Goal: Task Accomplishment & Management: Manage account settings

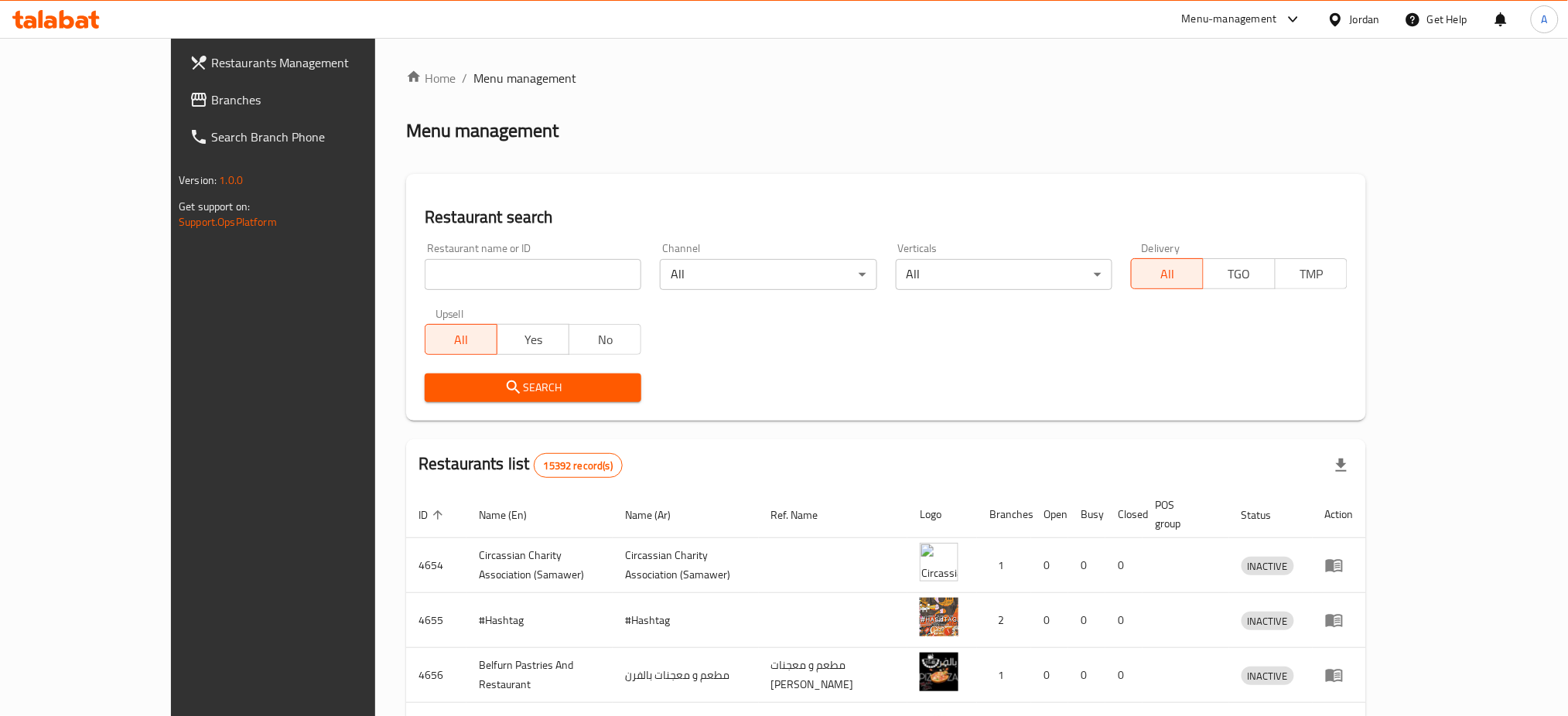
click at [212, 90] on span "Branches" at bounding box center [316, 99] width 210 height 18
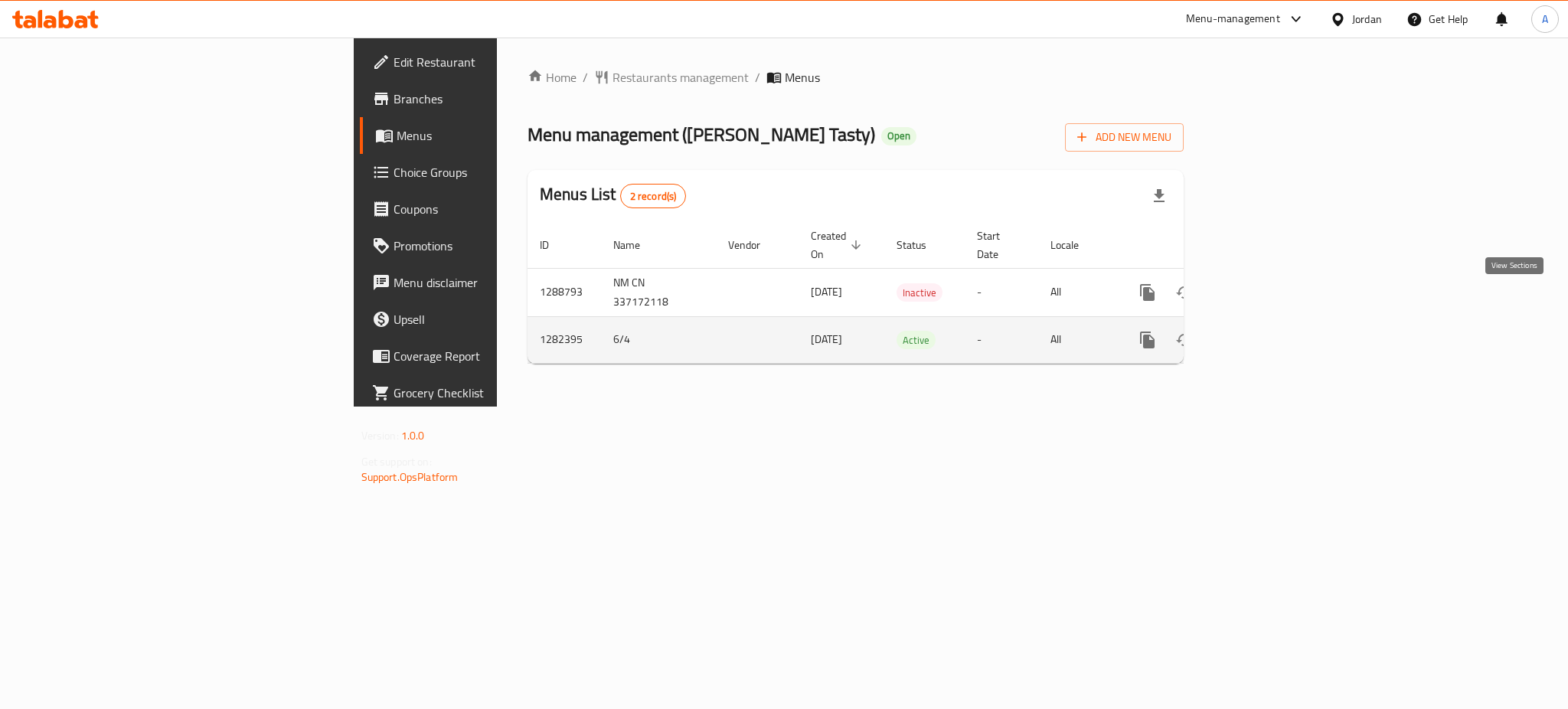
click at [1276, 321] on link "enhanced table" at bounding box center [1258, 339] width 36 height 36
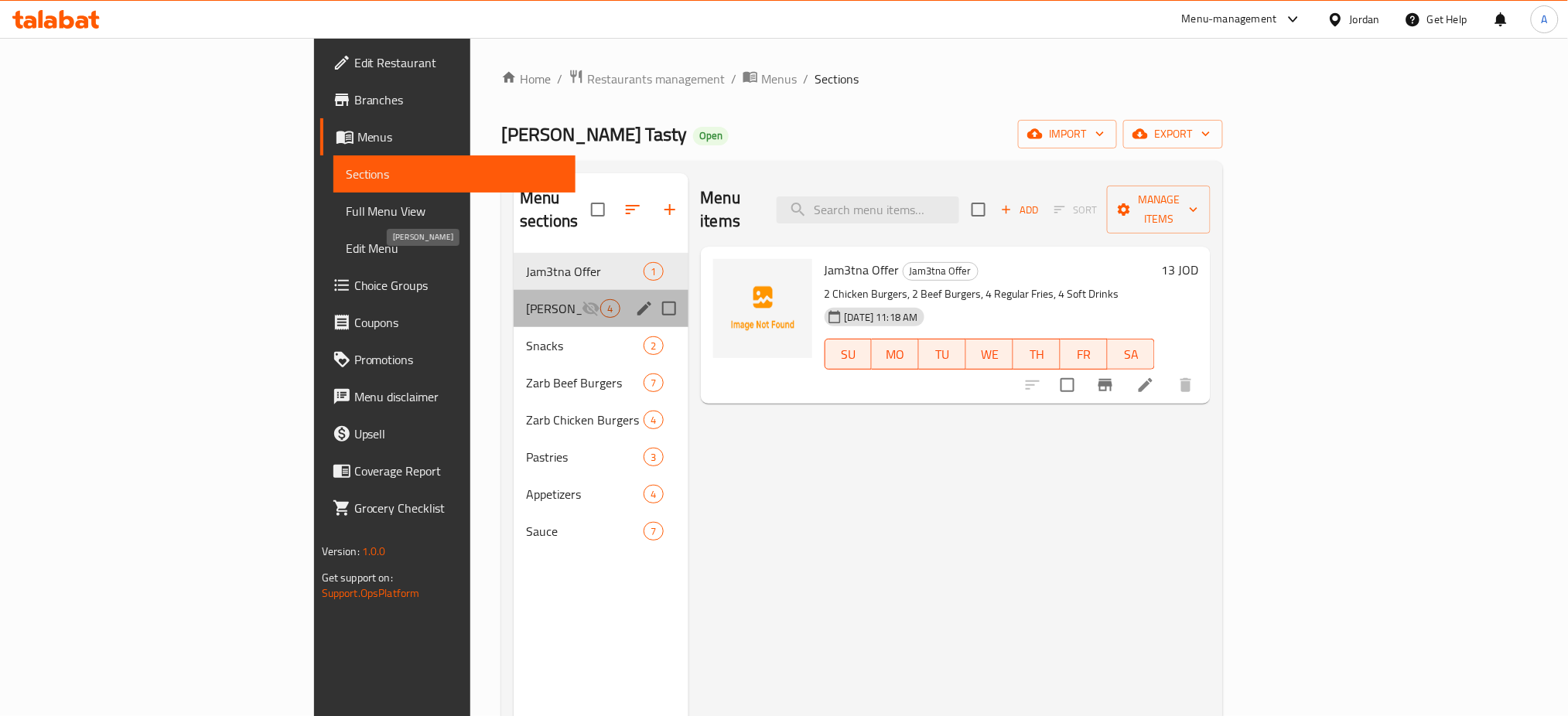
click at [526, 299] on span "Zarb Shawerma" at bounding box center [554, 308] width 56 height 18
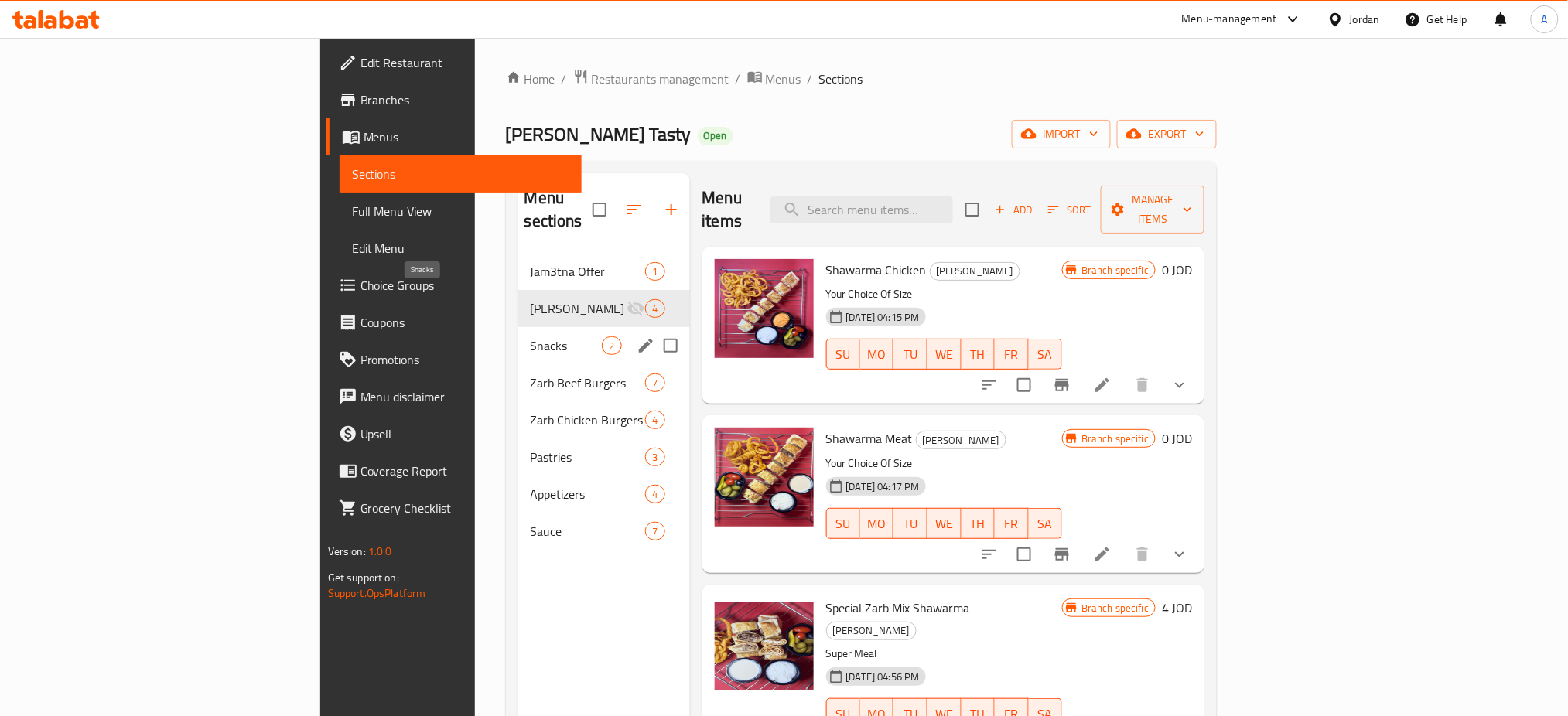
click at [531, 336] on span "Snacks" at bounding box center [567, 346] width 72 height 18
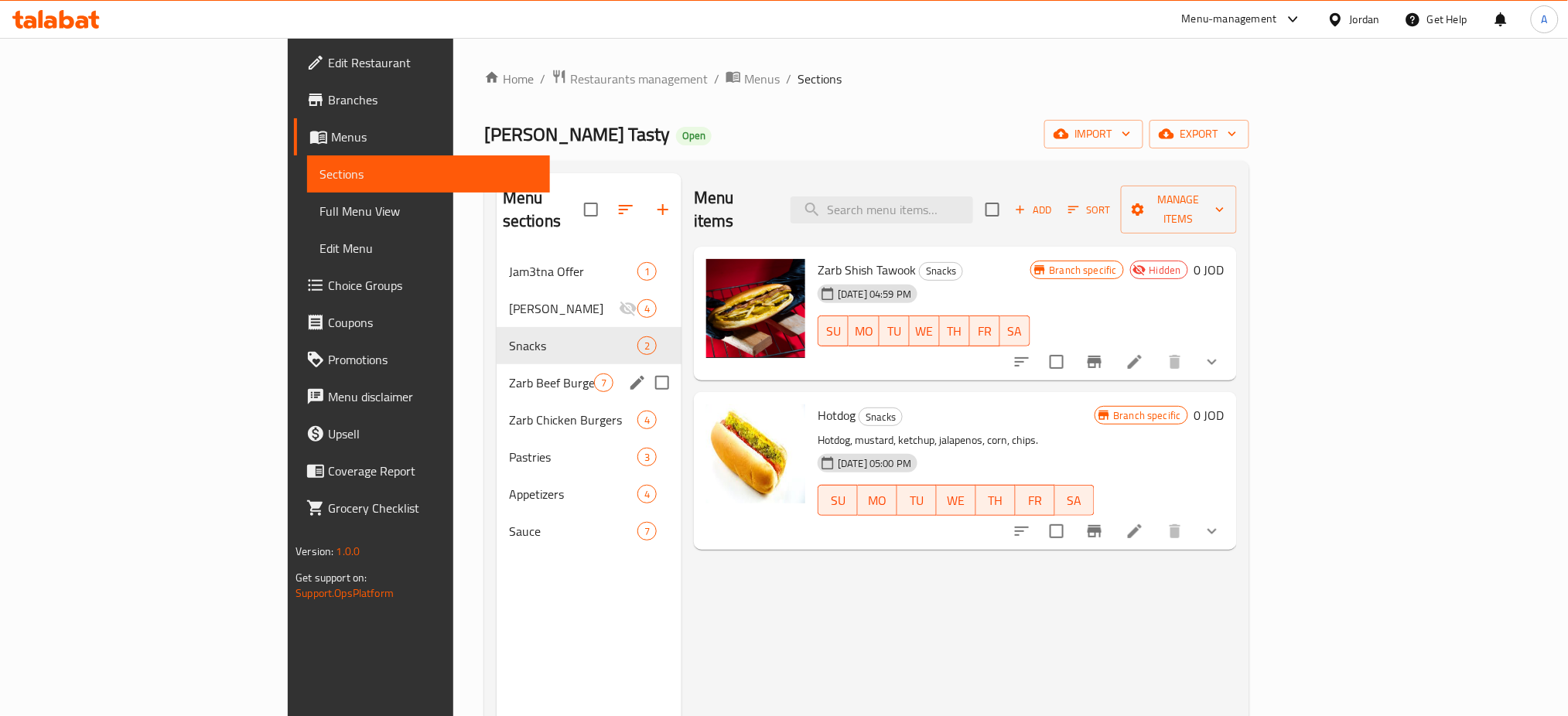
click at [497, 364] on div "Zarb Beef Burgers 7" at bounding box center [589, 382] width 185 height 37
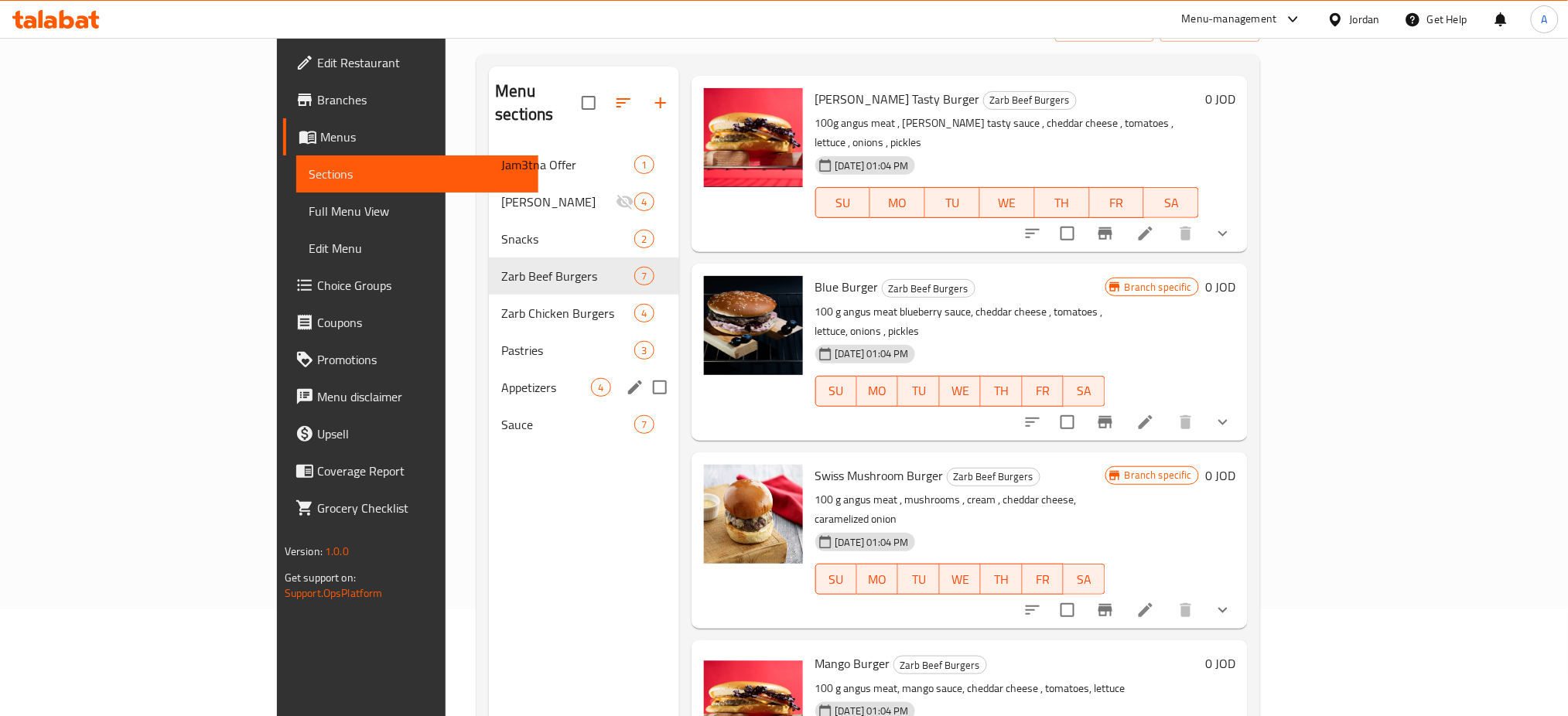
scroll to position [103, 0]
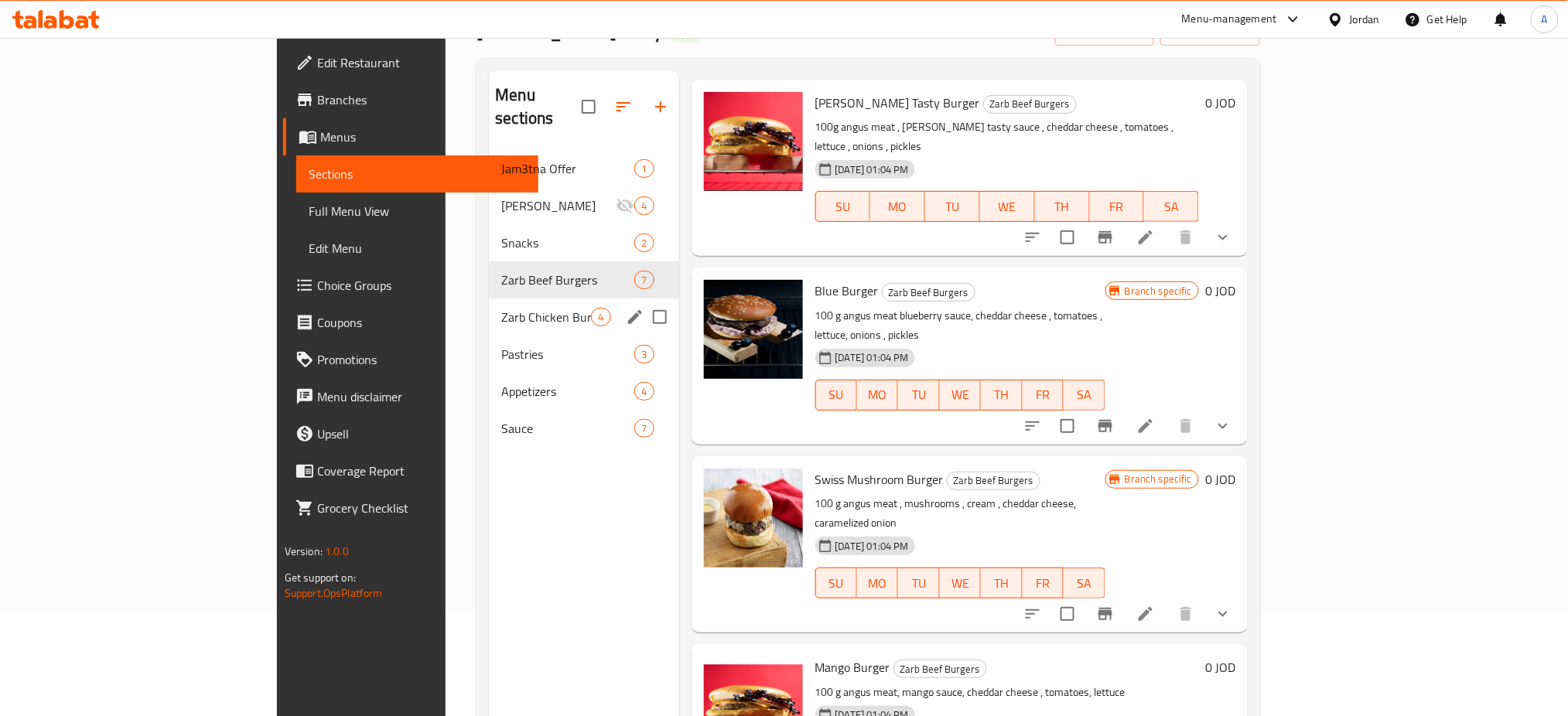
click at [489, 299] on div "Zarb Chicken Burgers 4" at bounding box center [584, 317] width 189 height 37
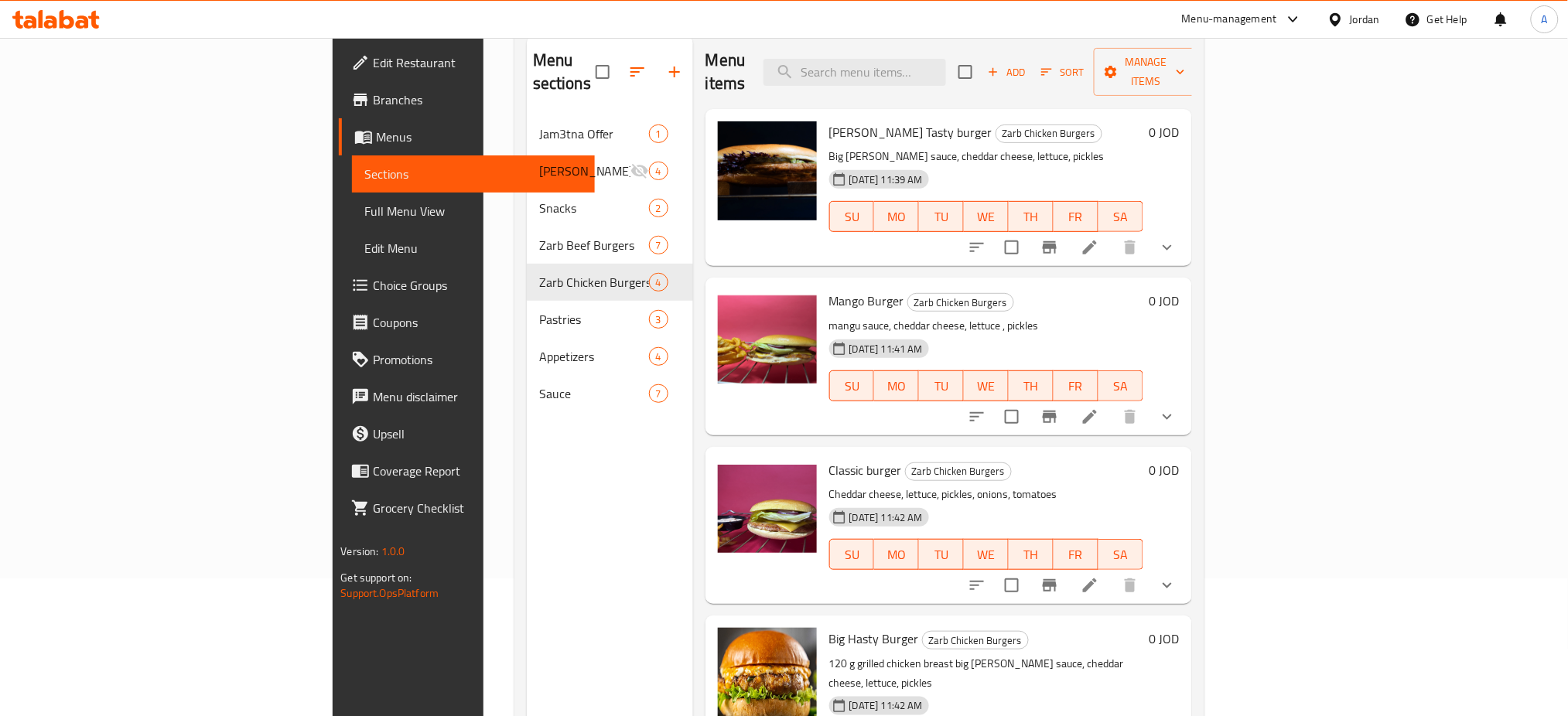
scroll to position [108, 0]
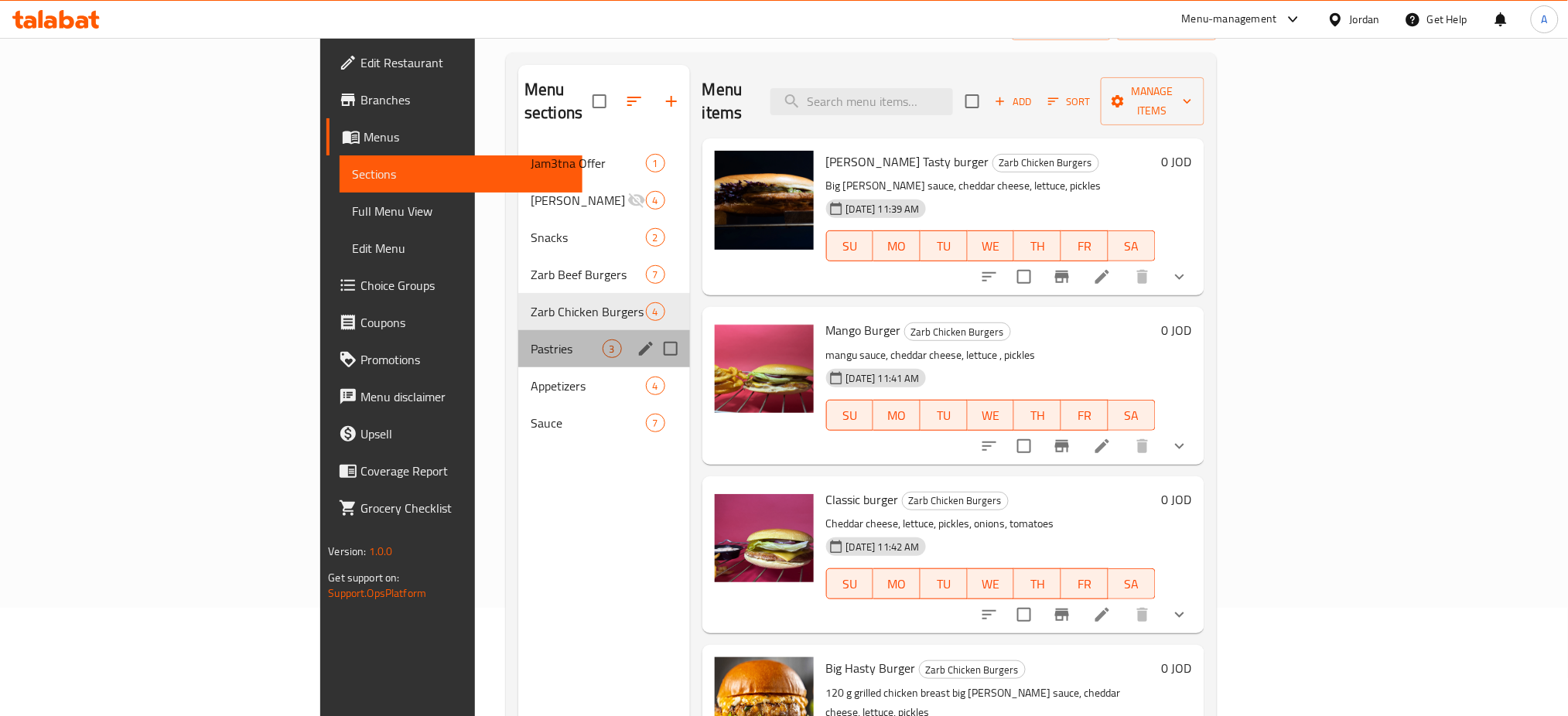
click at [519, 330] on div "Pastries 3" at bounding box center [604, 348] width 172 height 37
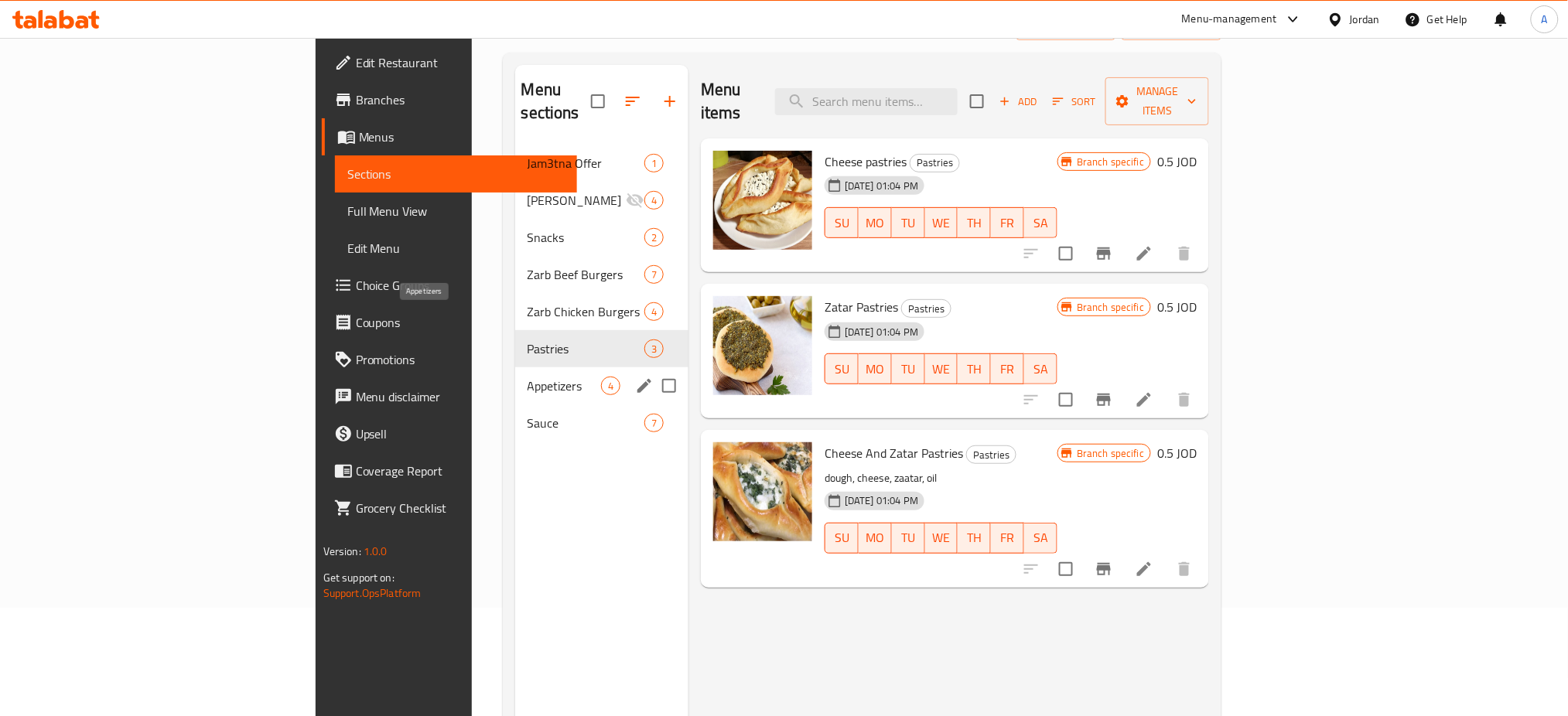
click at [528, 377] on span "Appetizers" at bounding box center [565, 386] width 74 height 18
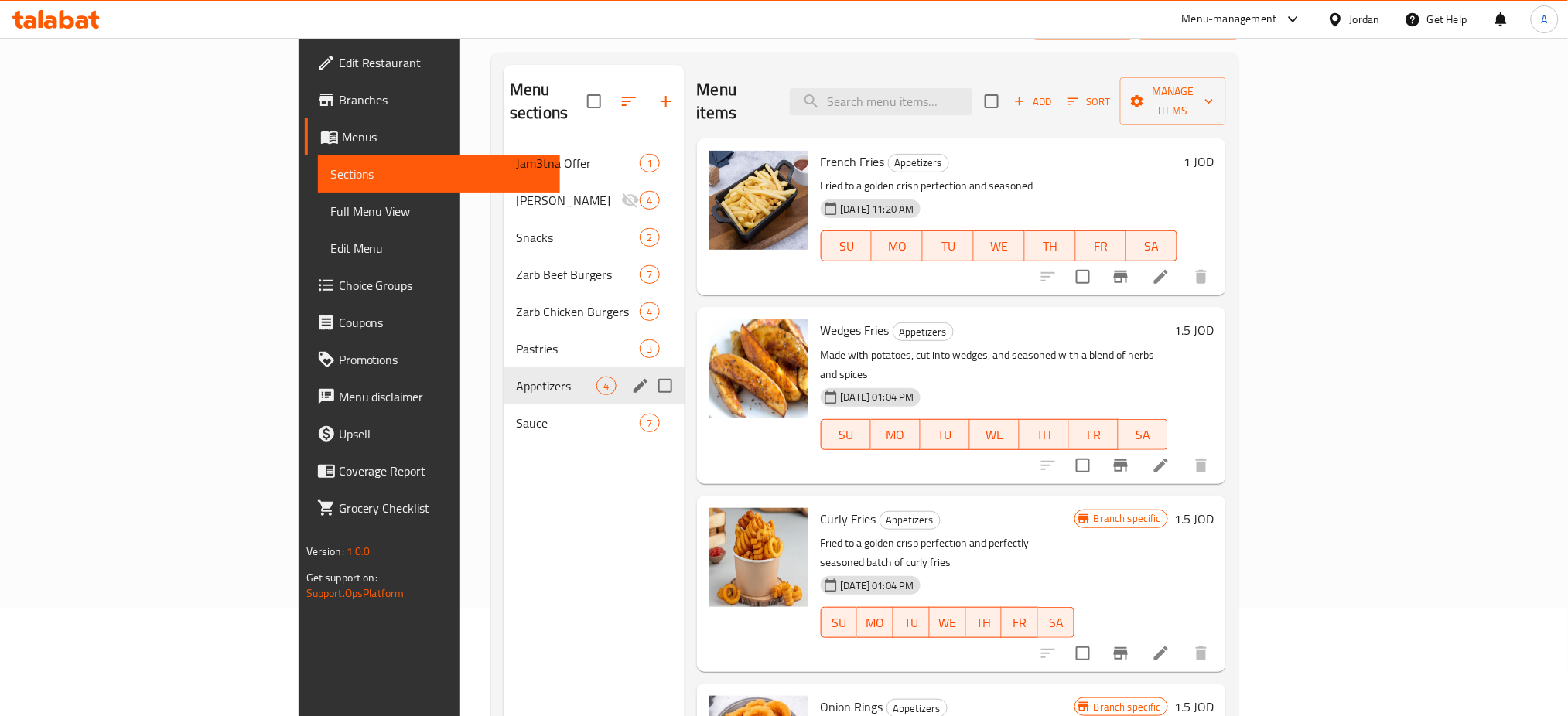
click at [504, 368] on div "Appetizers 4" at bounding box center [594, 386] width 181 height 37
click at [516, 414] on span "Sauce" at bounding box center [555, 423] width 80 height 18
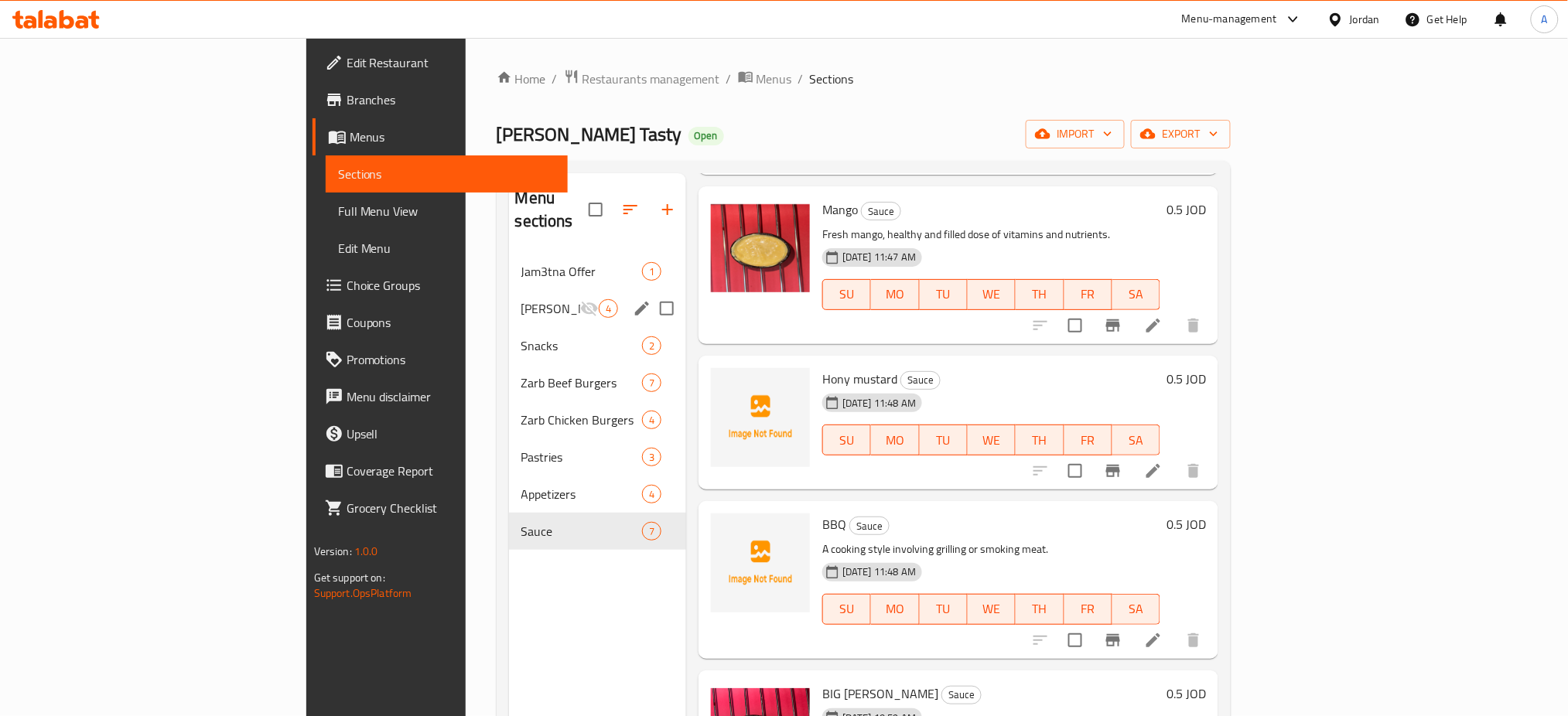
click at [521, 299] on span "Zarb Shawerma" at bounding box center [551, 308] width 59 height 18
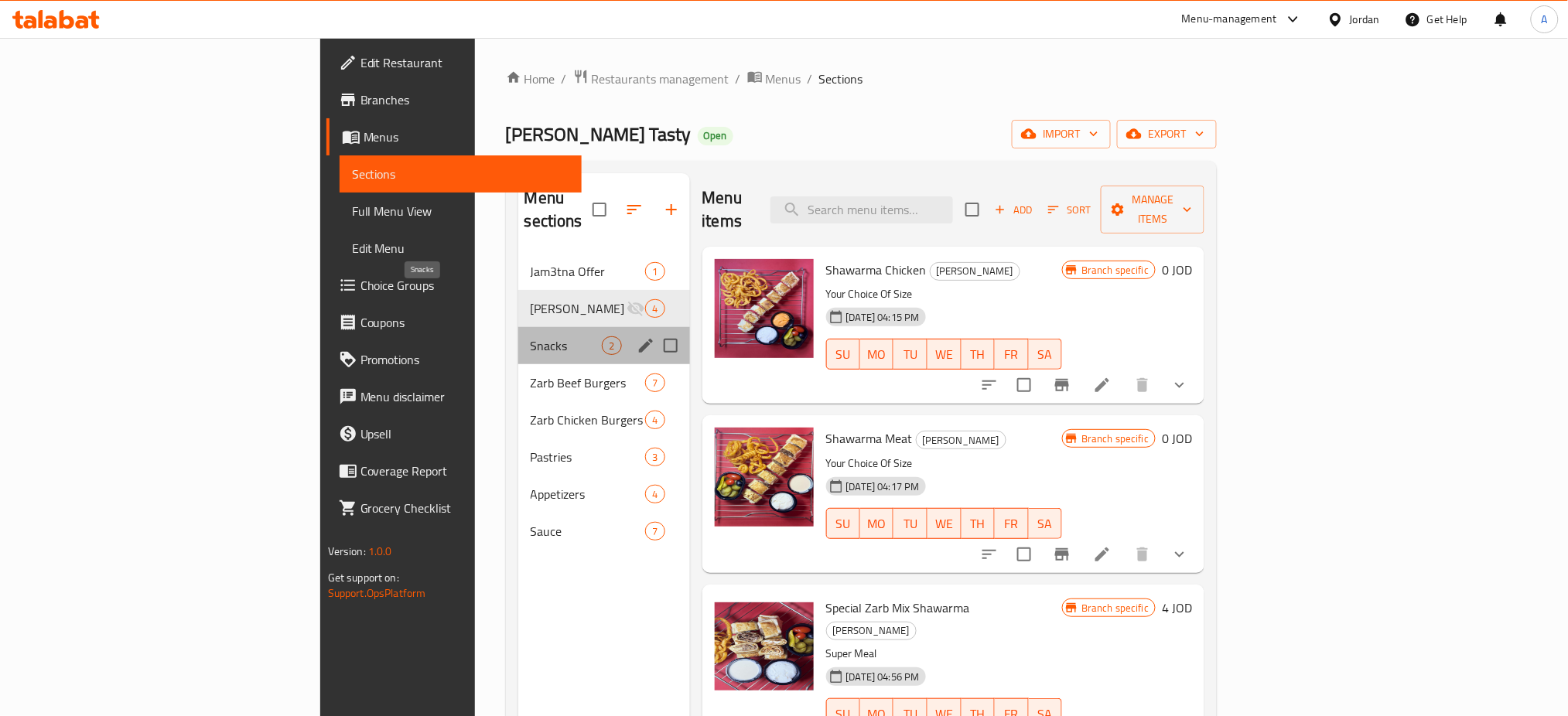
click at [531, 336] on span "Snacks" at bounding box center [567, 346] width 72 height 18
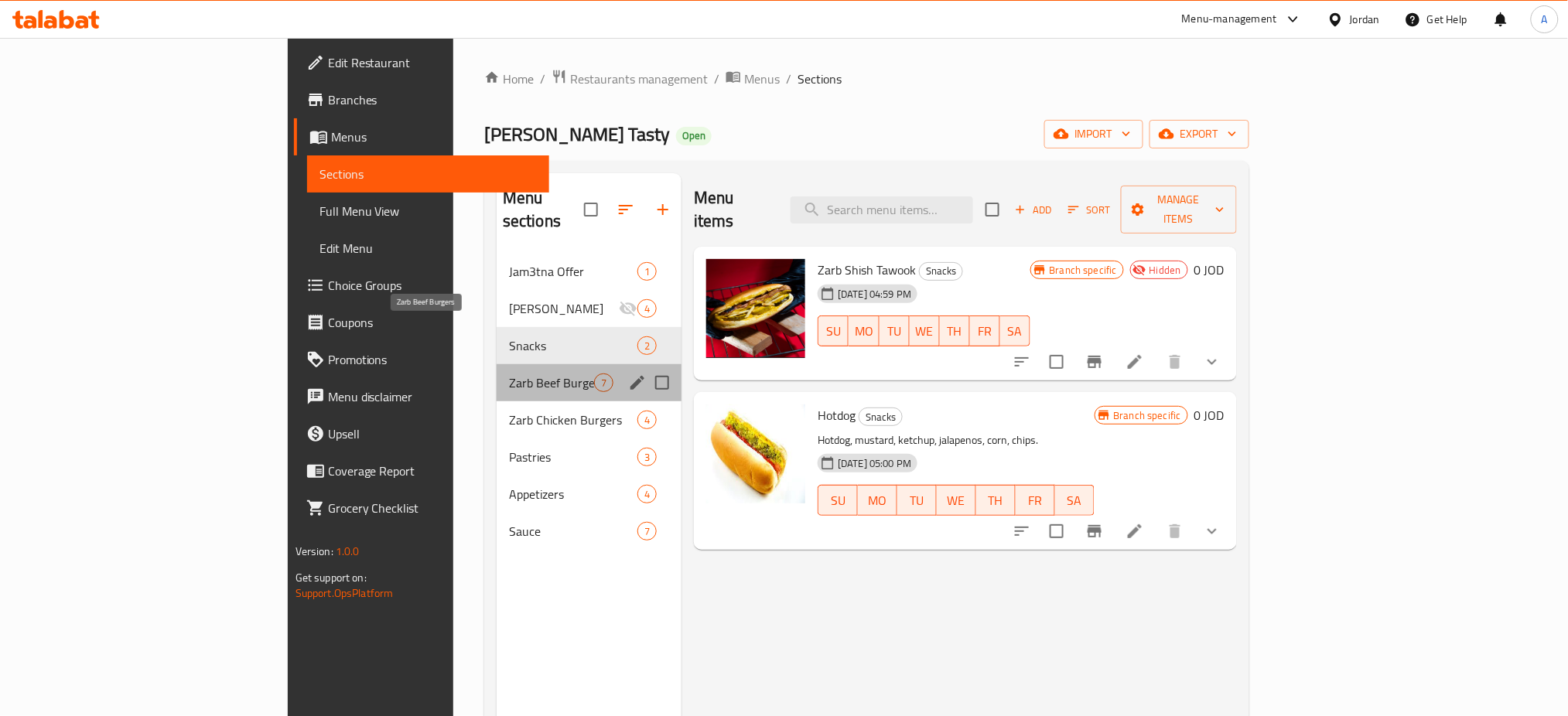
click at [509, 373] on span "Zarb Beef Burgers" at bounding box center [551, 382] width 86 height 18
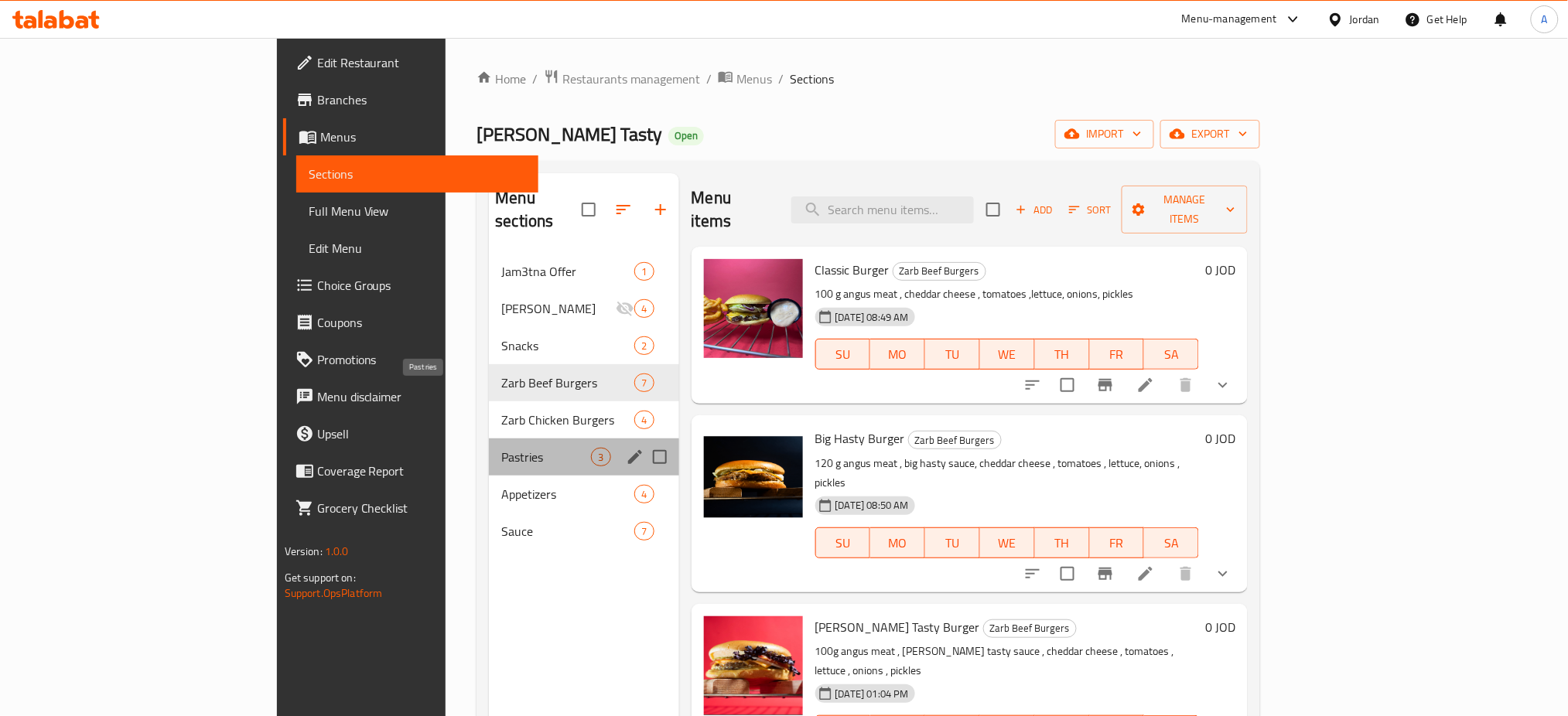
click at [501, 448] on span "Pastries" at bounding box center [546, 457] width 90 height 18
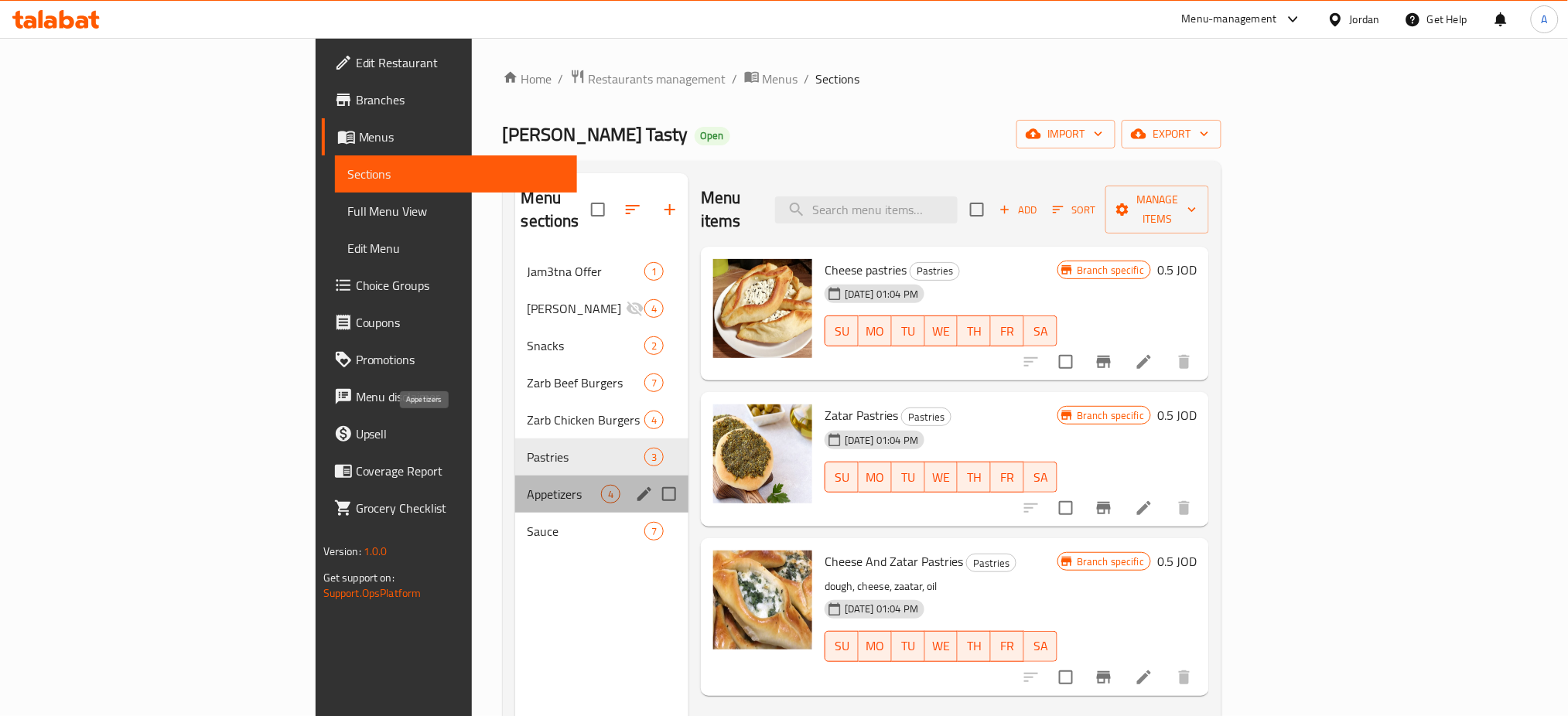
click at [528, 484] on span "Appetizers" at bounding box center [565, 494] width 74 height 18
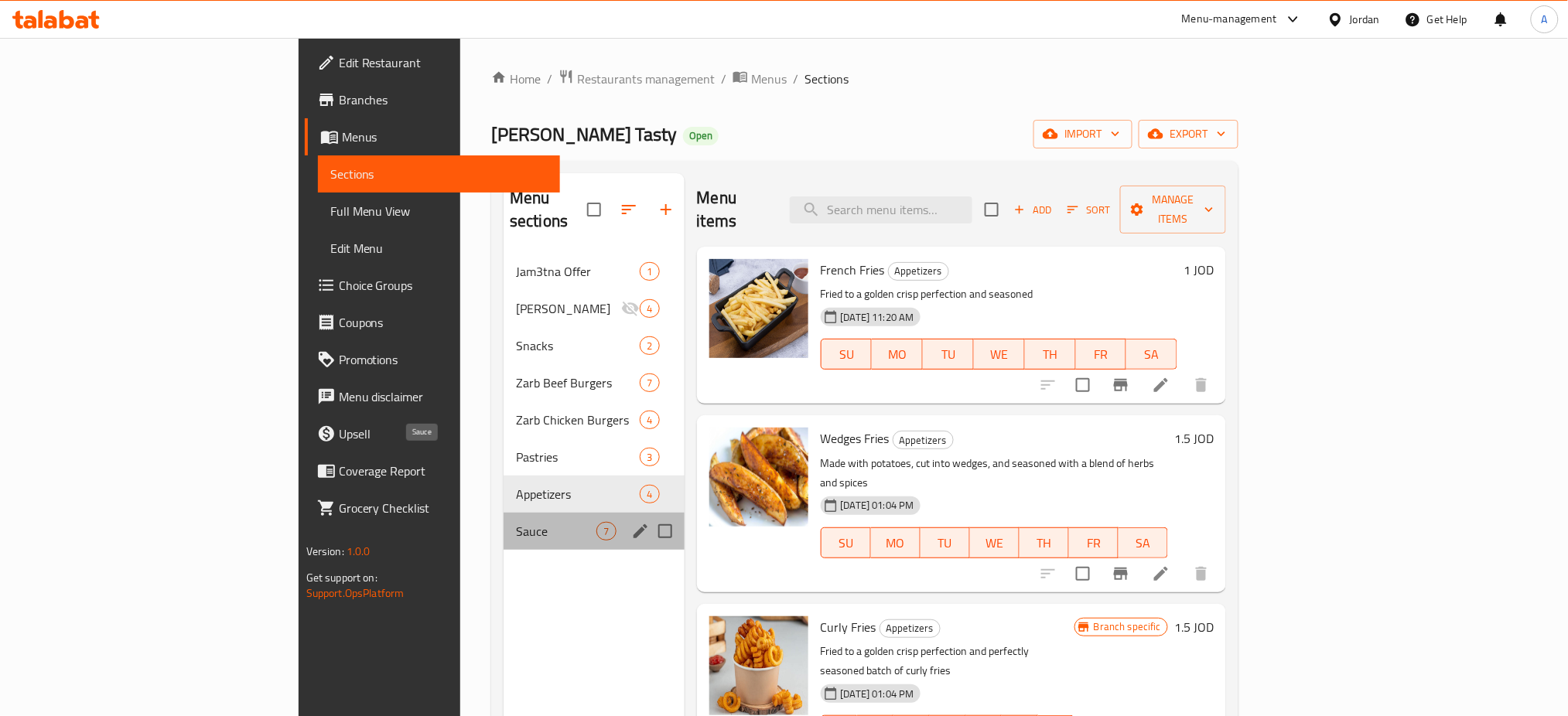
click at [516, 522] on span "Sauce" at bounding box center [555, 531] width 80 height 18
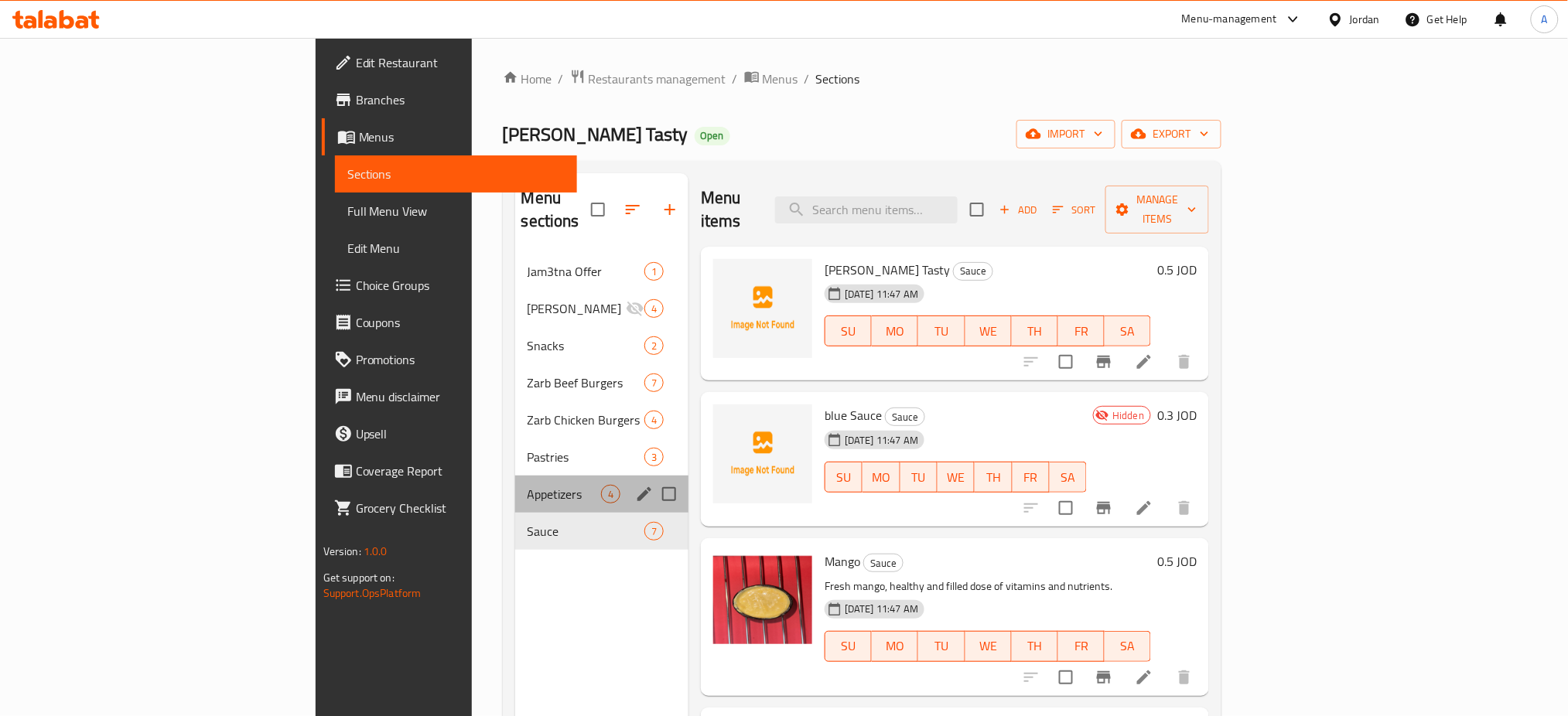
click at [515, 475] on div "Appetizers 4" at bounding box center [601, 494] width 173 height 37
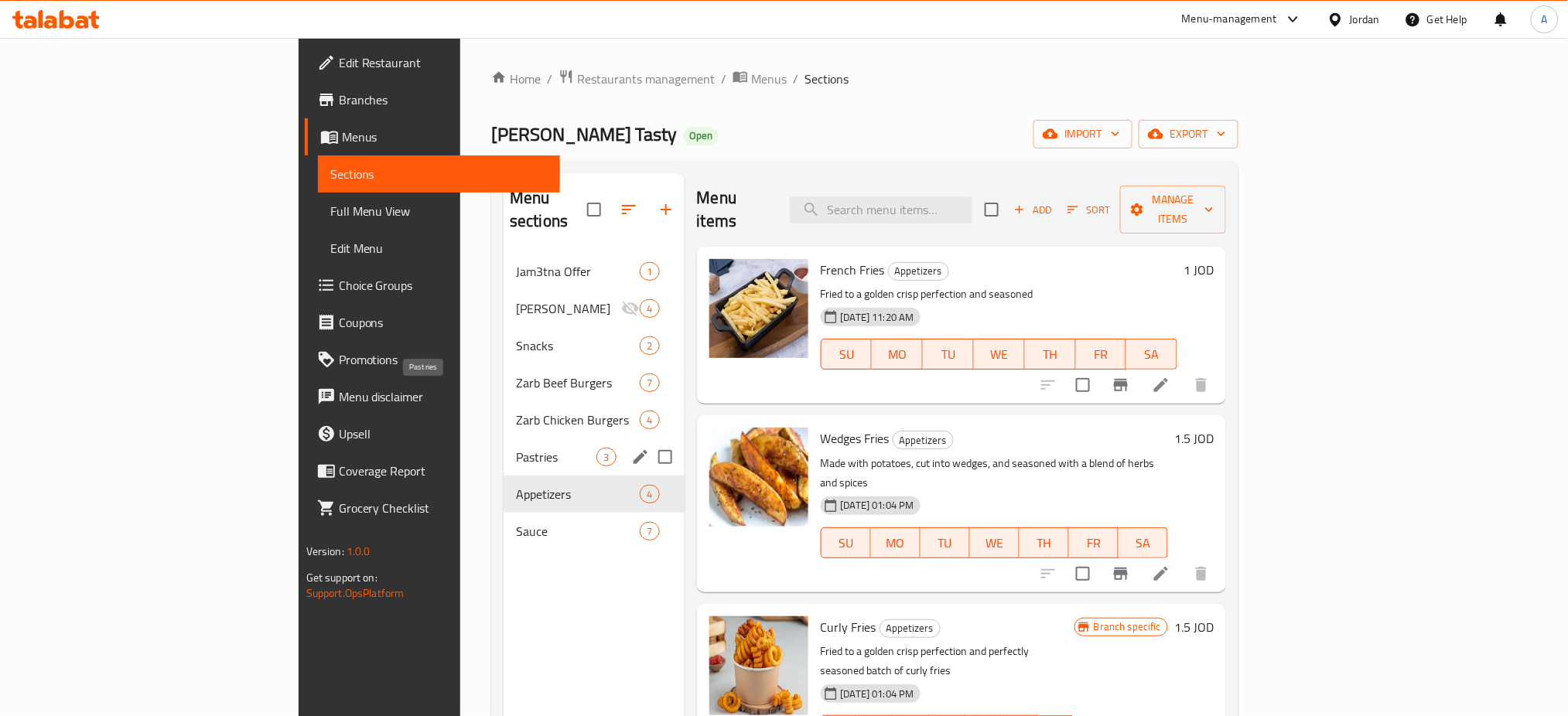
click at [516, 448] on span "Pastries" at bounding box center [555, 457] width 80 height 18
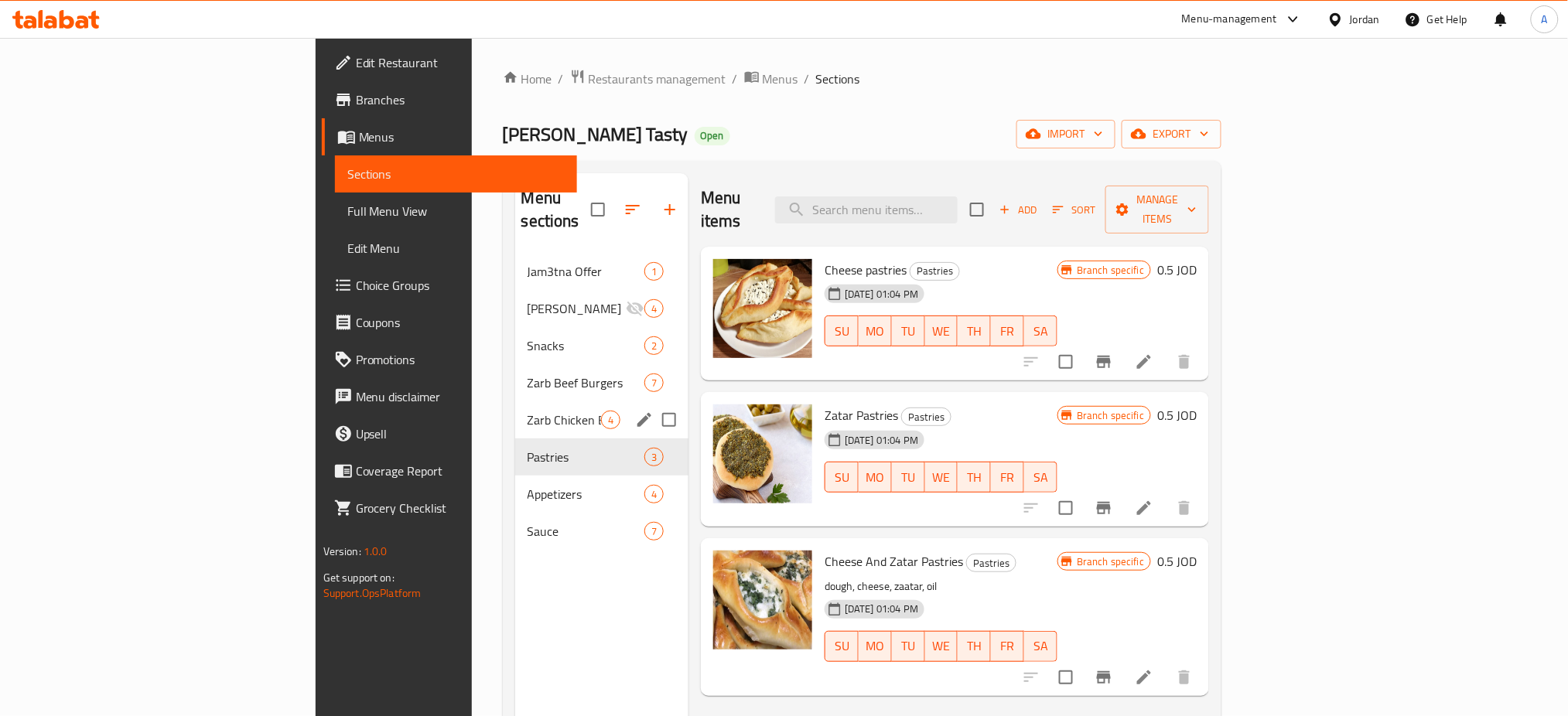
click at [515, 402] on div "Zarb Chicken Burgers 4" at bounding box center [601, 420] width 173 height 37
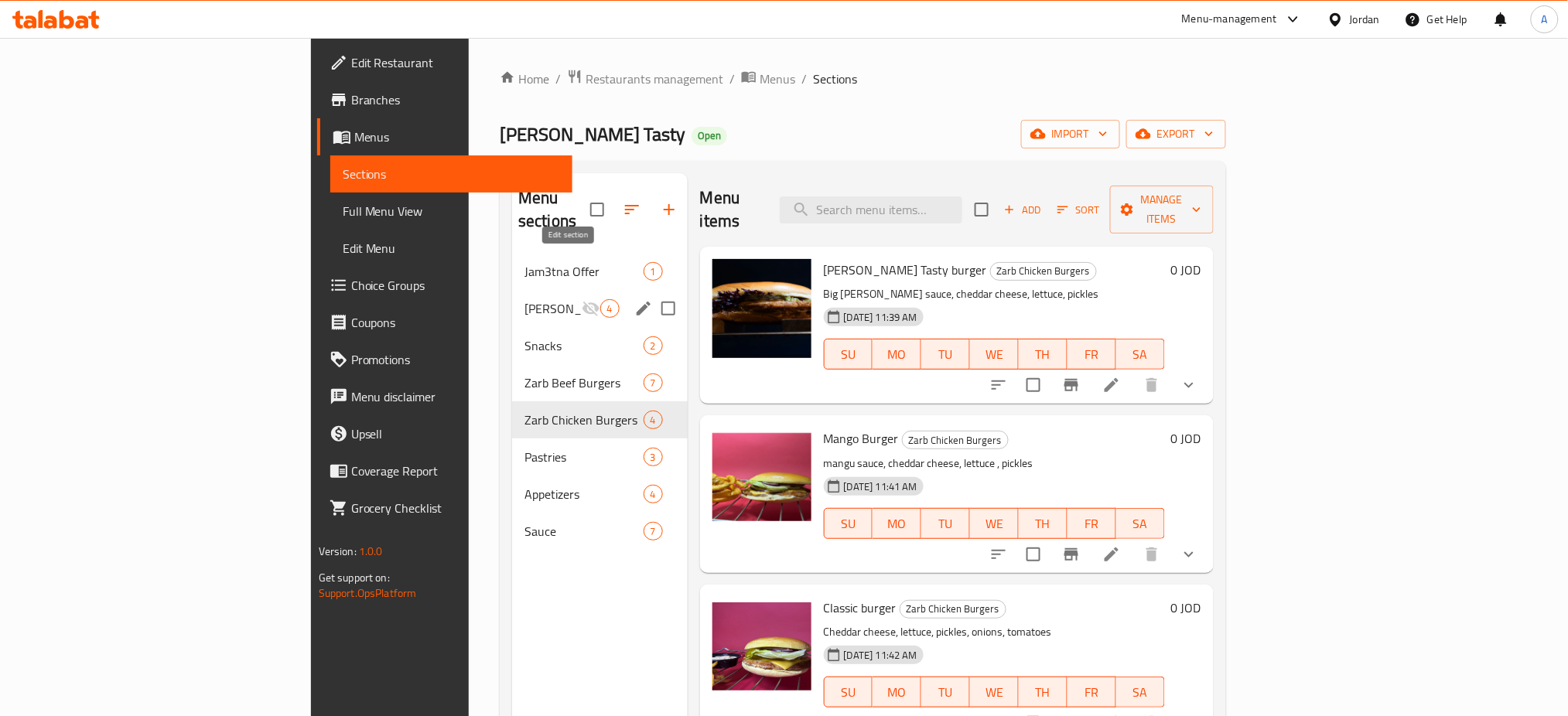
click at [635, 299] on icon "edit" at bounding box center [644, 308] width 18 height 18
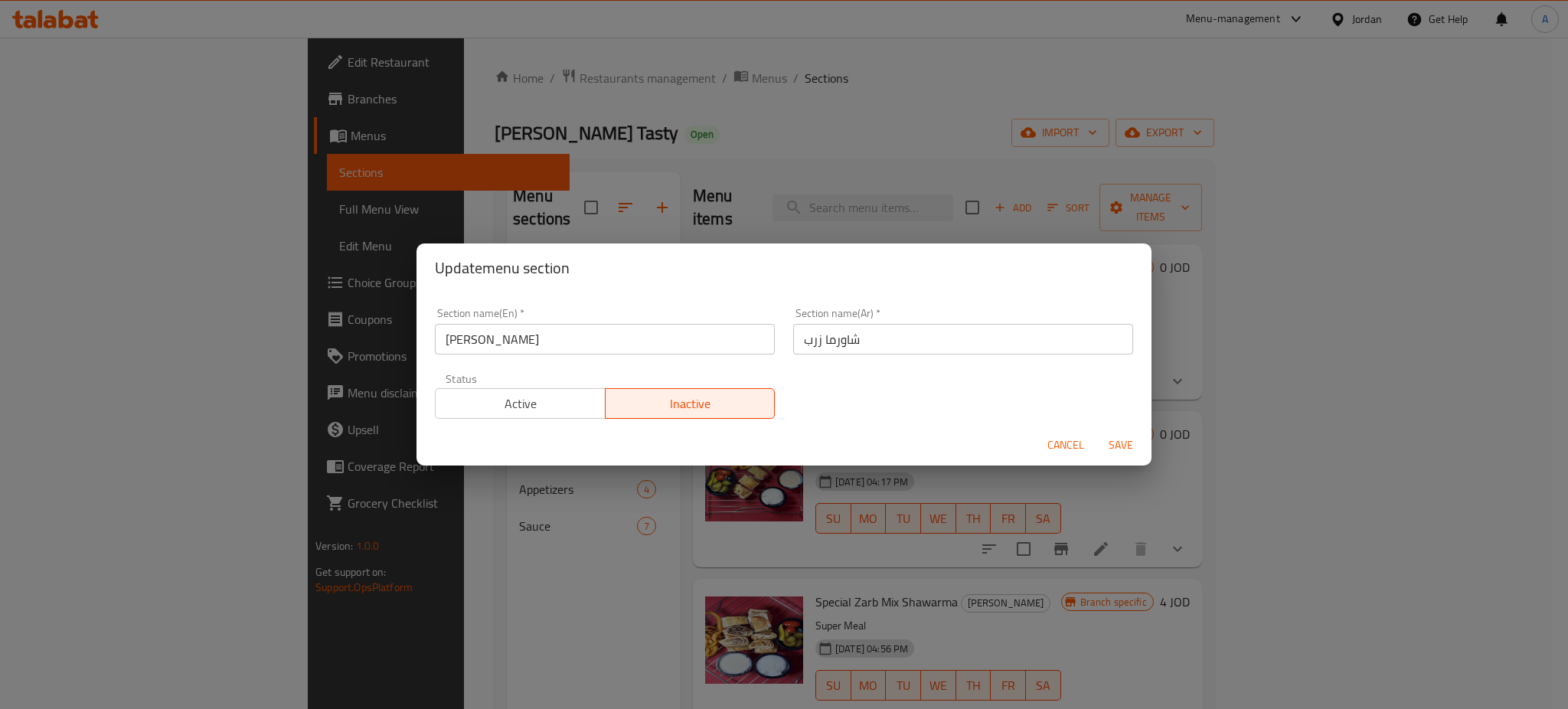
click at [1075, 441] on span "Cancel" at bounding box center [1066, 445] width 36 height 19
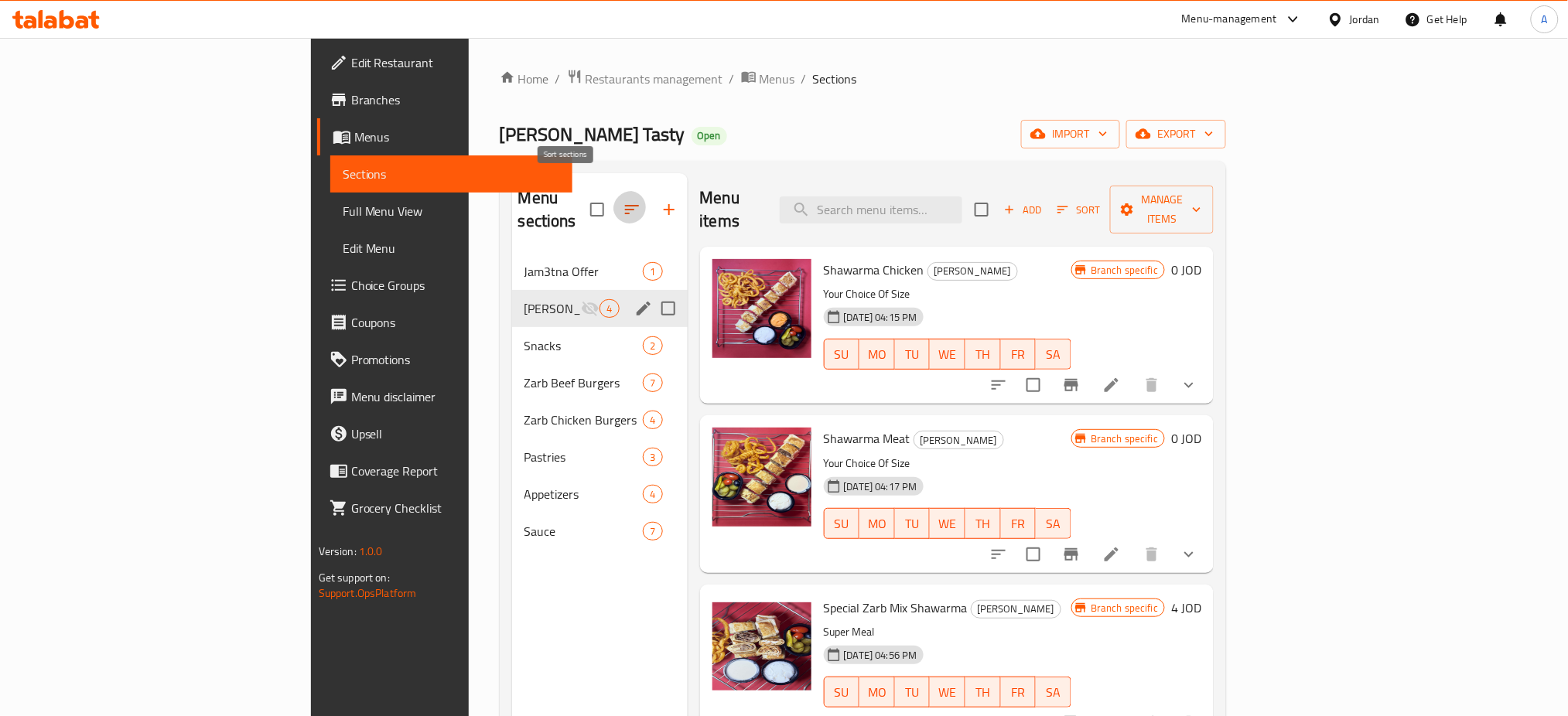
click at [613, 191] on button "button" at bounding box center [632, 210] width 37 height 37
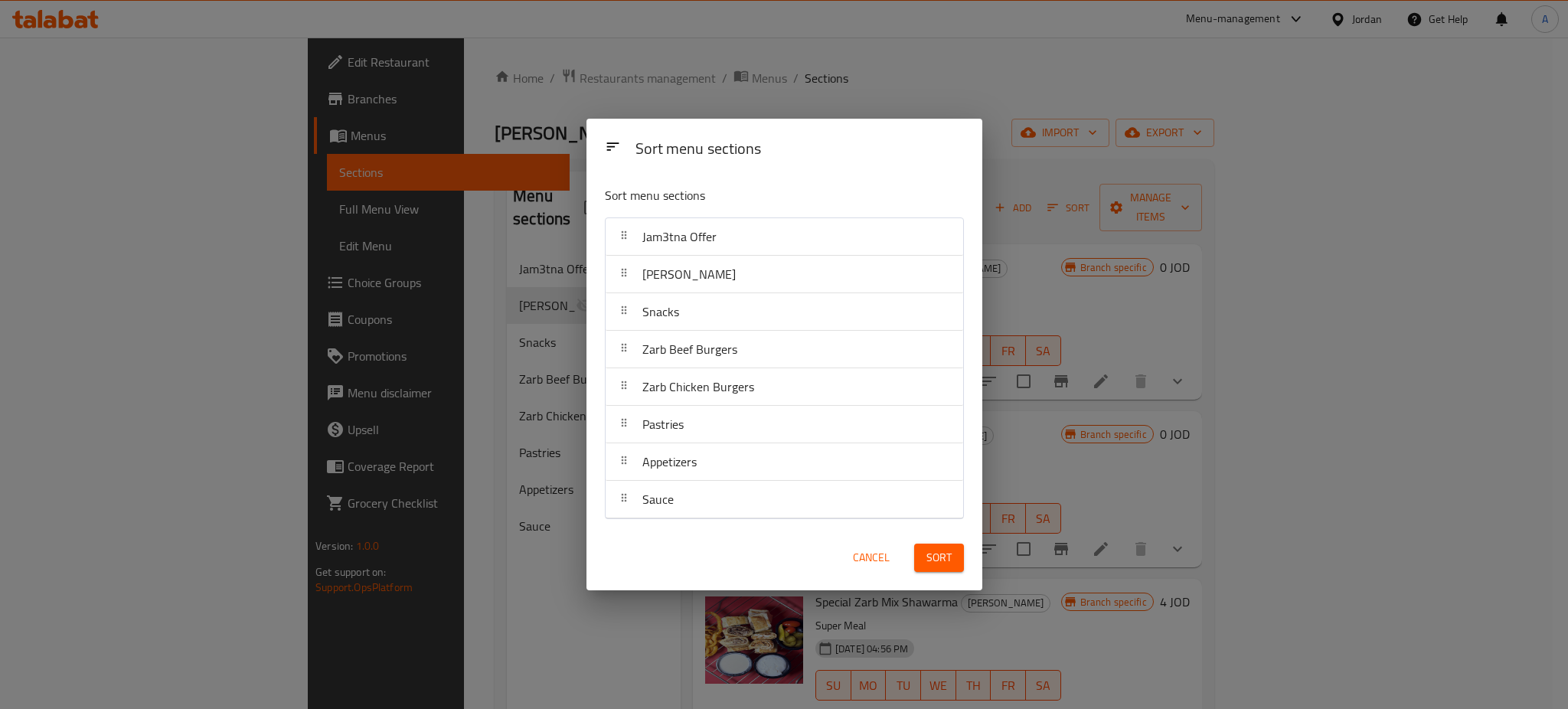
click at [874, 547] on button "Cancel" at bounding box center [871, 557] width 49 height 28
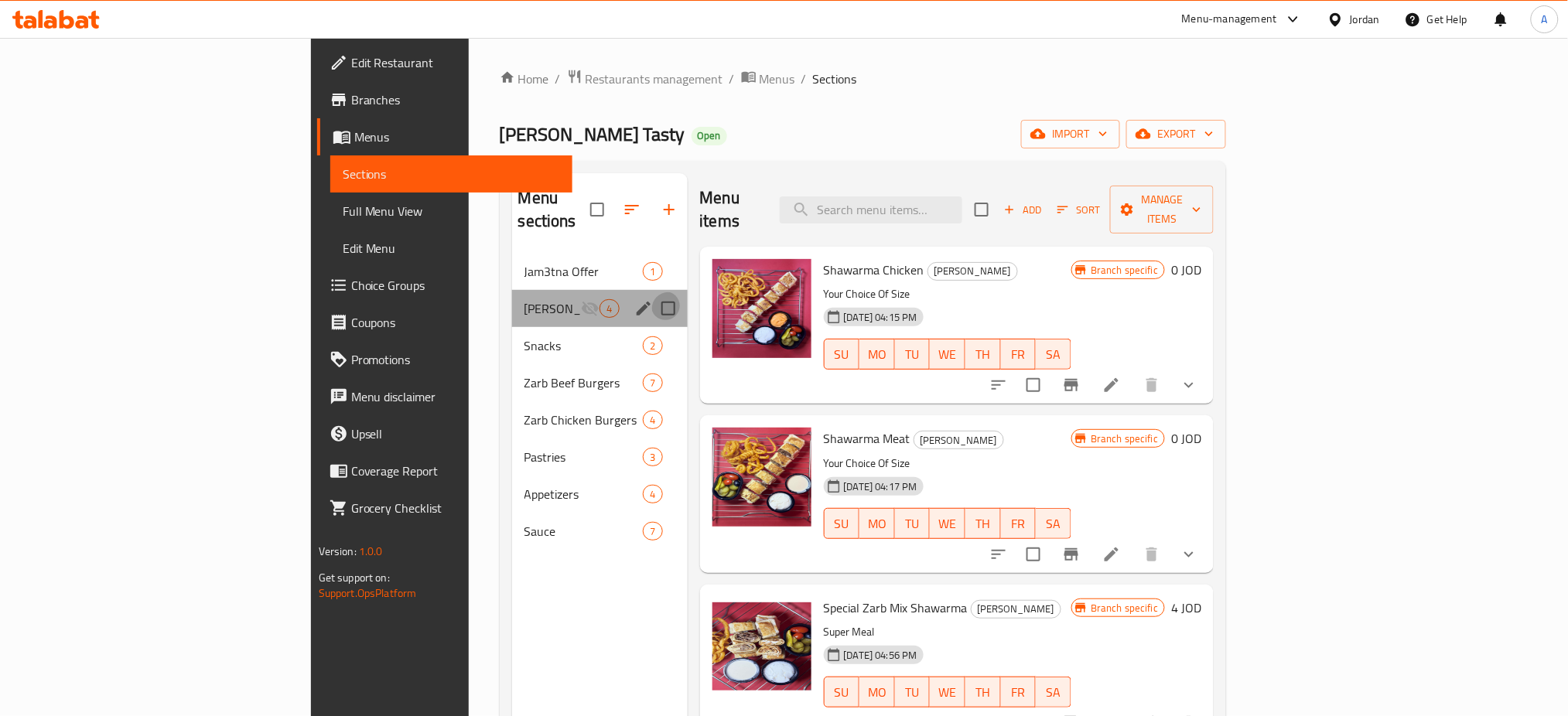
click at [652, 292] on input "Menu sections" at bounding box center [668, 308] width 32 height 32
checkbox input "true"
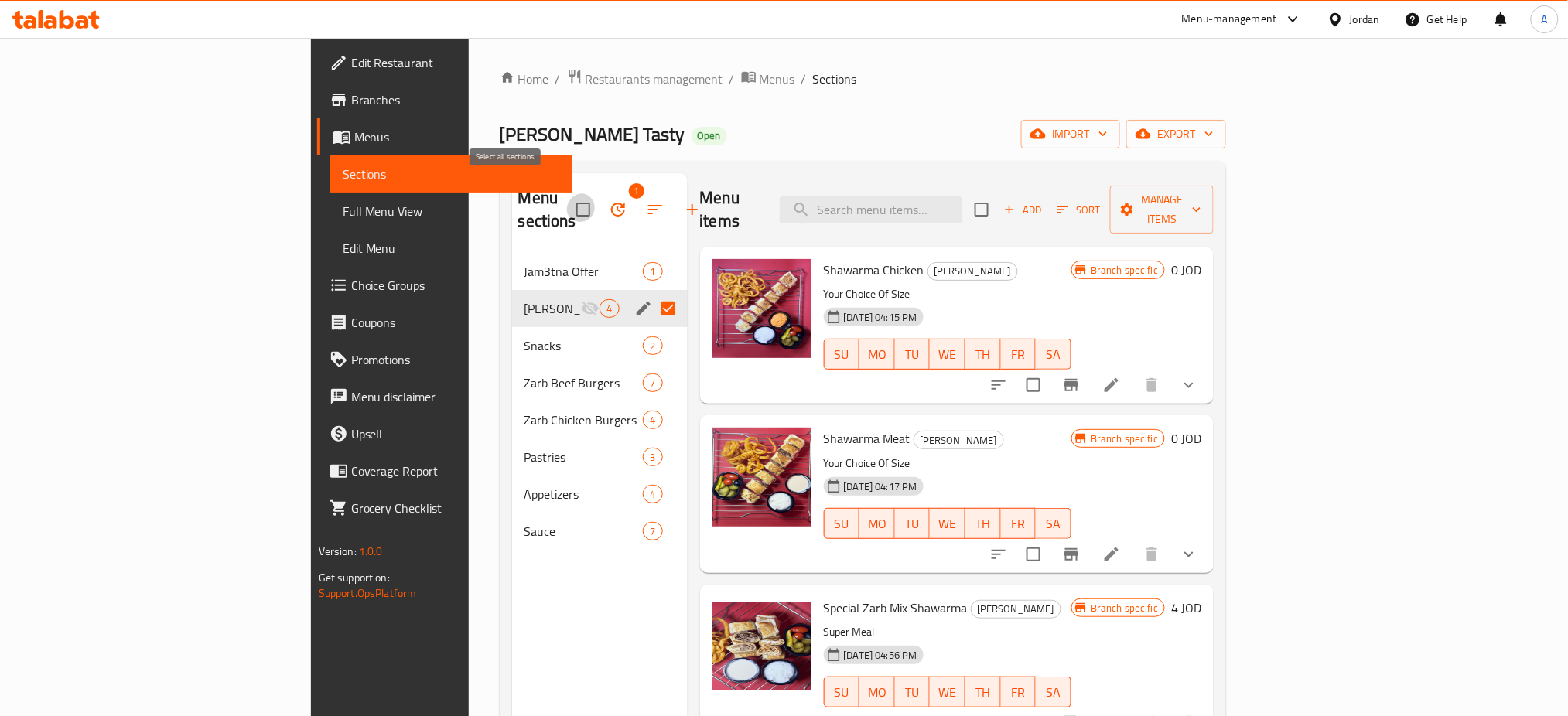
click at [567, 193] on input "checkbox" at bounding box center [583, 209] width 32 height 32
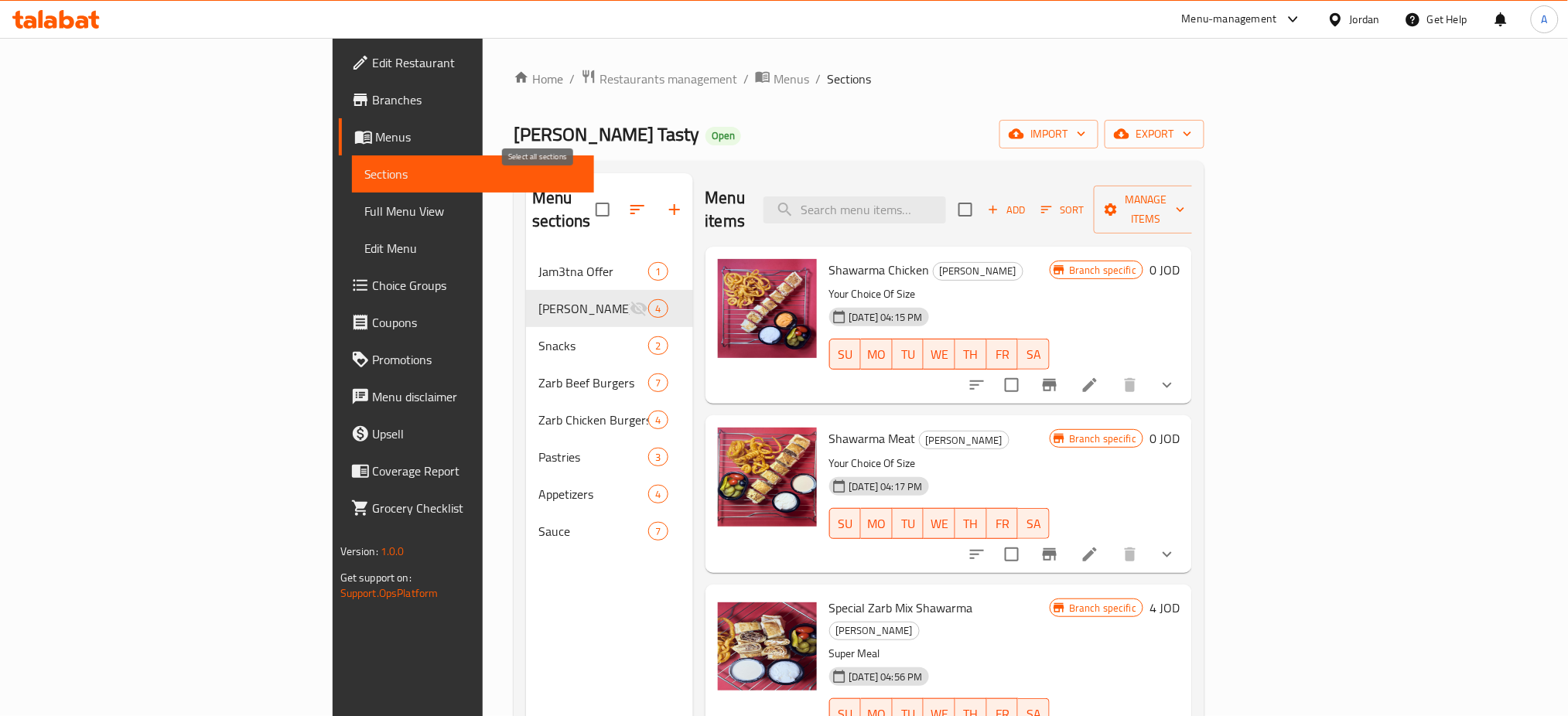
click at [587, 193] on input "checkbox" at bounding box center [602, 209] width 32 height 32
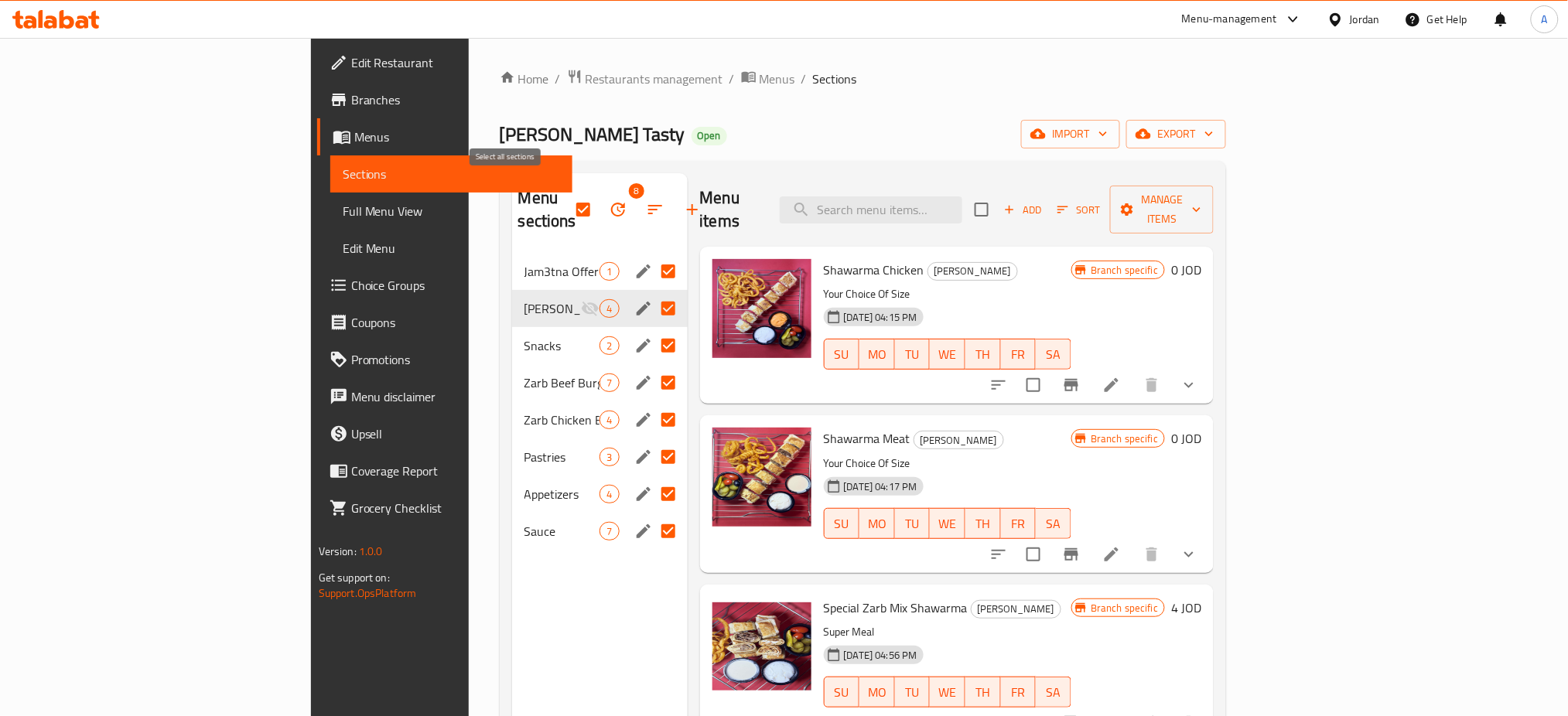
click at [567, 193] on input "checkbox" at bounding box center [583, 209] width 32 height 32
checkbox input "false"
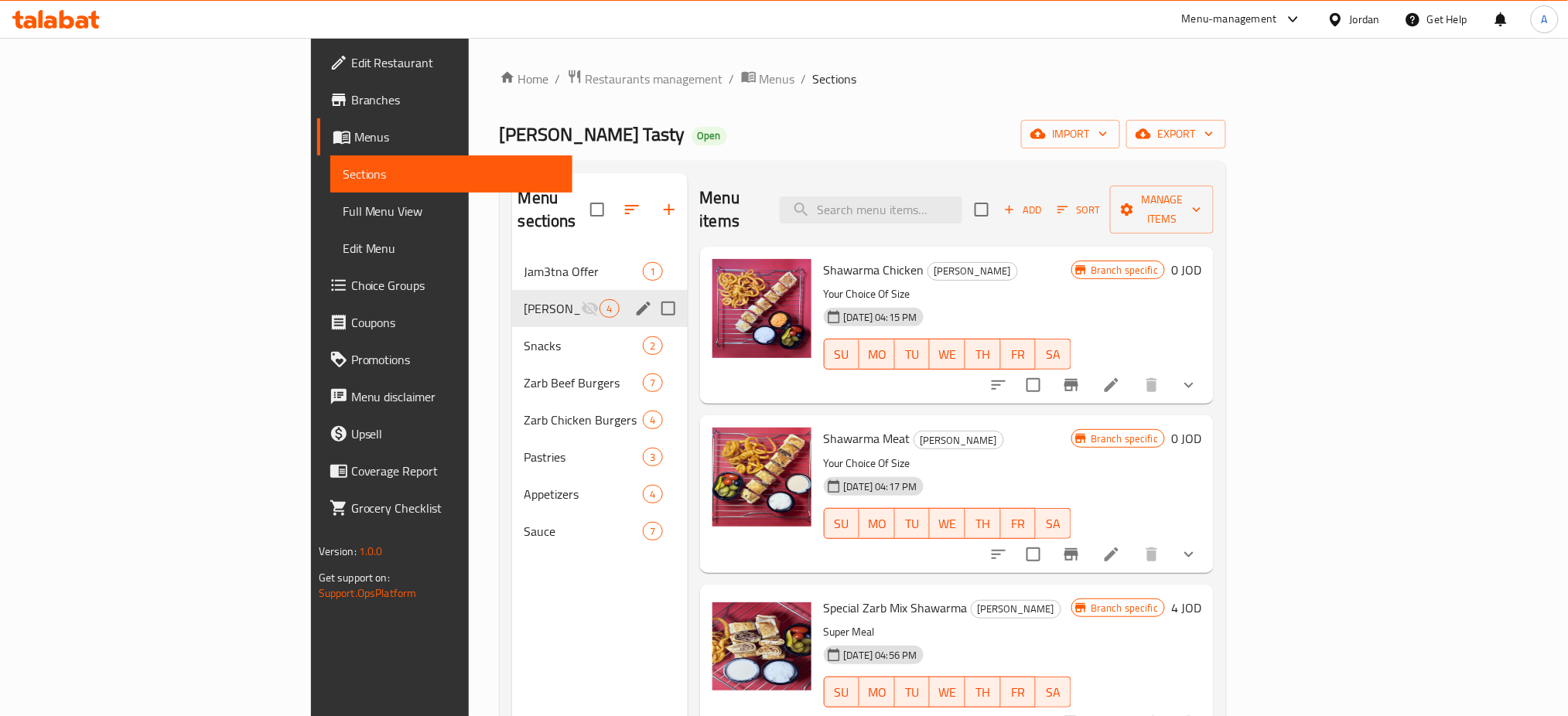
click at [652, 292] on input "Menu sections" at bounding box center [668, 308] width 32 height 32
checkbox input "true"
click at [524, 522] on span "Sauce" at bounding box center [562, 531] width 75 height 18
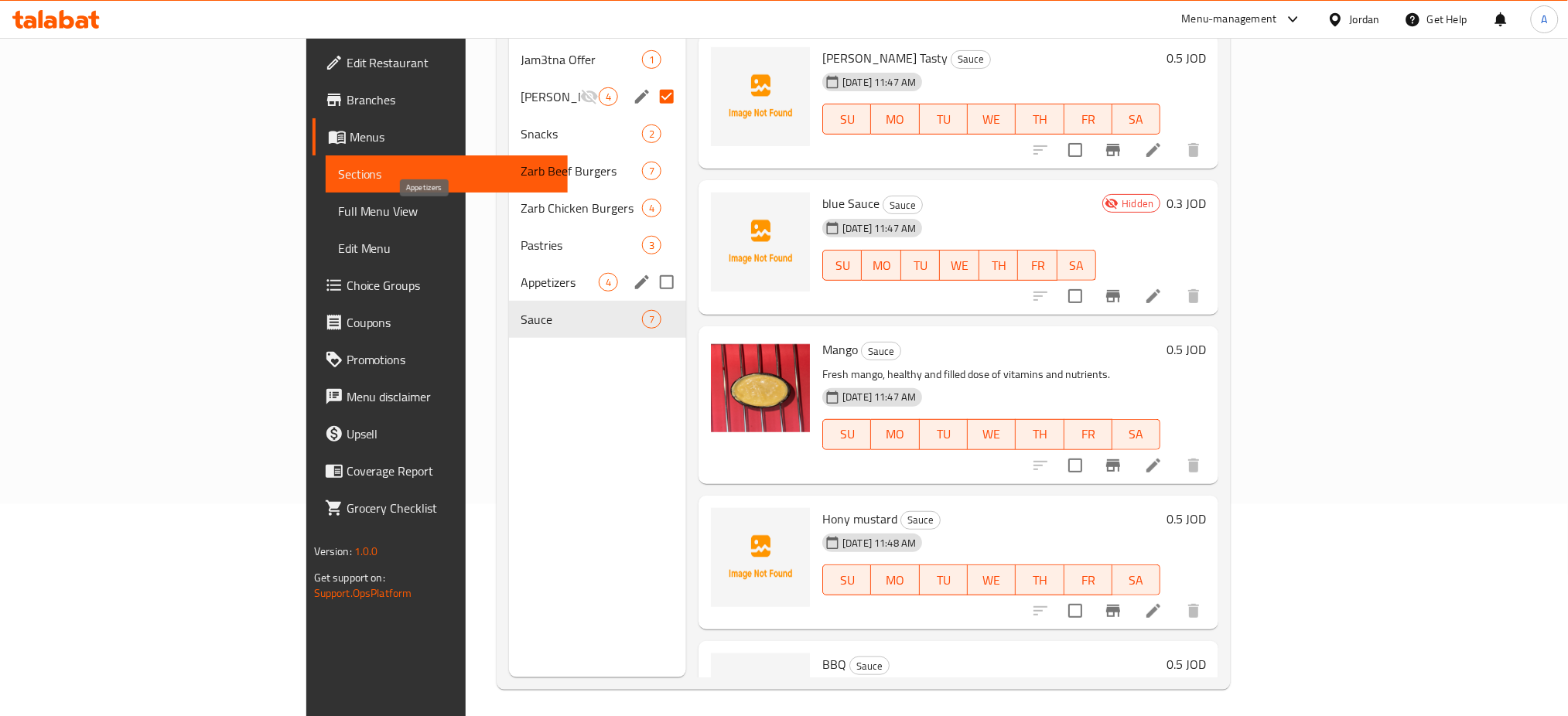
click at [521, 273] on span "Appetizers" at bounding box center [560, 282] width 77 height 18
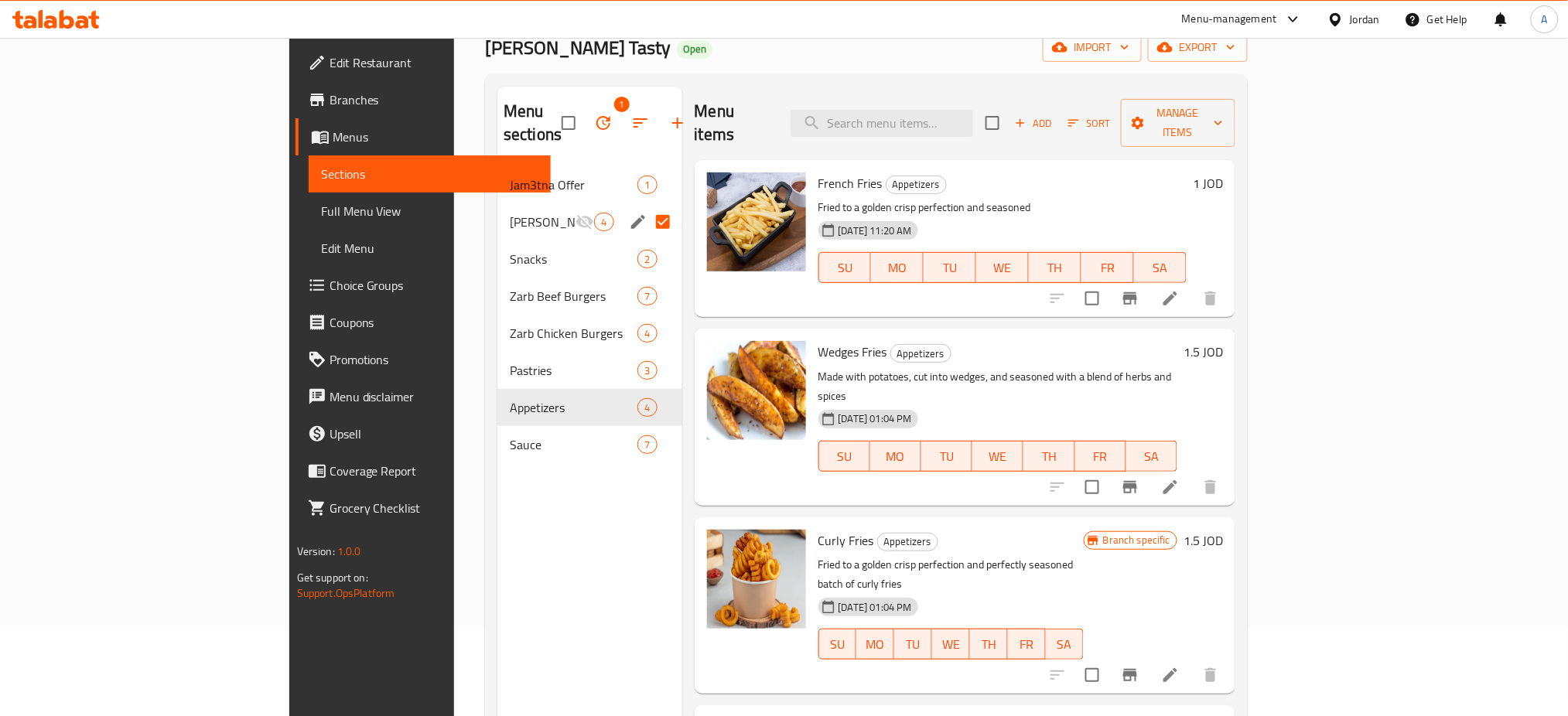
scroll to position [6, 0]
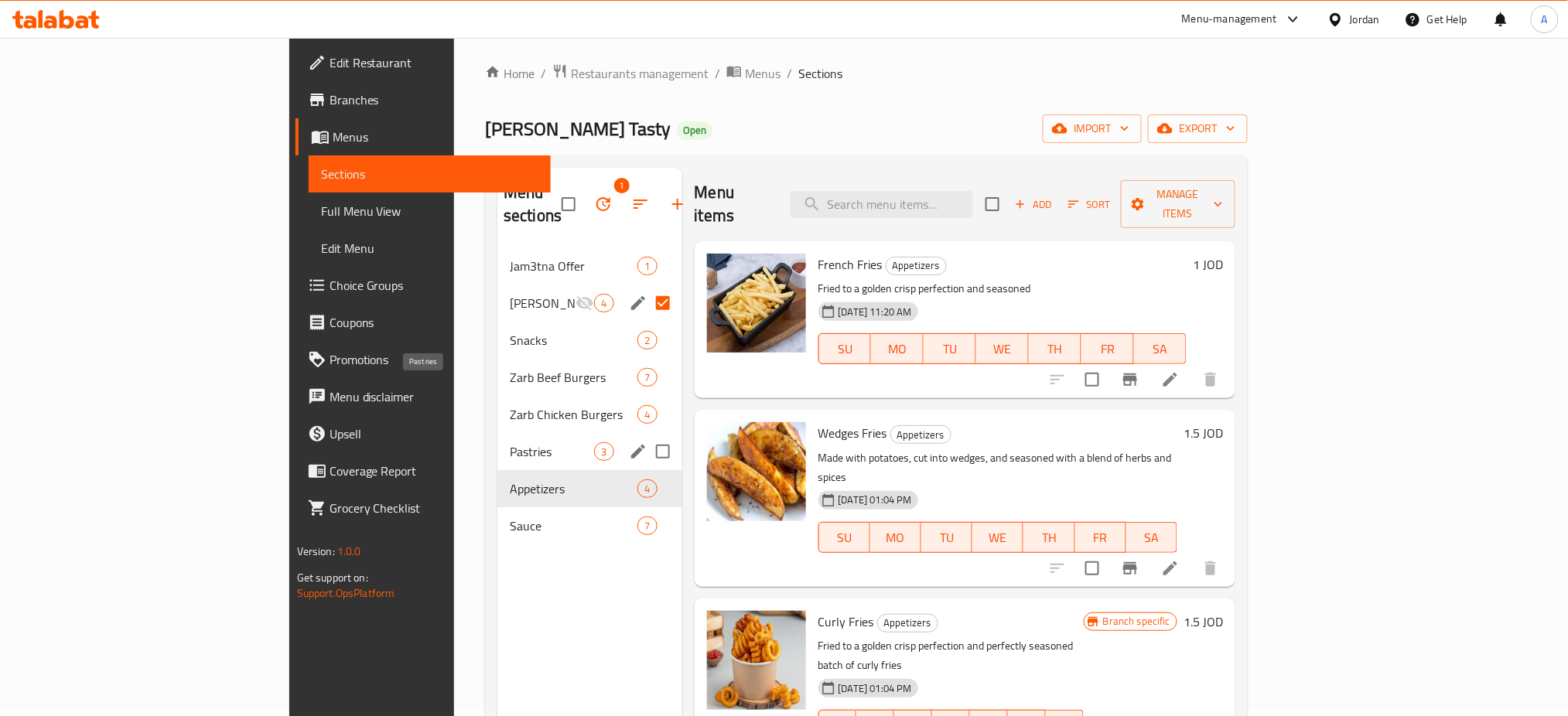
click at [498, 433] on div "Pastries 3" at bounding box center [589, 451] width 185 height 37
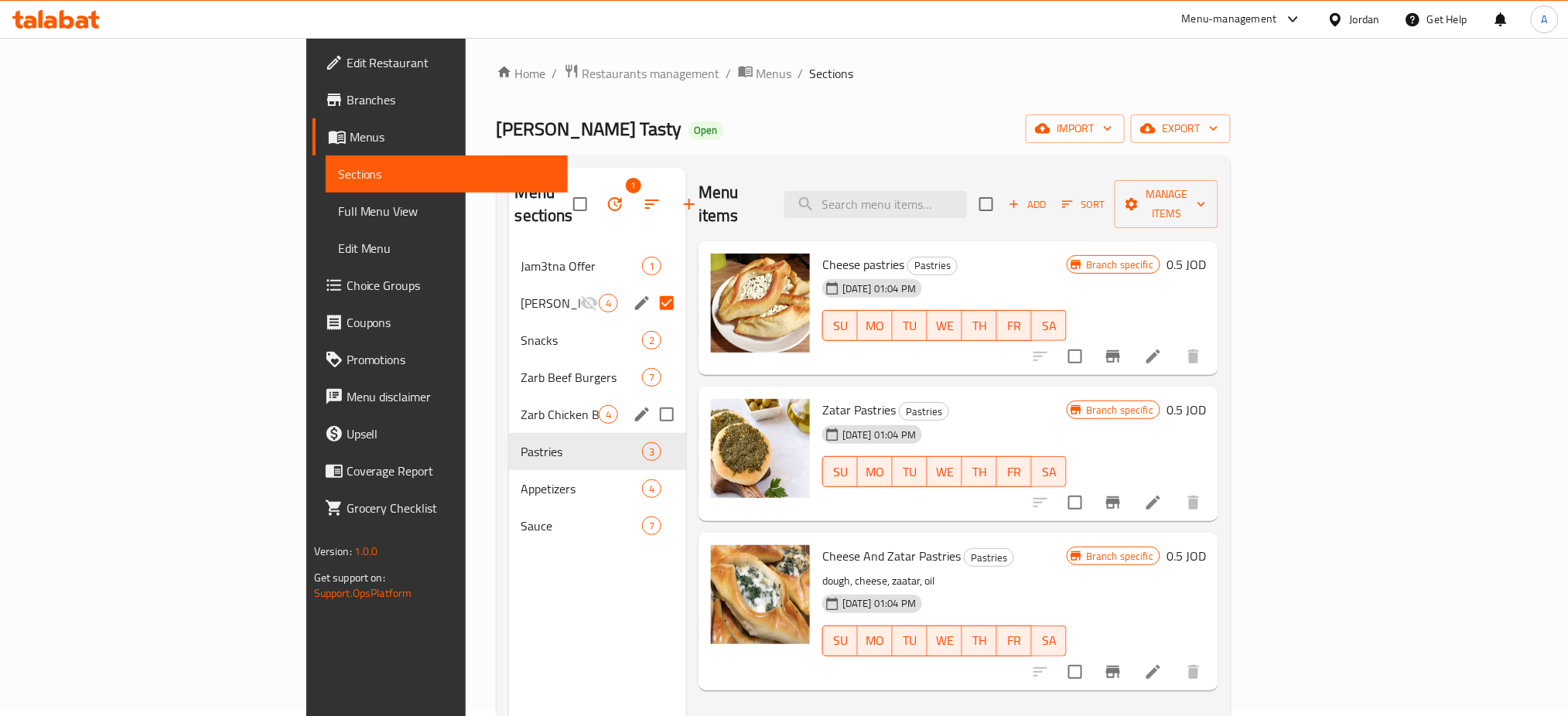
click at [509, 396] on div "Zarb Chicken Burgers 4" at bounding box center [597, 415] width 177 height 37
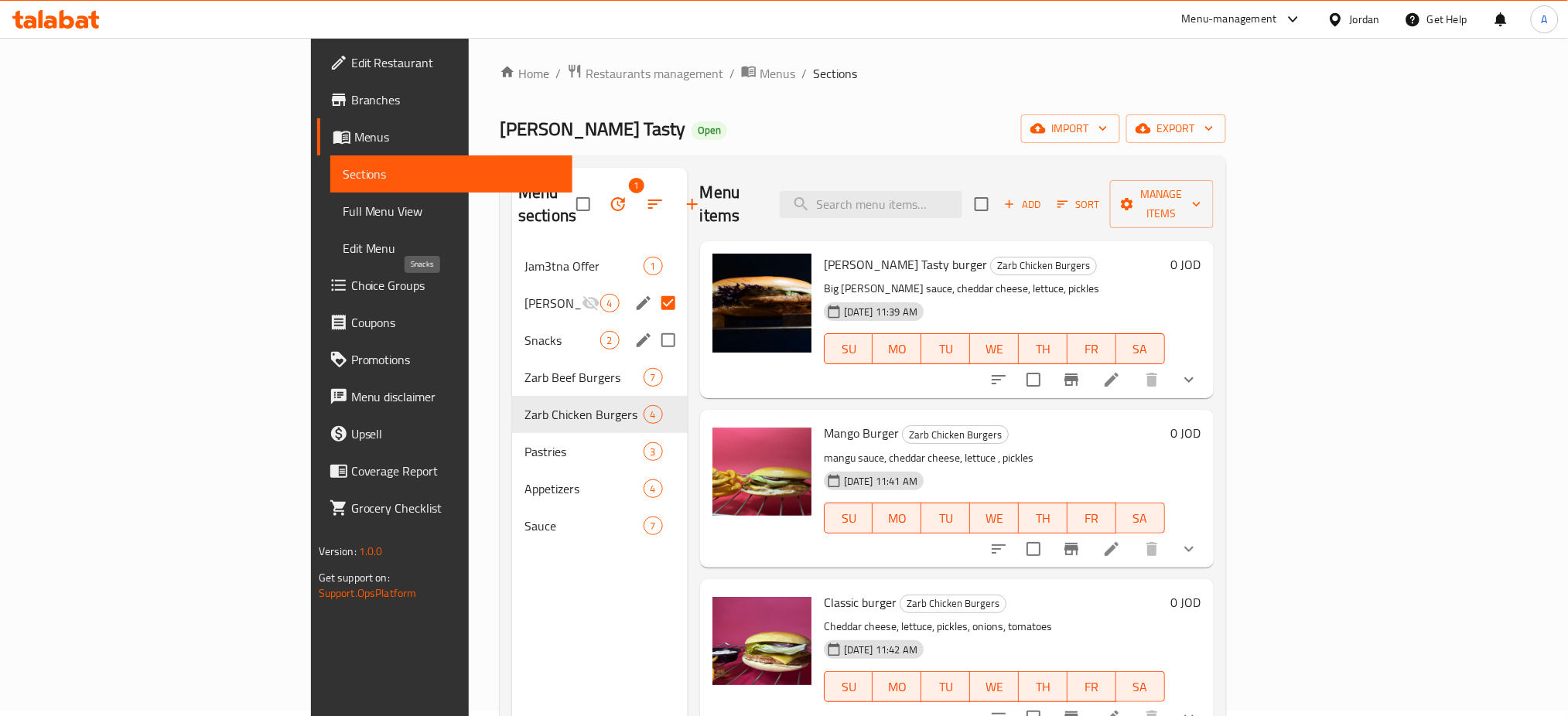
click at [524, 331] on span "Snacks" at bounding box center [562, 340] width 75 height 18
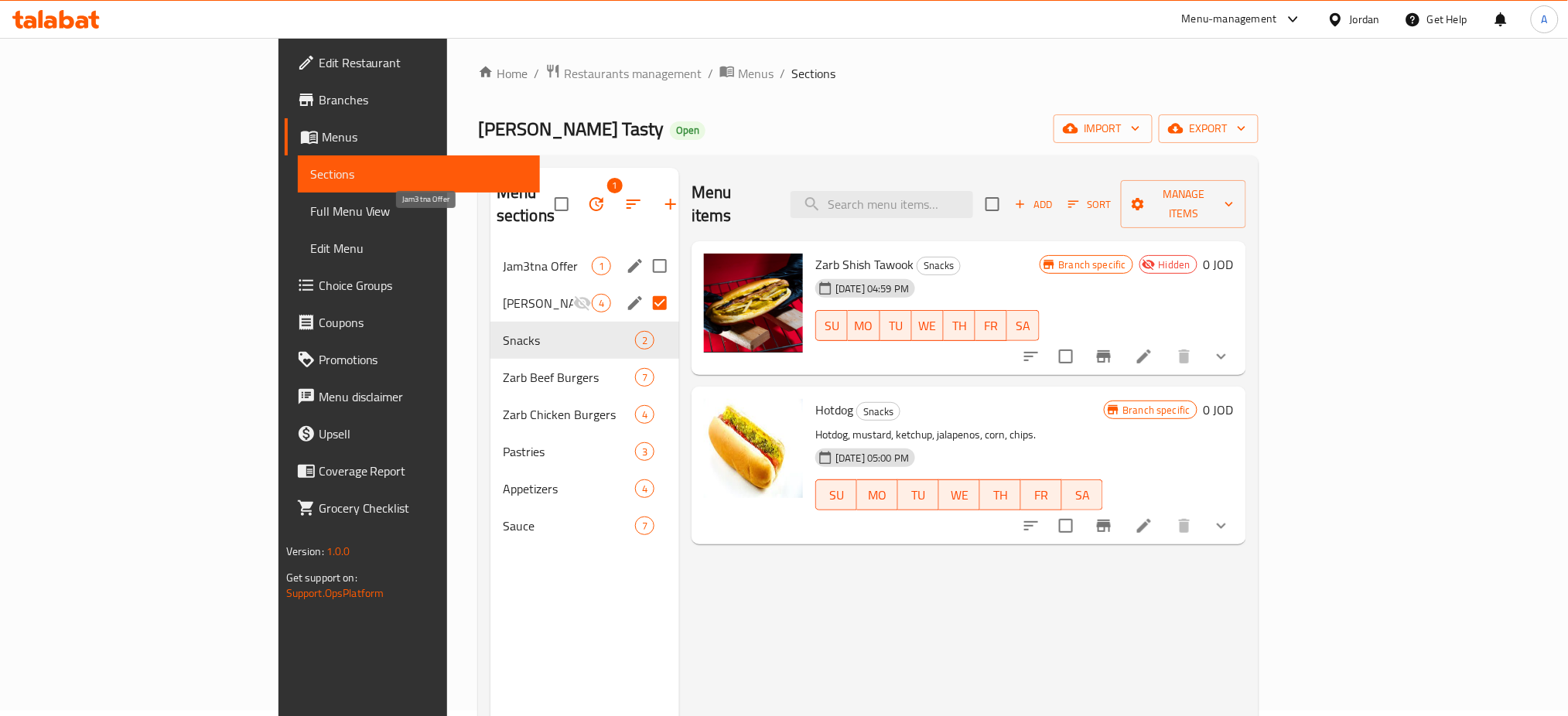
click at [503, 256] on span "Jam3tna Offer" at bounding box center [547, 266] width 89 height 18
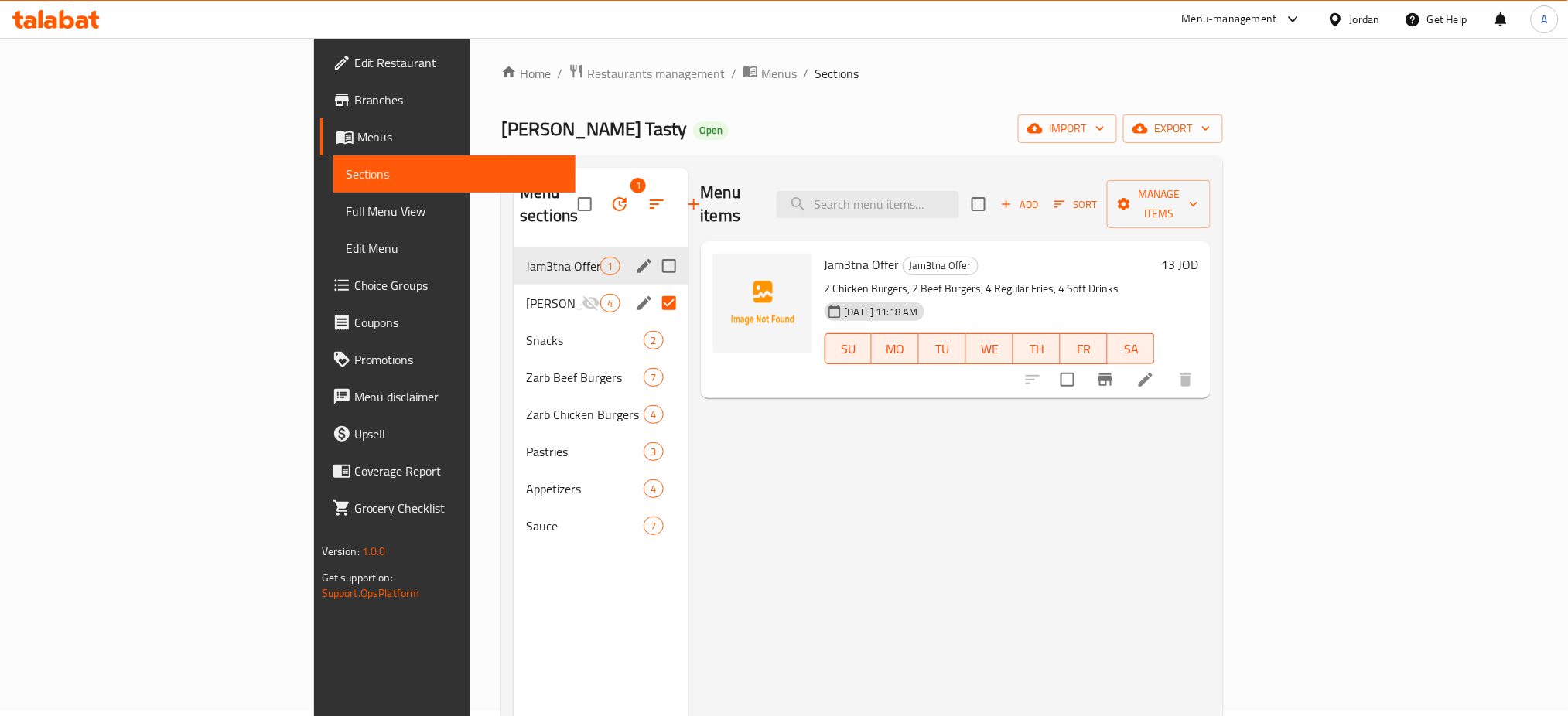
click at [513, 247] on div "Jam3tna Offer 1" at bounding box center [600, 266] width 174 height 37
click at [1167, 366] on li at bounding box center [1145, 380] width 43 height 28
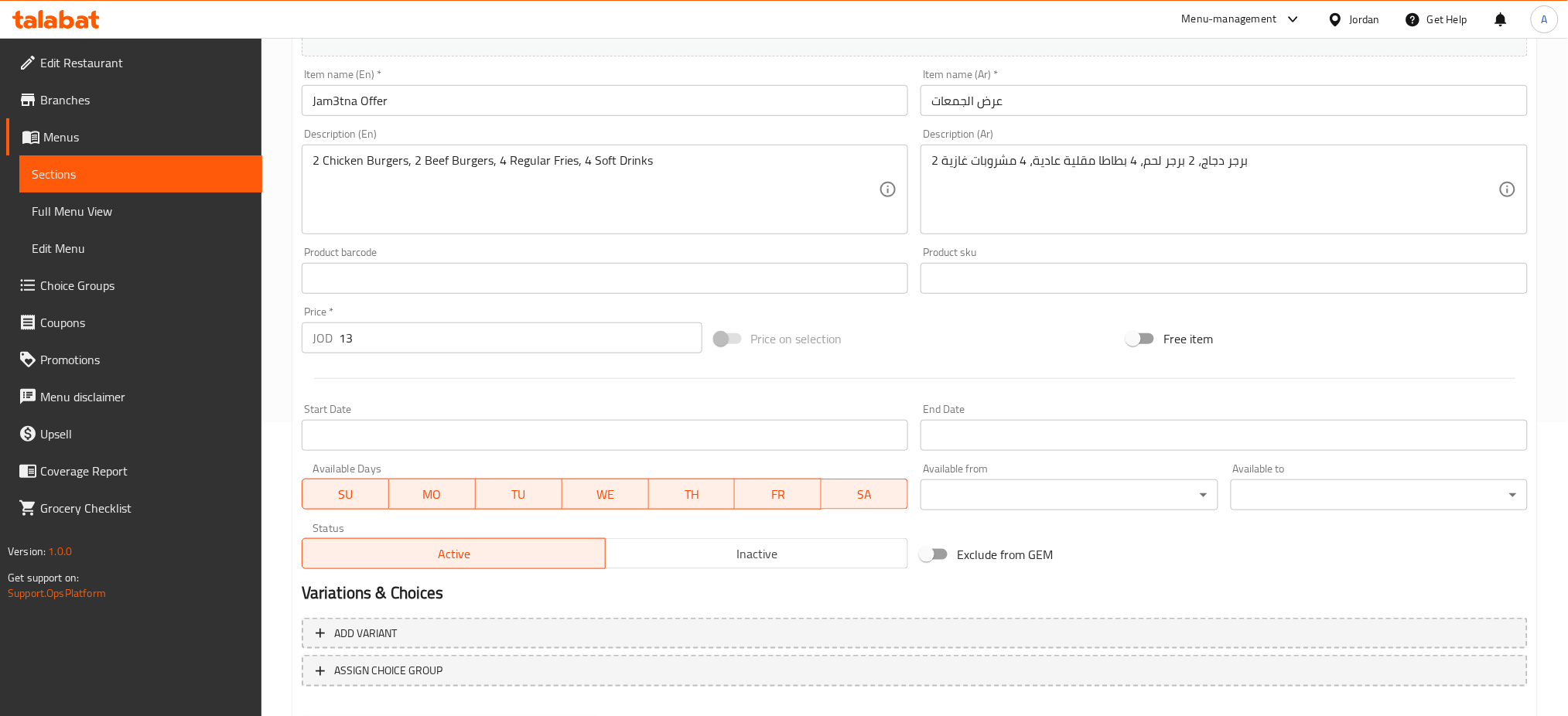
scroll to position [294, 0]
click at [392, 322] on input "13" at bounding box center [520, 337] width 363 height 31
click at [374, 322] on input "13" at bounding box center [520, 337] width 363 height 31
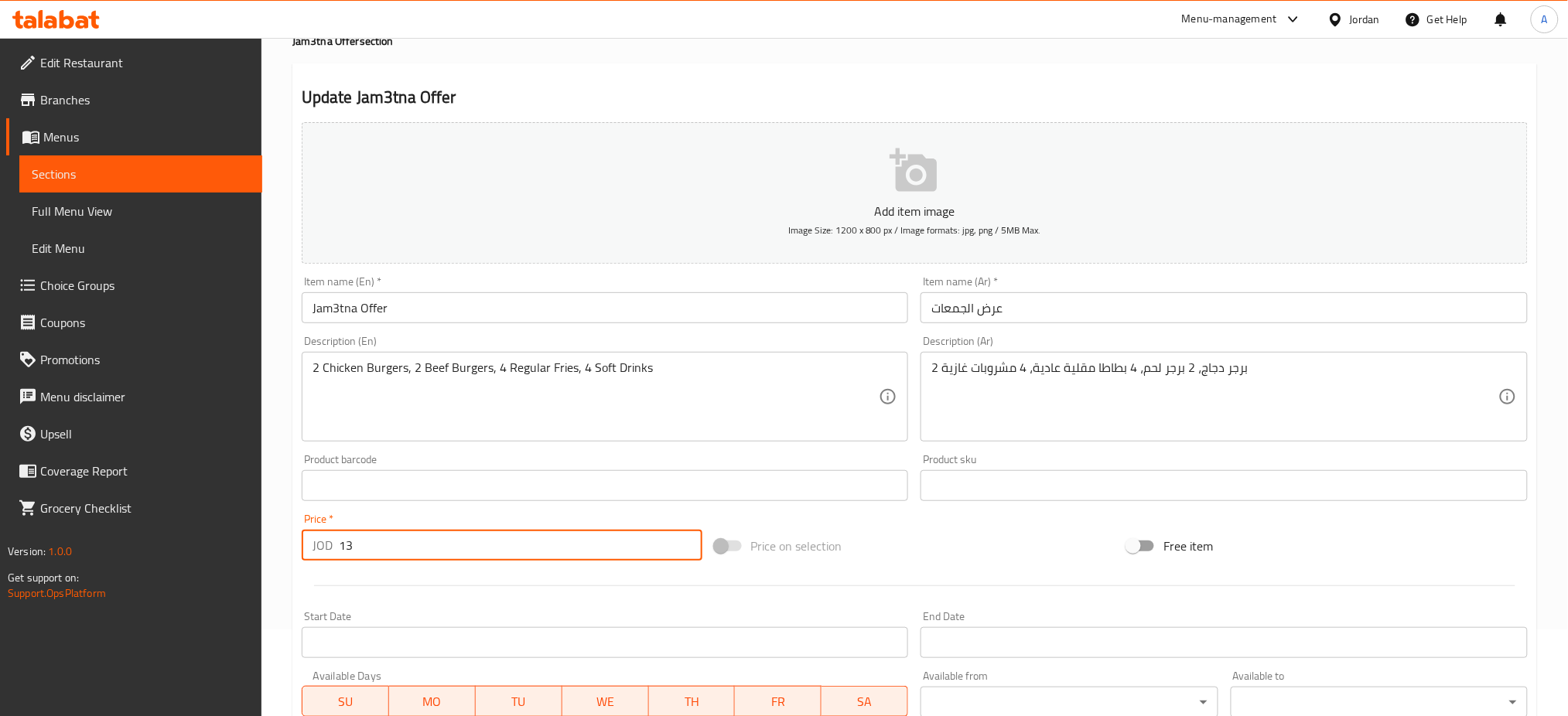
scroll to position [206, 0]
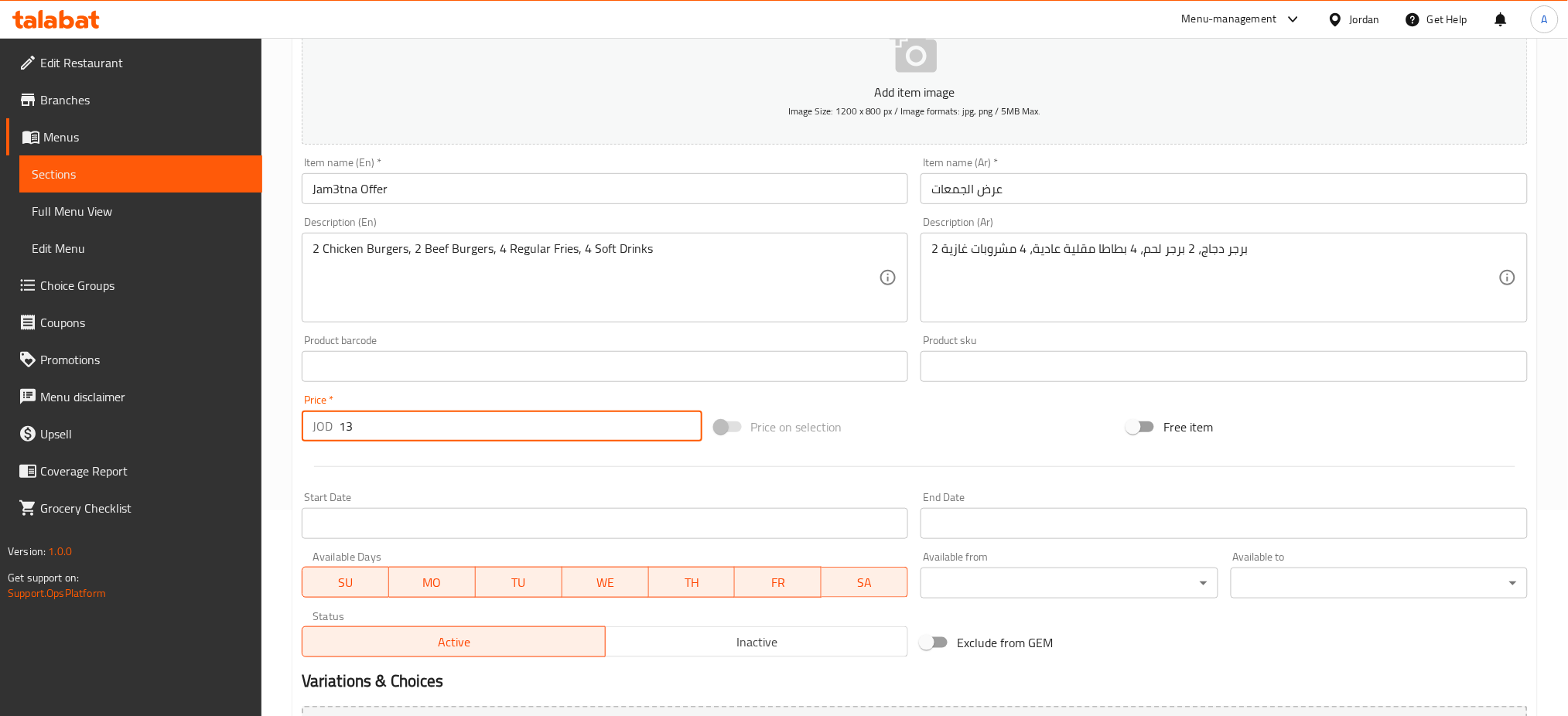
drag, startPoint x: 377, startPoint y: 364, endPoint x: 305, endPoint y: 366, distance: 72.0
click at [305, 411] on div "JOD 13 Price *" at bounding box center [502, 426] width 401 height 31
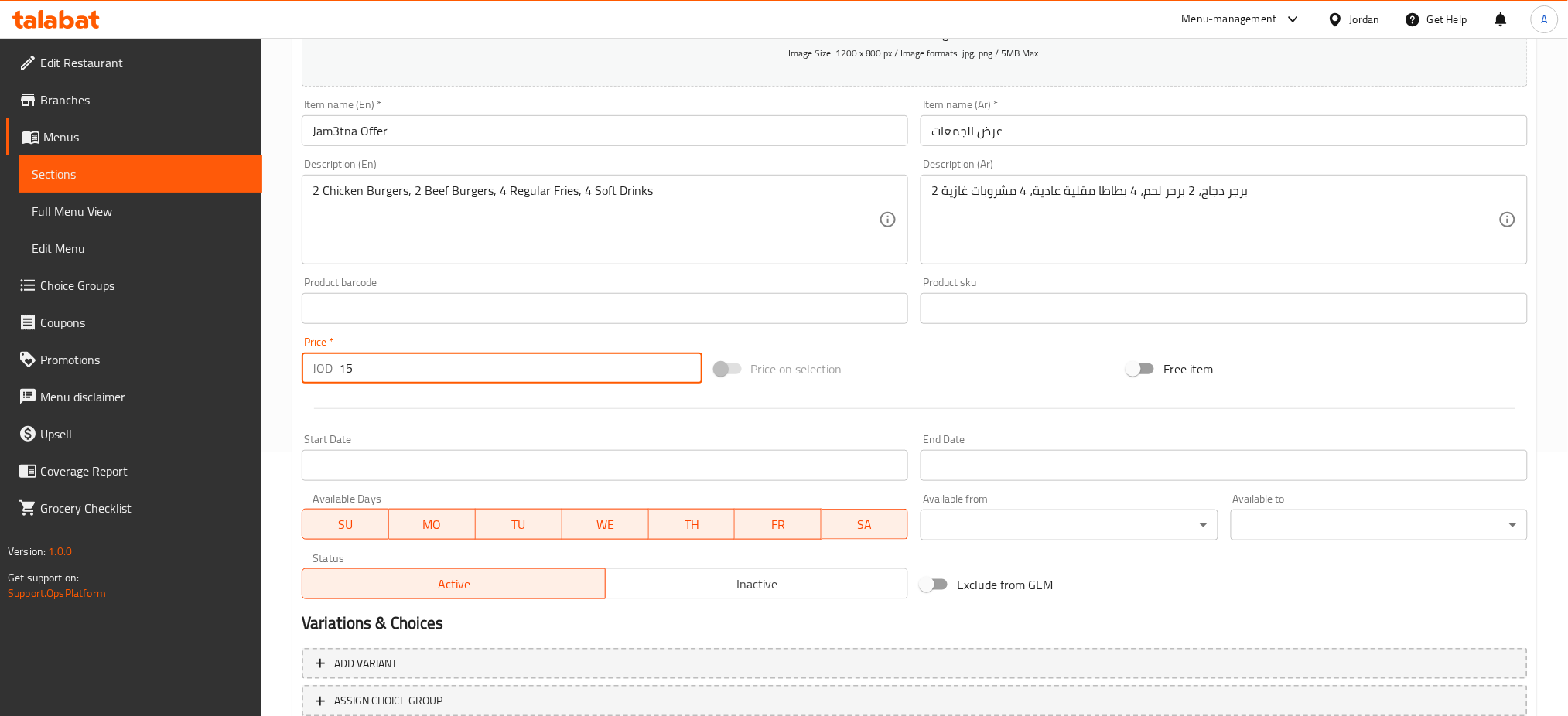
scroll to position [294, 0]
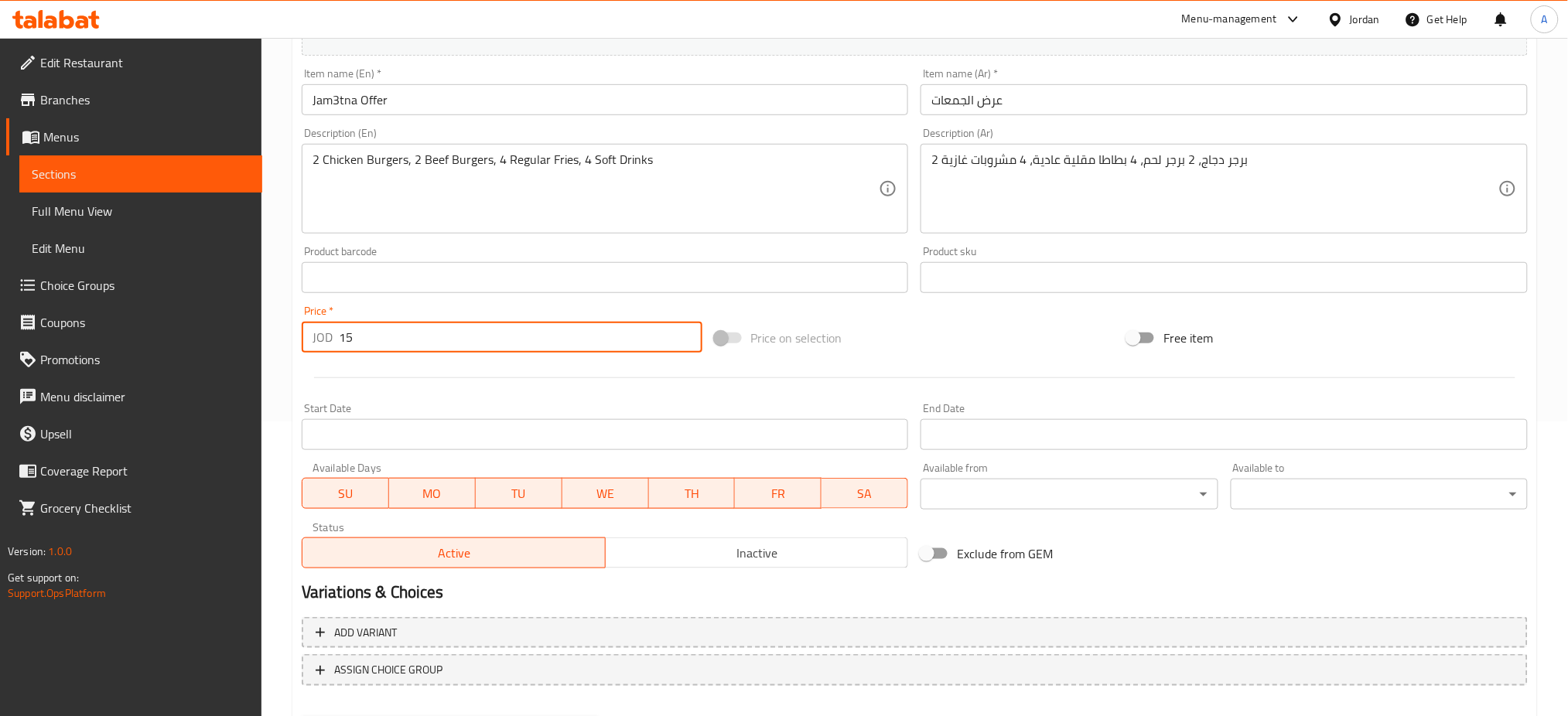
type input "15"
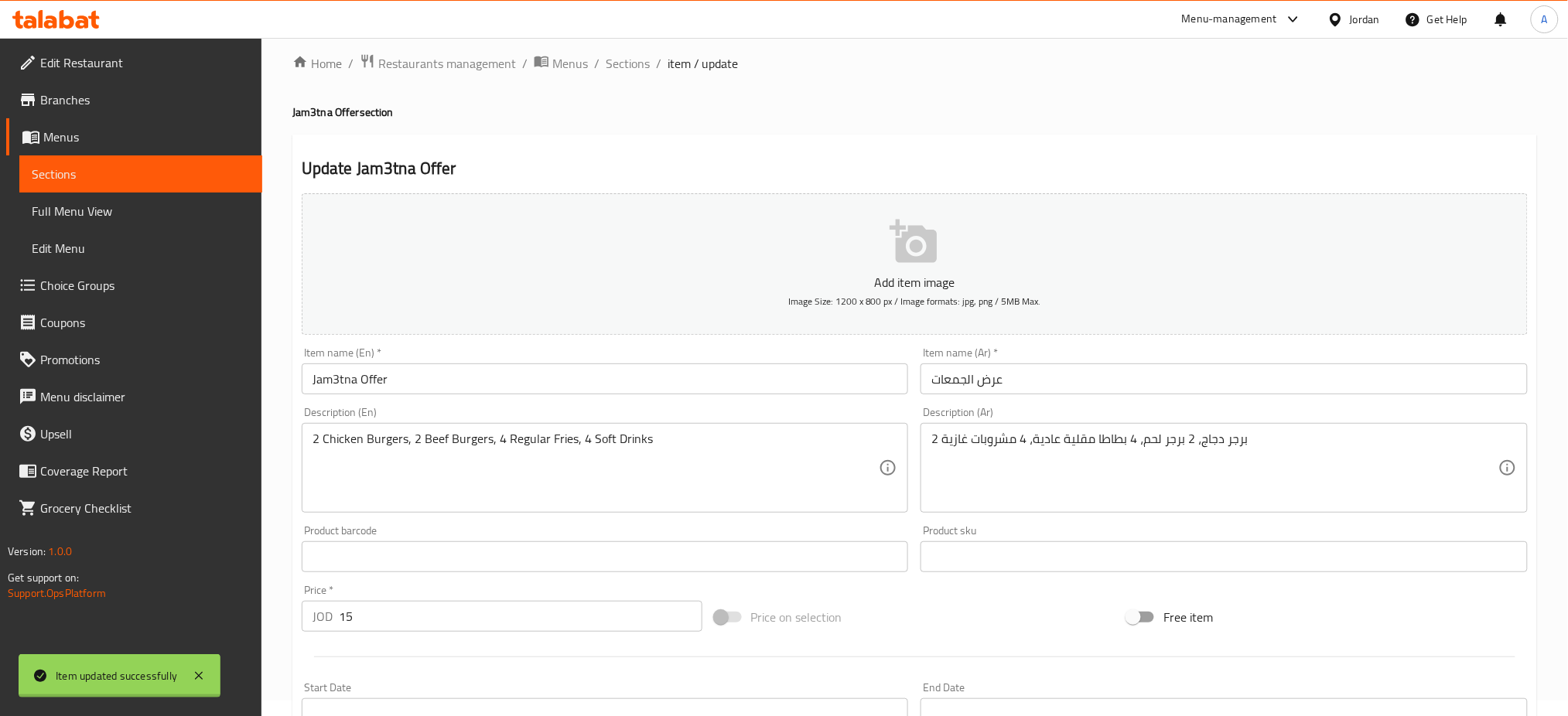
scroll to position [0, 0]
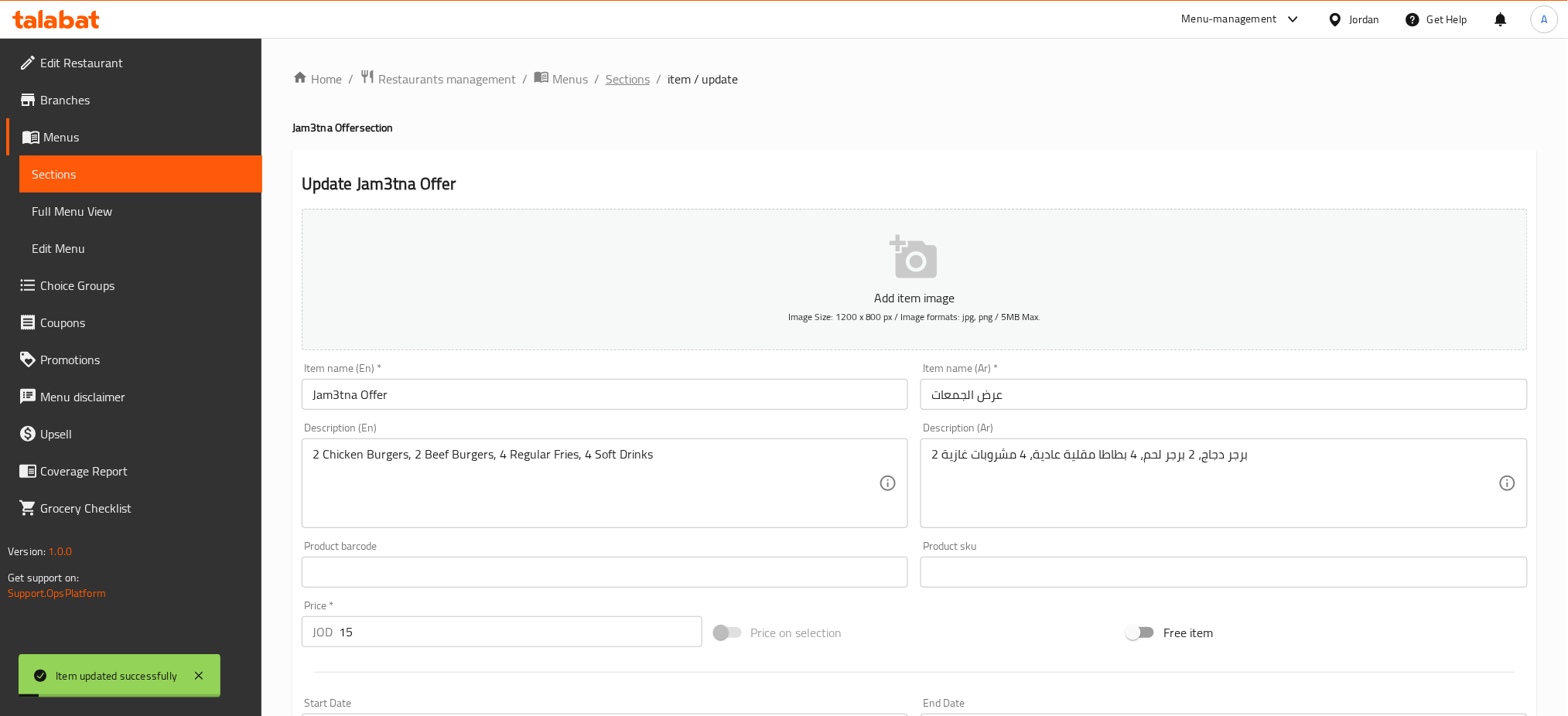
click at [606, 77] on span "Sections" at bounding box center [628, 79] width 44 height 18
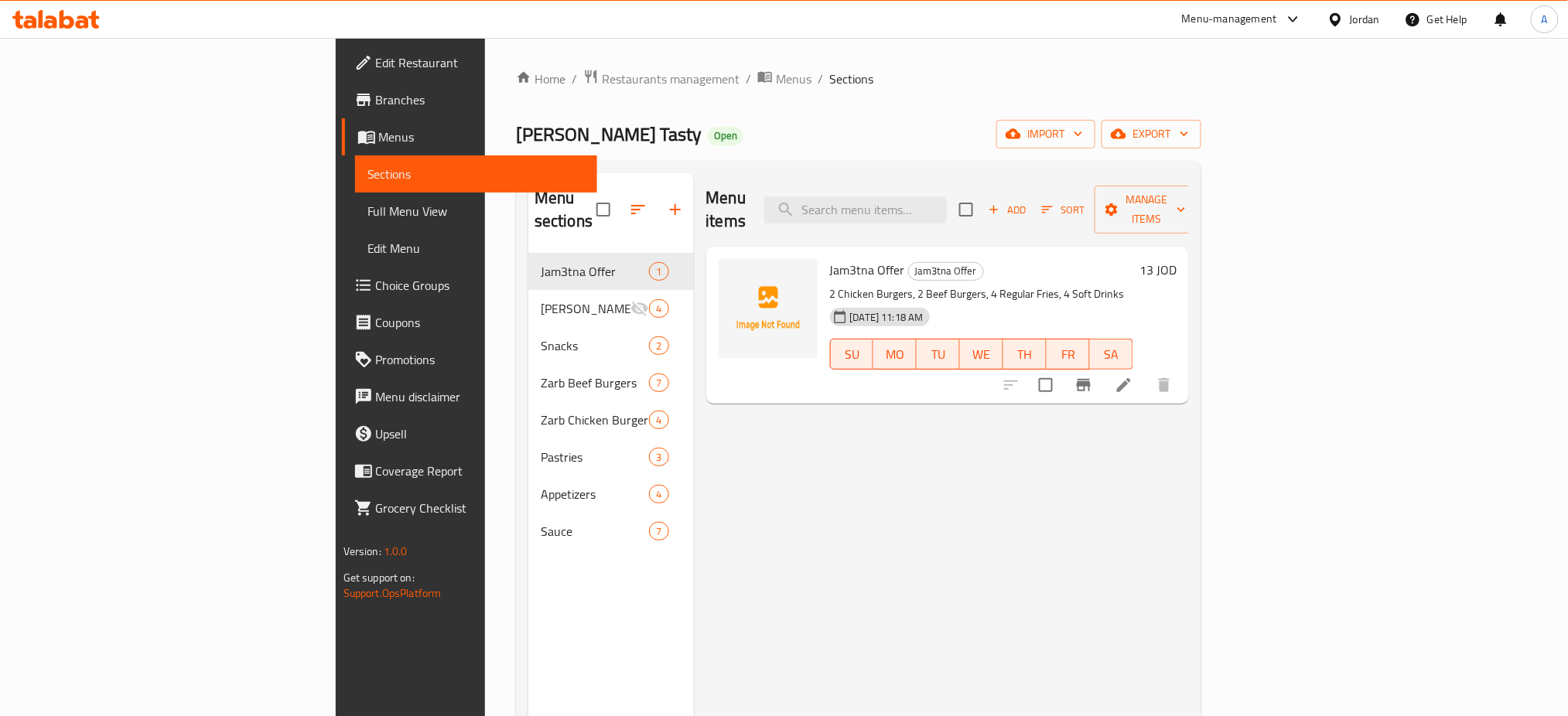
click at [1176, 259] on h6 "13 JOD" at bounding box center [1158, 270] width 37 height 22
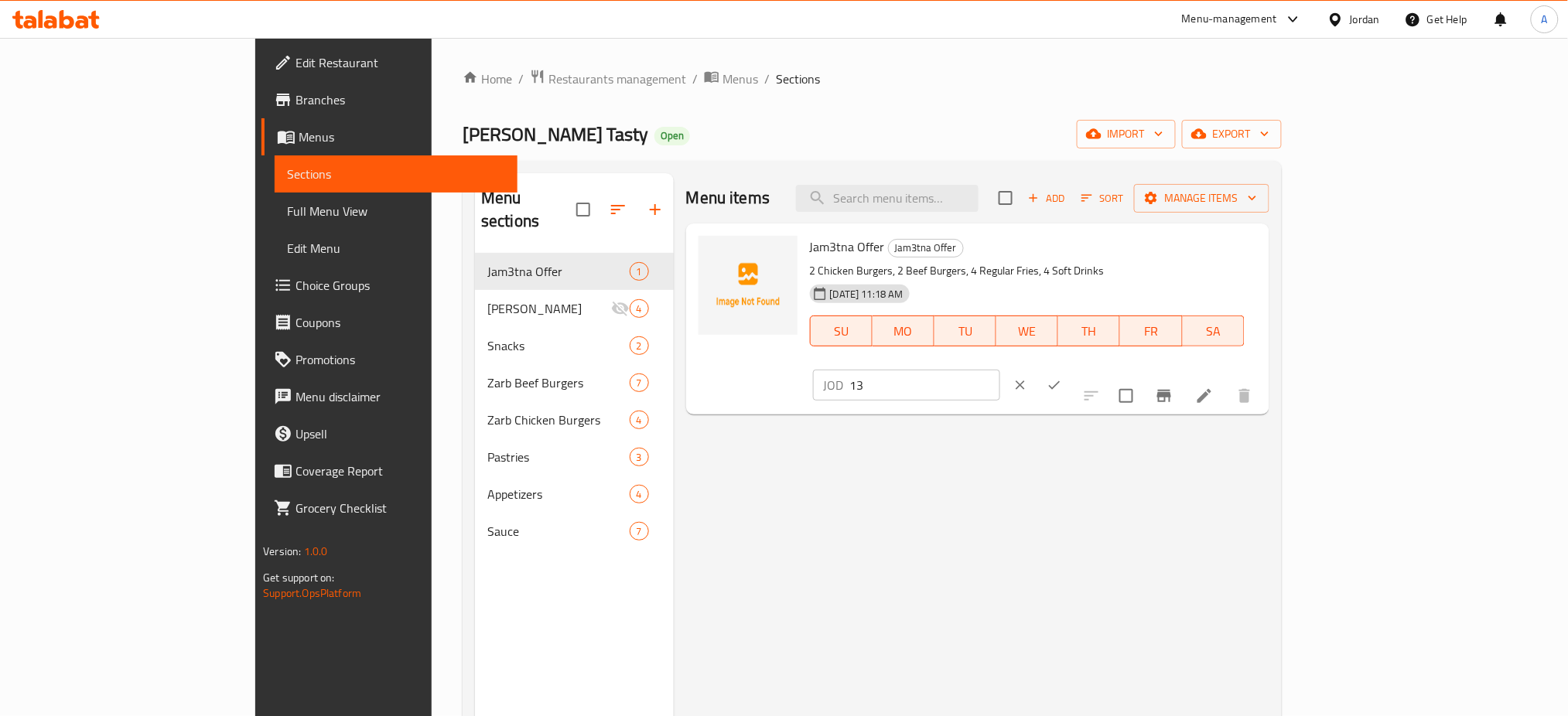
click at [995, 74] on ol "Home / Restaurants management / Menus / Sections" at bounding box center [872, 79] width 819 height 20
click at [946, 90] on div "Home / Restaurants management / Menus / Sections Hasty Tasty Open import export…" at bounding box center [872, 485] width 819 height 833
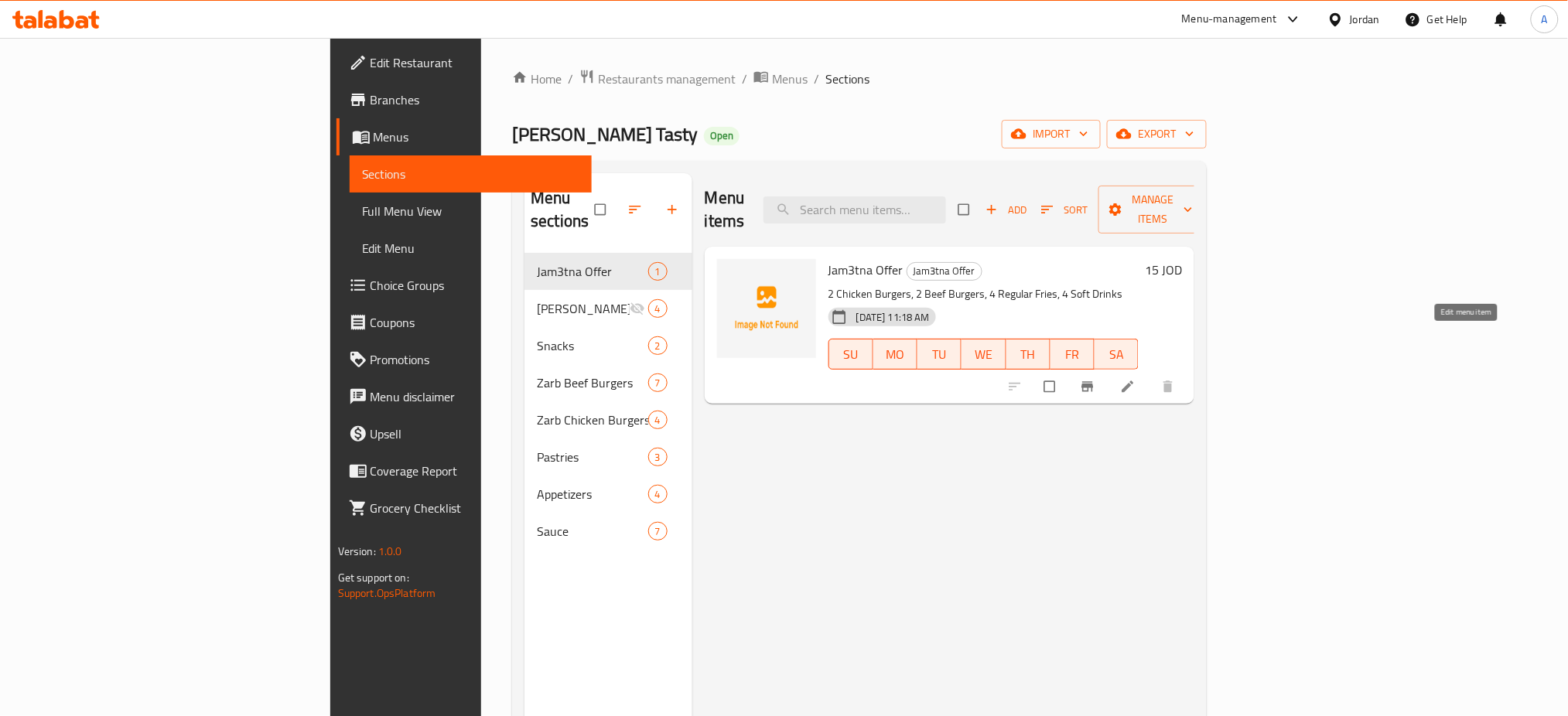
click at [1136, 379] on icon at bounding box center [1127, 386] width 16 height 16
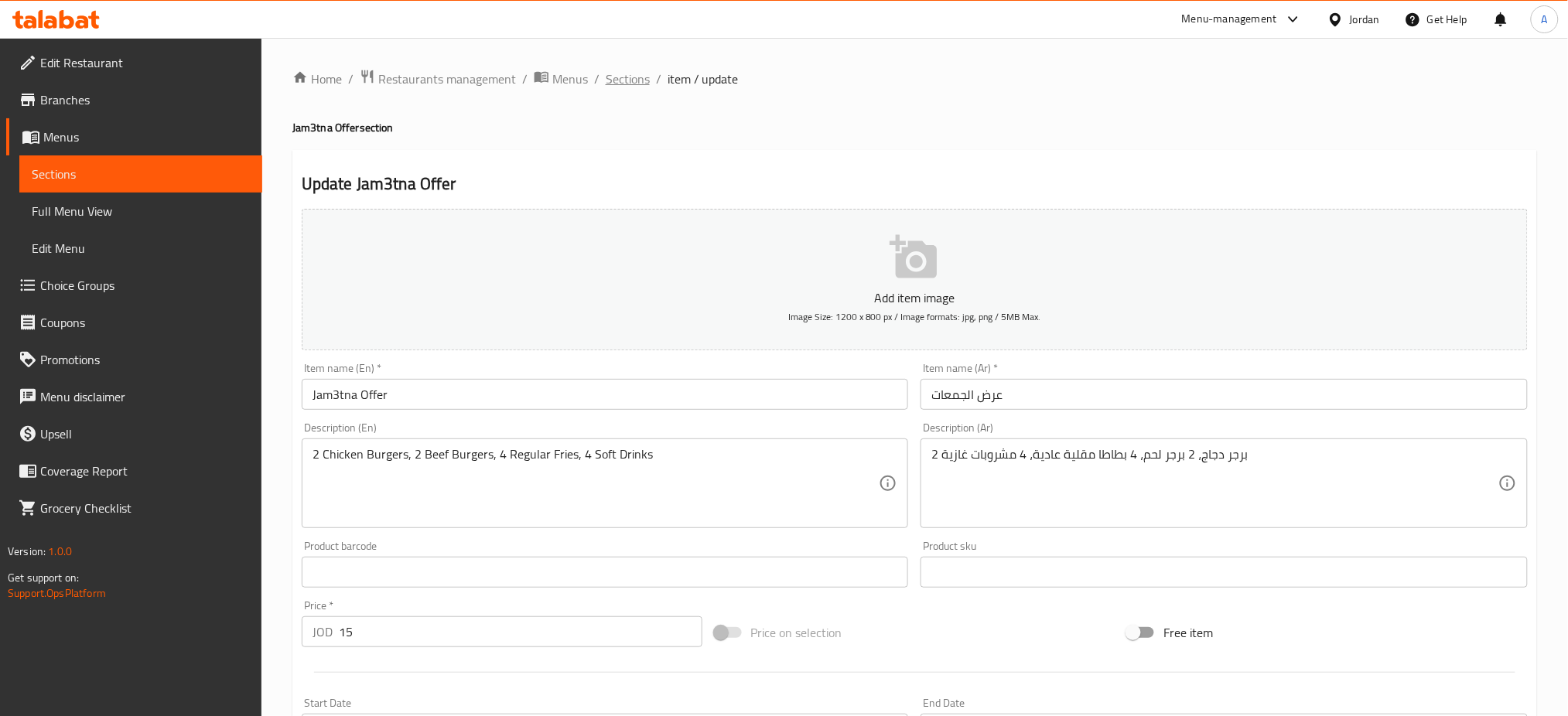
click at [606, 75] on span "Sections" at bounding box center [628, 79] width 44 height 18
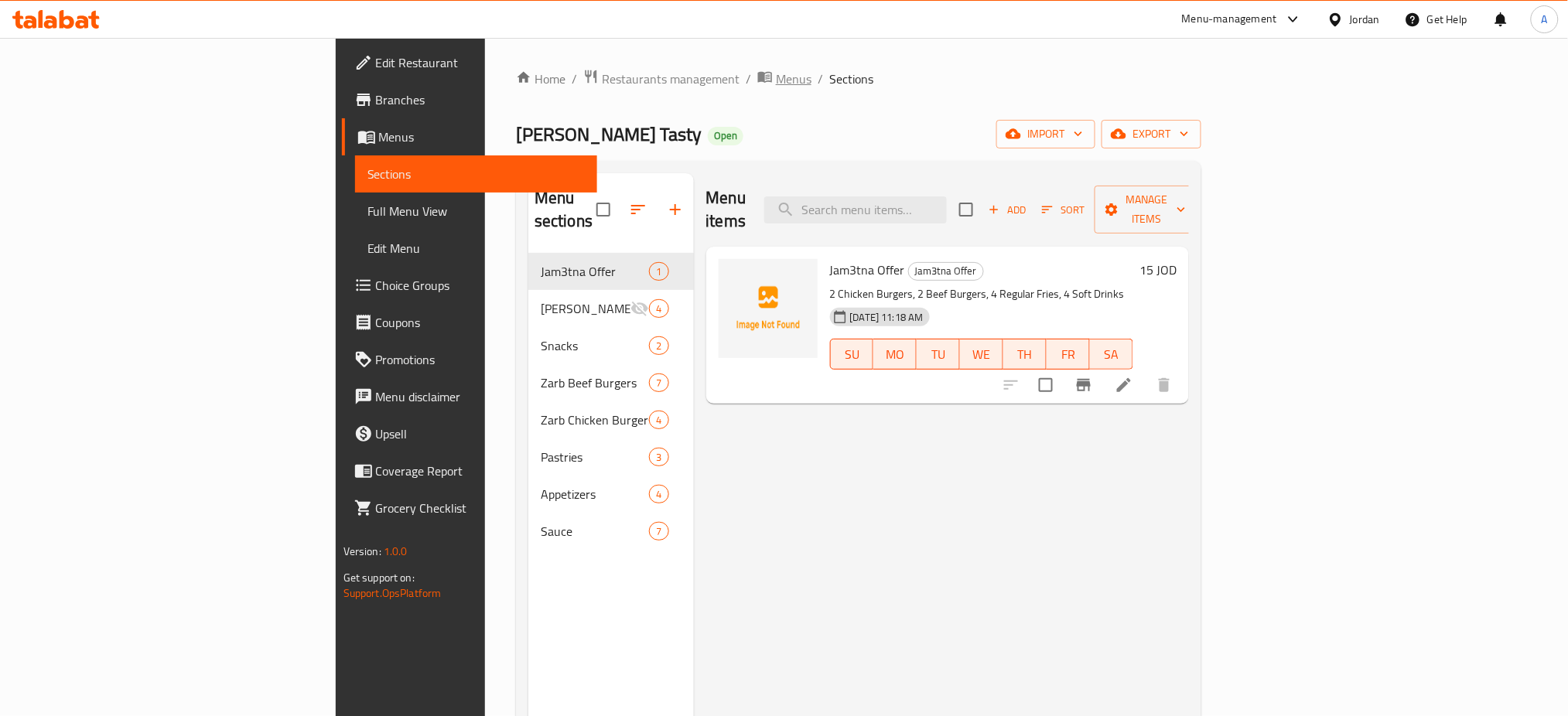
click at [776, 79] on span "Menus" at bounding box center [794, 79] width 36 height 18
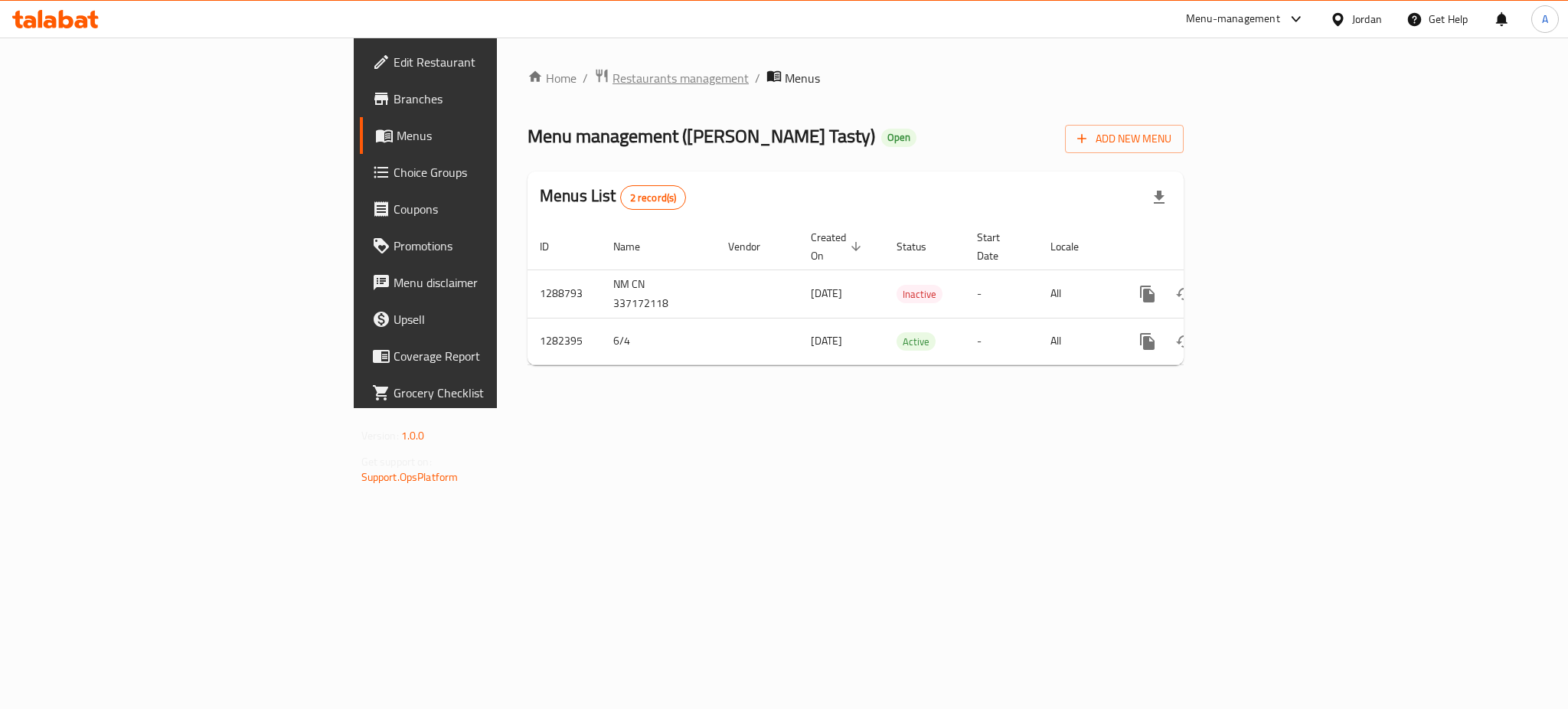
click at [612, 76] on span "Restaurants management" at bounding box center [681, 78] width 137 height 18
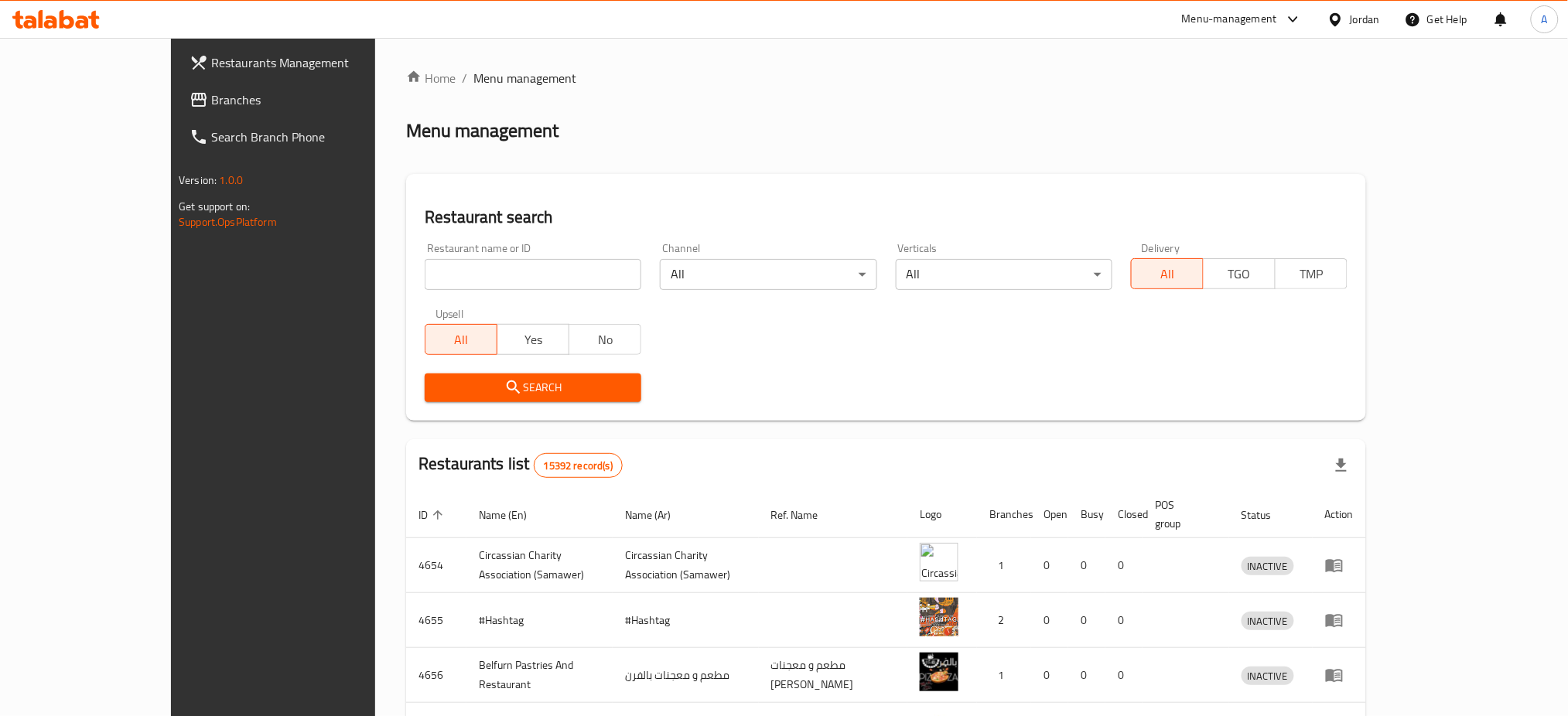
click at [425, 259] on input "search" at bounding box center [533, 275] width 217 height 31
type input "hasty tasty"
click button "Search" at bounding box center [533, 387] width 217 height 28
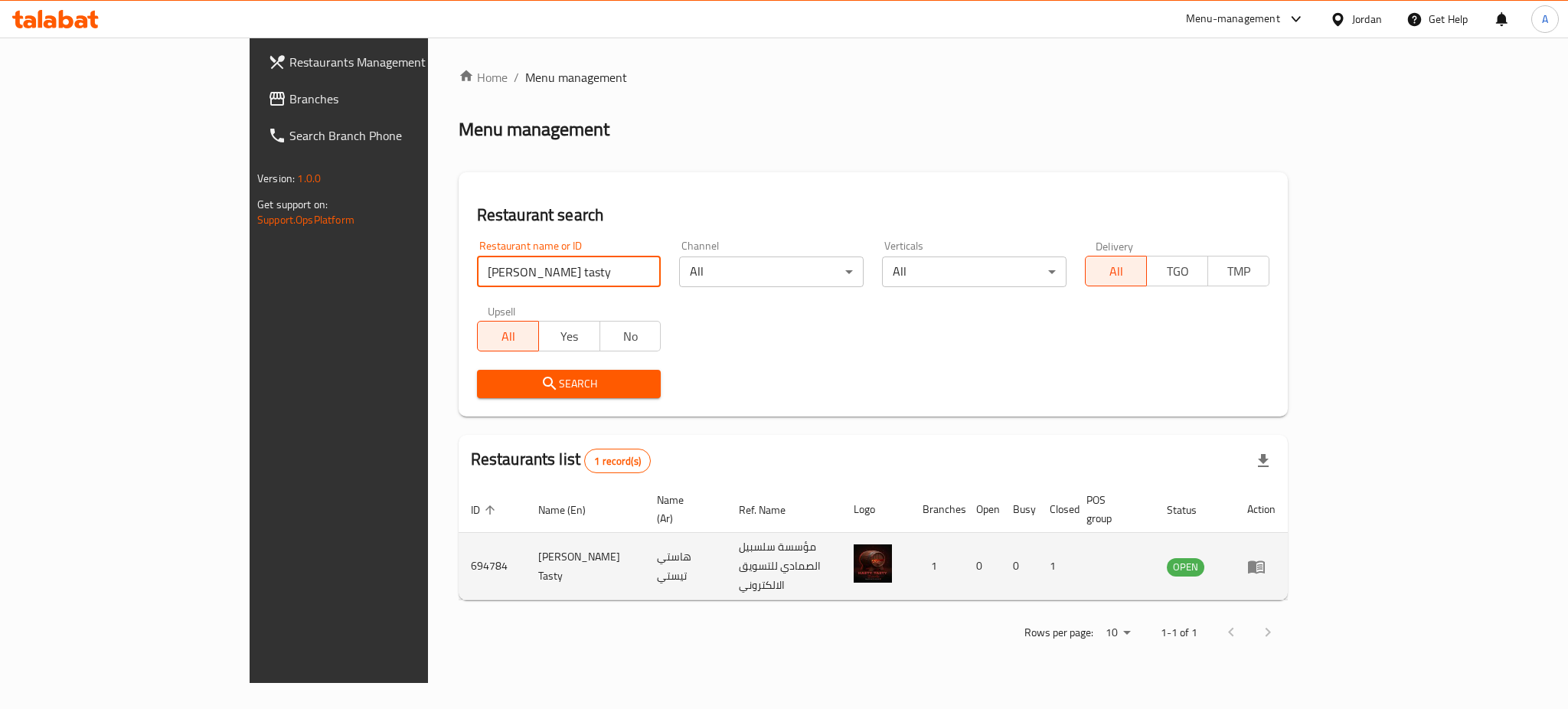
click at [459, 532] on td "694784" at bounding box center [492, 566] width 67 height 67
copy td "694784"
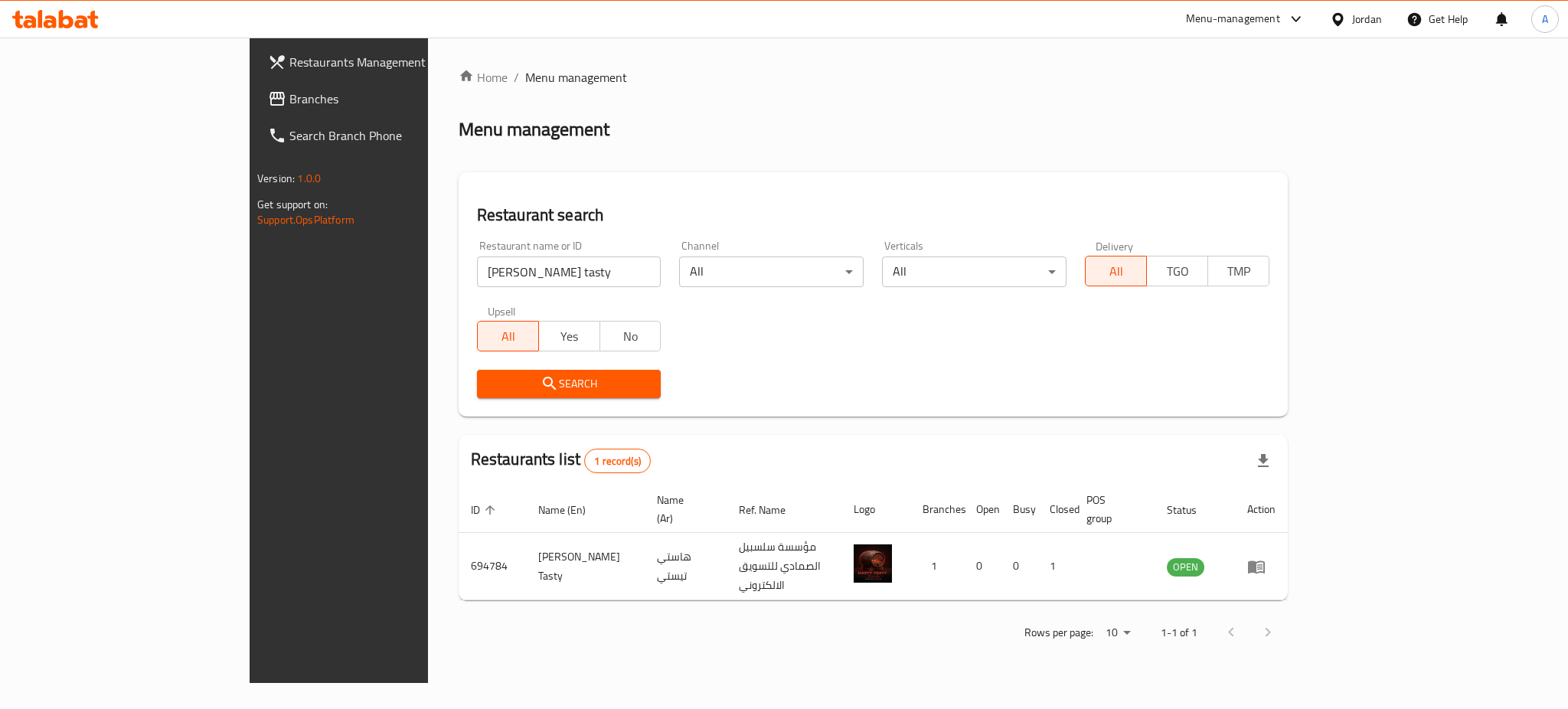
click at [249, 528] on div "Restaurants Management Branches Search Branch Phone Version: 1.0.0 Get support …" at bounding box center [380, 391] width 262 height 709
drag, startPoint x: 296, startPoint y: 251, endPoint x: 262, endPoint y: 251, distance: 34.0
click at [428, 251] on div "Home / Menu management Menu management Restaurant search Restaurant name or ID …" at bounding box center [873, 360] width 890 height 645
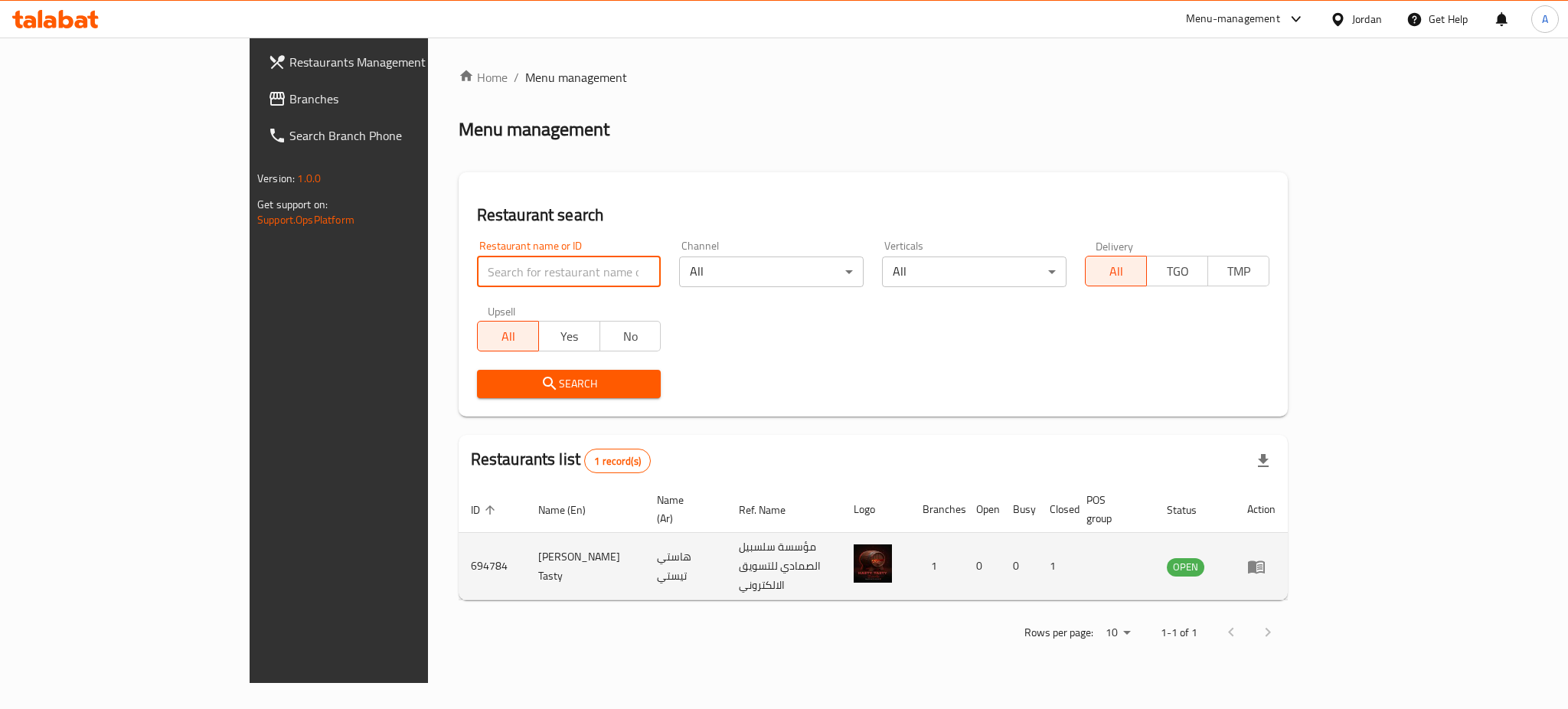
click at [1275, 557] on link "enhanced table" at bounding box center [1260, 566] width 28 height 18
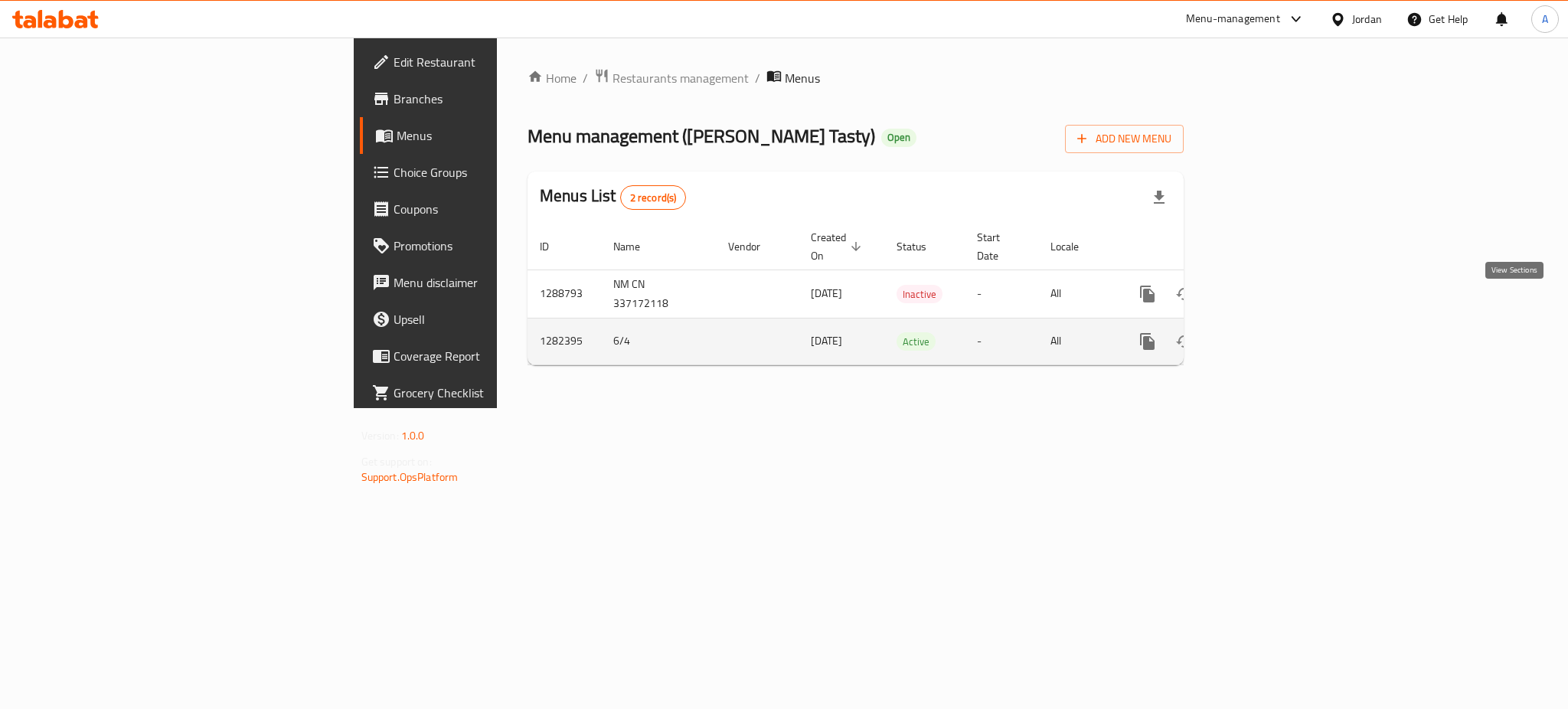
click at [1267, 332] on icon "enhanced table" at bounding box center [1258, 341] width 18 height 18
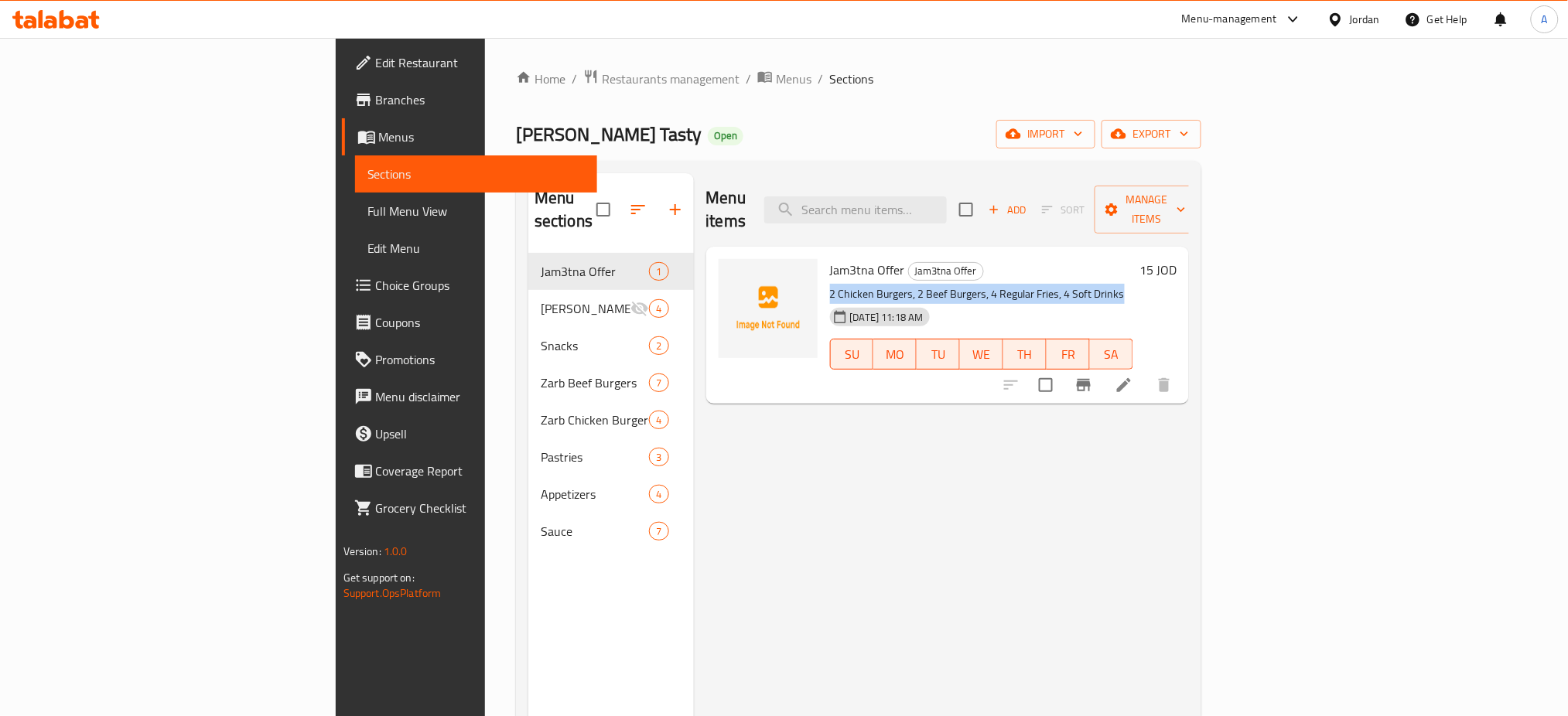
drag, startPoint x: 961, startPoint y: 251, endPoint x: 742, endPoint y: 246, distance: 219.1
click at [824, 253] on div "Jam3tna Offer Jam3tna Offer 2 Chicken Burgers, 2 Beef Burgers, 4 Regular Fries,…" at bounding box center [982, 324] width 316 height 144
copy p "2 Chicken Burgers, 2 Beef Burgers, 4 Regular Fries, 4 Soft Drinks"
click at [601, 75] on span "Restaurants management" at bounding box center [670, 79] width 138 height 18
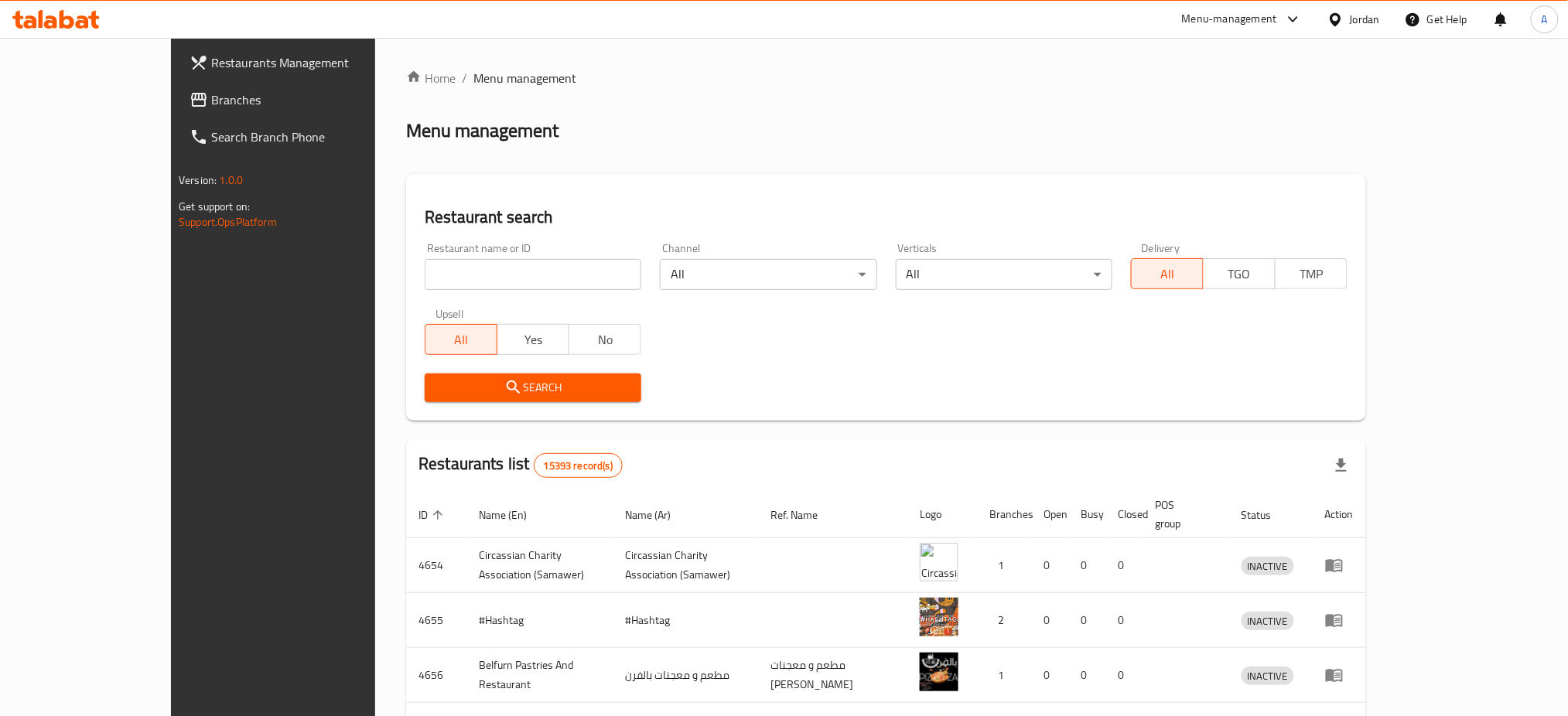
click at [188, 82] on link "Branches" at bounding box center [305, 99] width 256 height 37
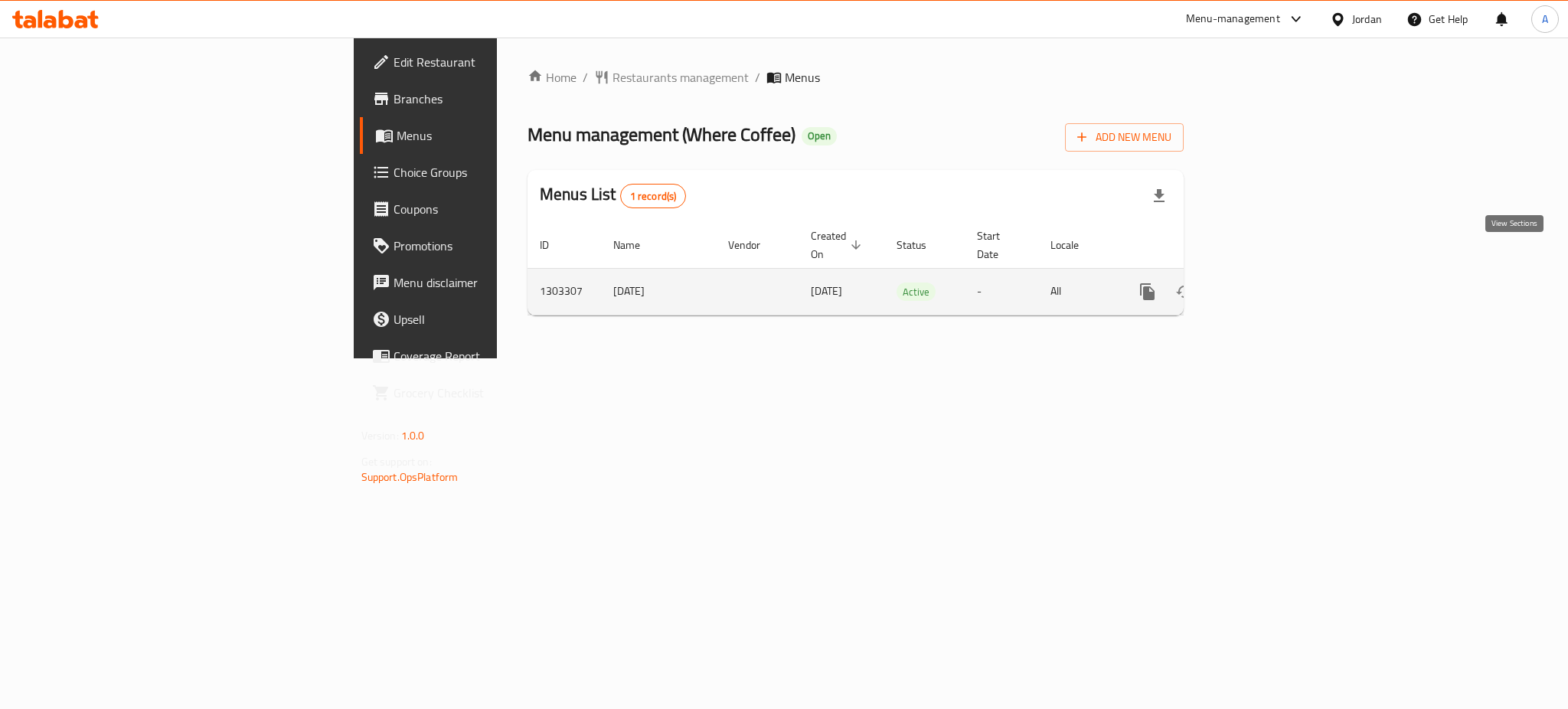
click at [1267, 282] on icon "enhanced table" at bounding box center [1258, 291] width 18 height 18
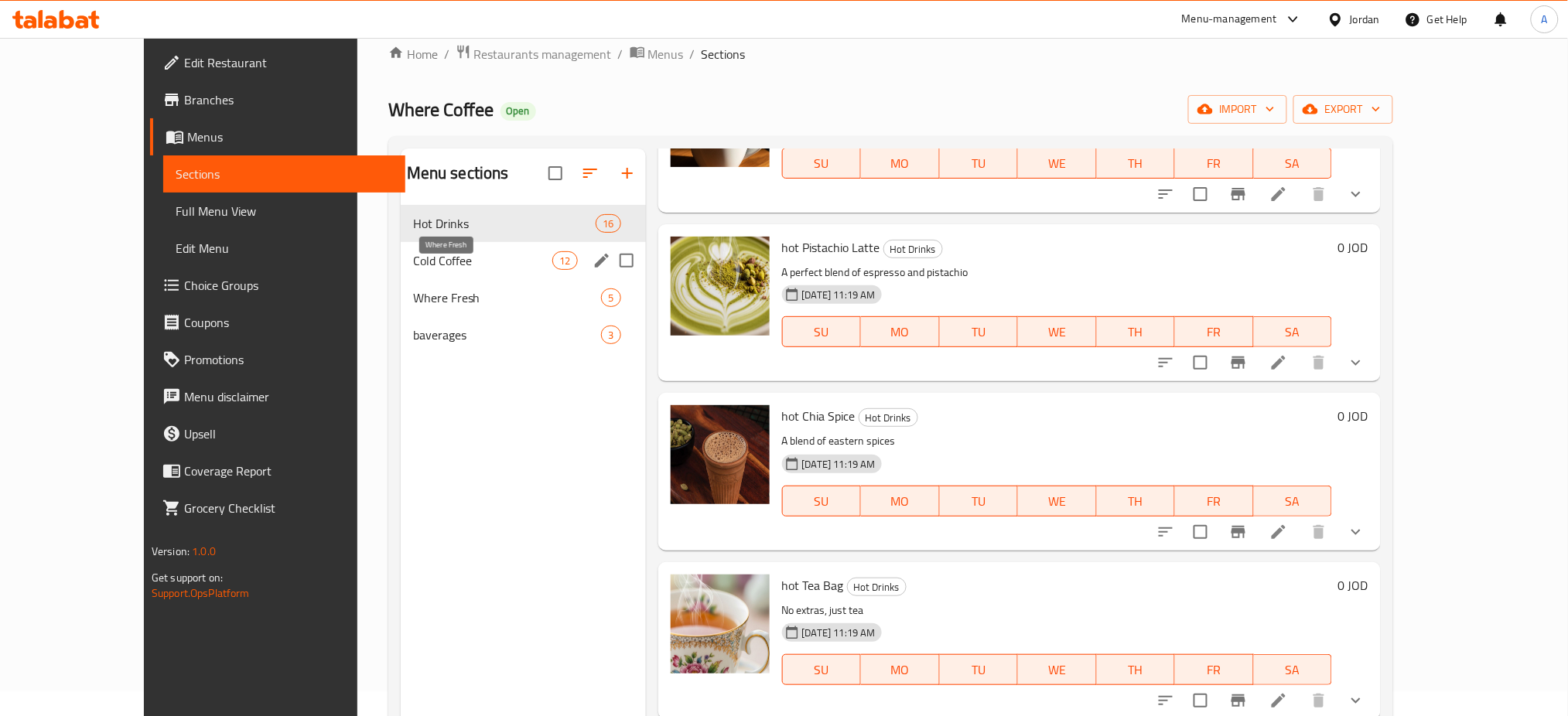
scroll to position [6, 0]
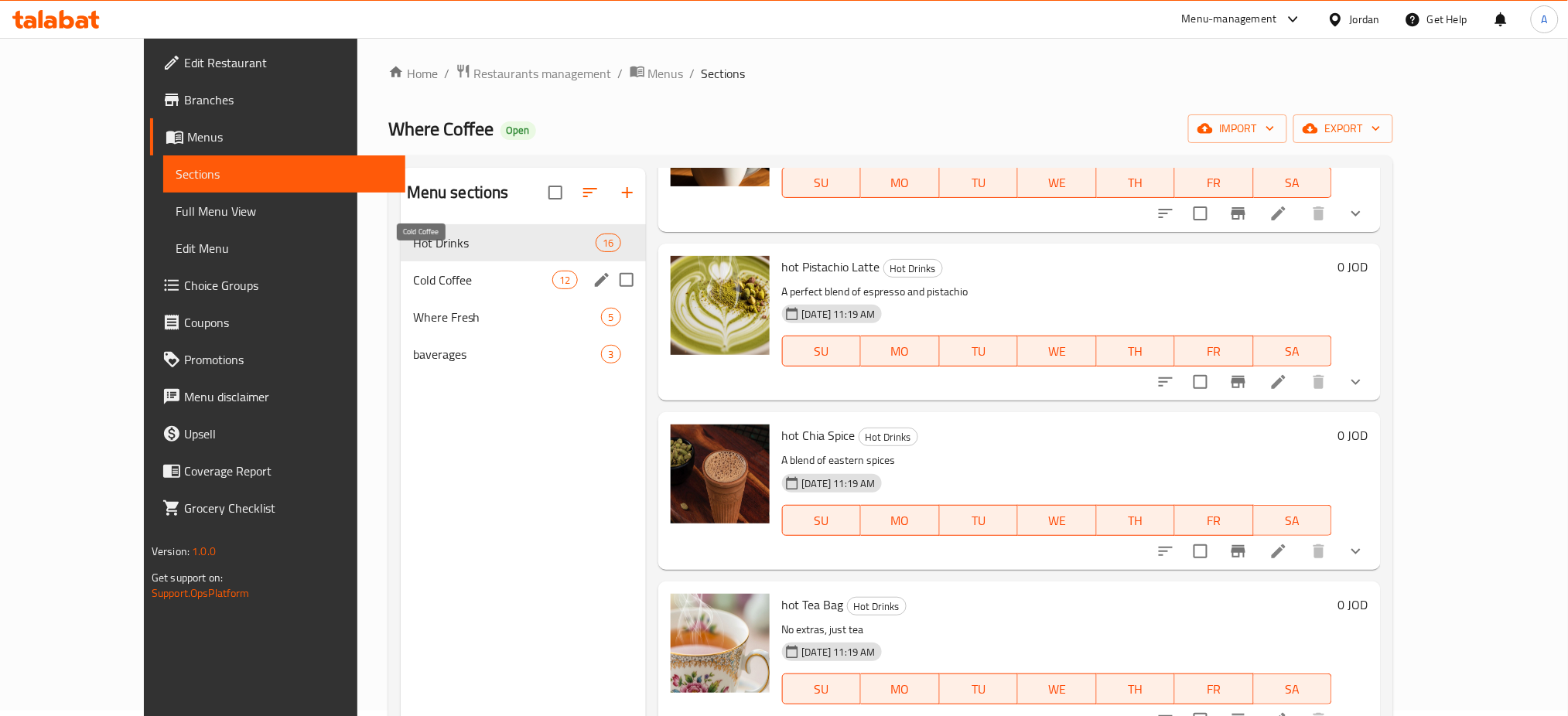
click at [413, 270] on span "Cold Coffee" at bounding box center [483, 279] width 140 height 18
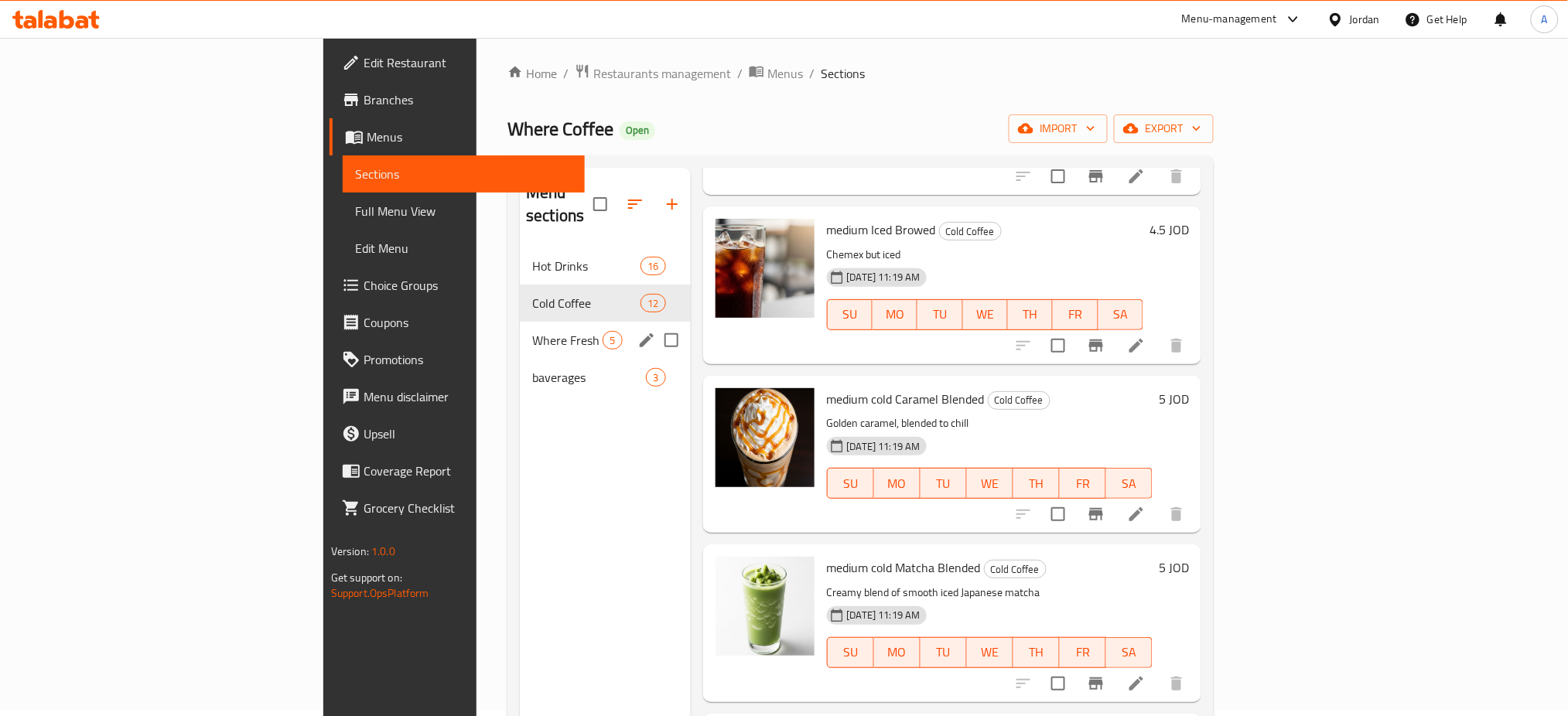
click at [520, 322] on div "Where Fresh 5" at bounding box center [604, 340] width 170 height 37
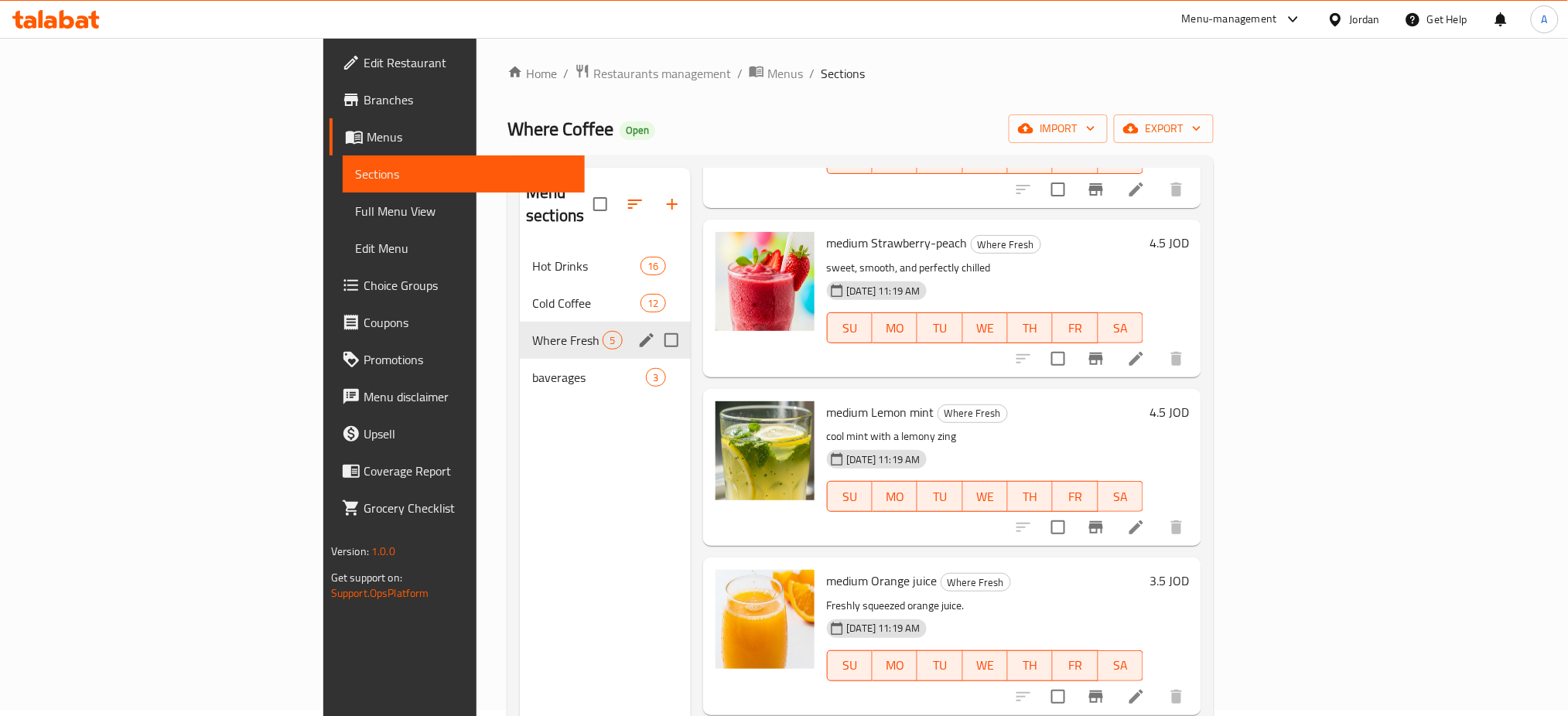
scroll to position [104, 0]
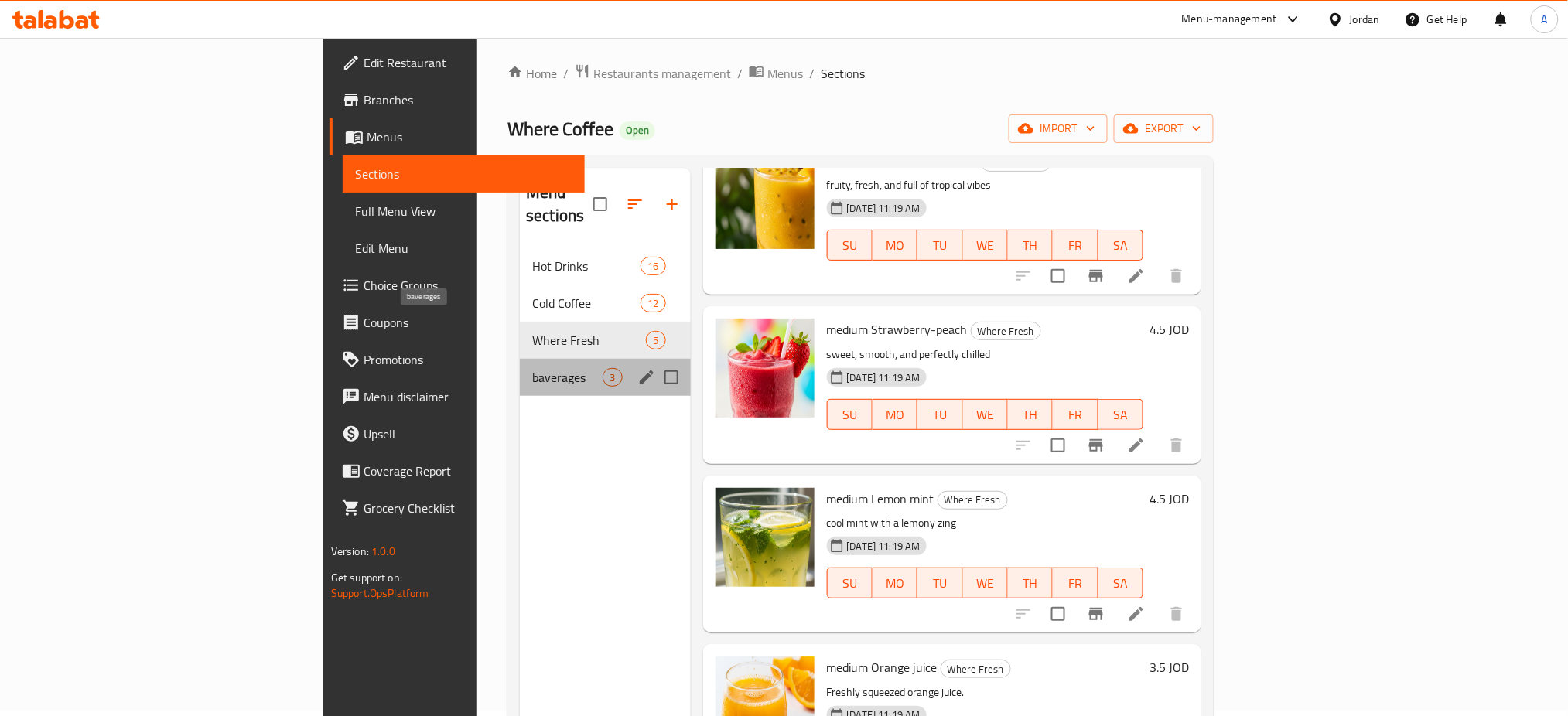
click at [532, 368] on span "baverages" at bounding box center [567, 377] width 71 height 18
